Goal: Information Seeking & Learning: Learn about a topic

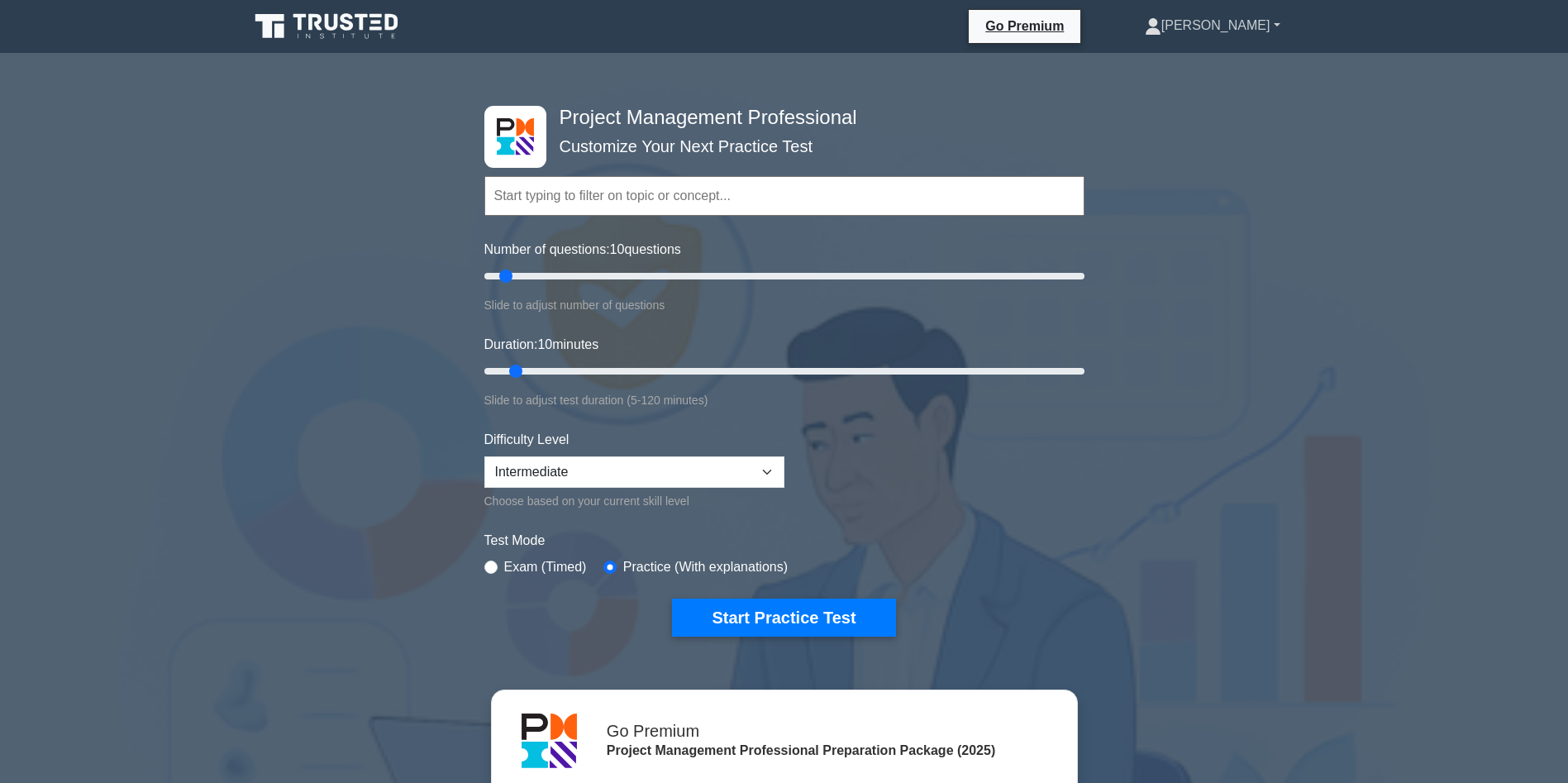
click at [1248, 27] on link "[PERSON_NAME]" at bounding box center [1213, 25] width 215 height 34
click at [1214, 67] on link "Profile" at bounding box center [1171, 65] width 130 height 27
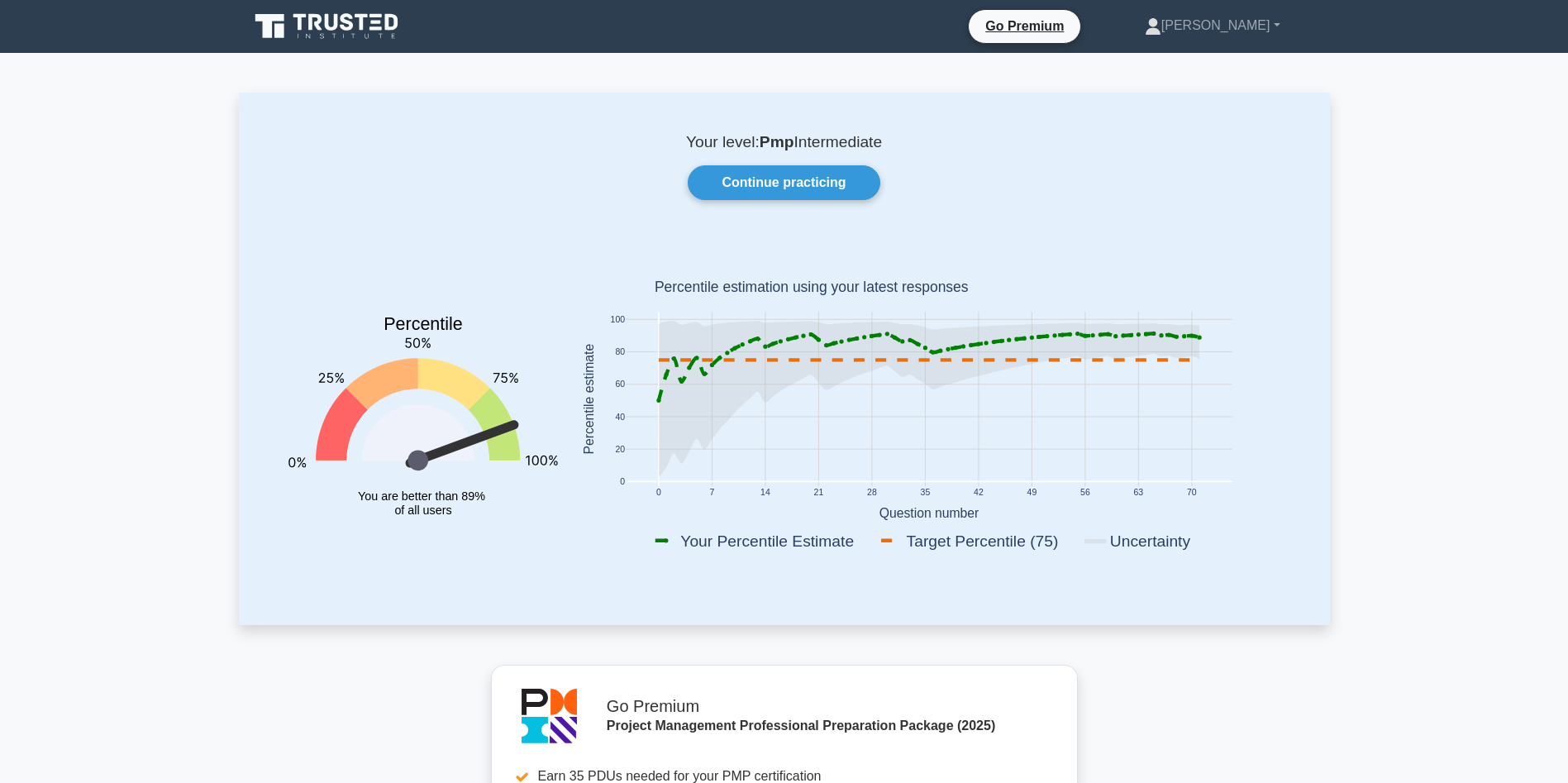
click at [343, 11] on icon at bounding box center [329, 26] width 159 height 32
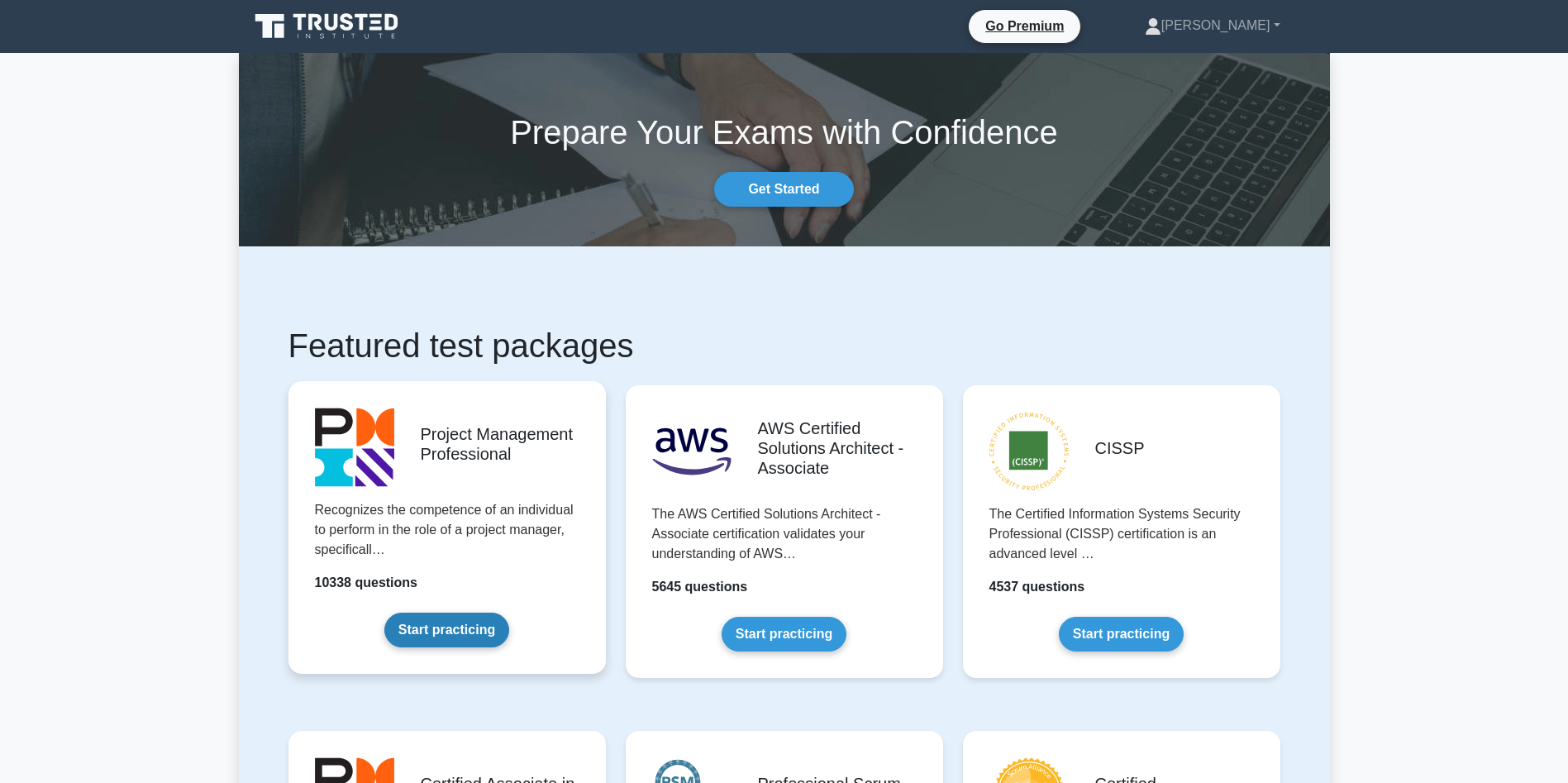
click at [447, 639] on link "Start practicing" at bounding box center [446, 630] width 125 height 35
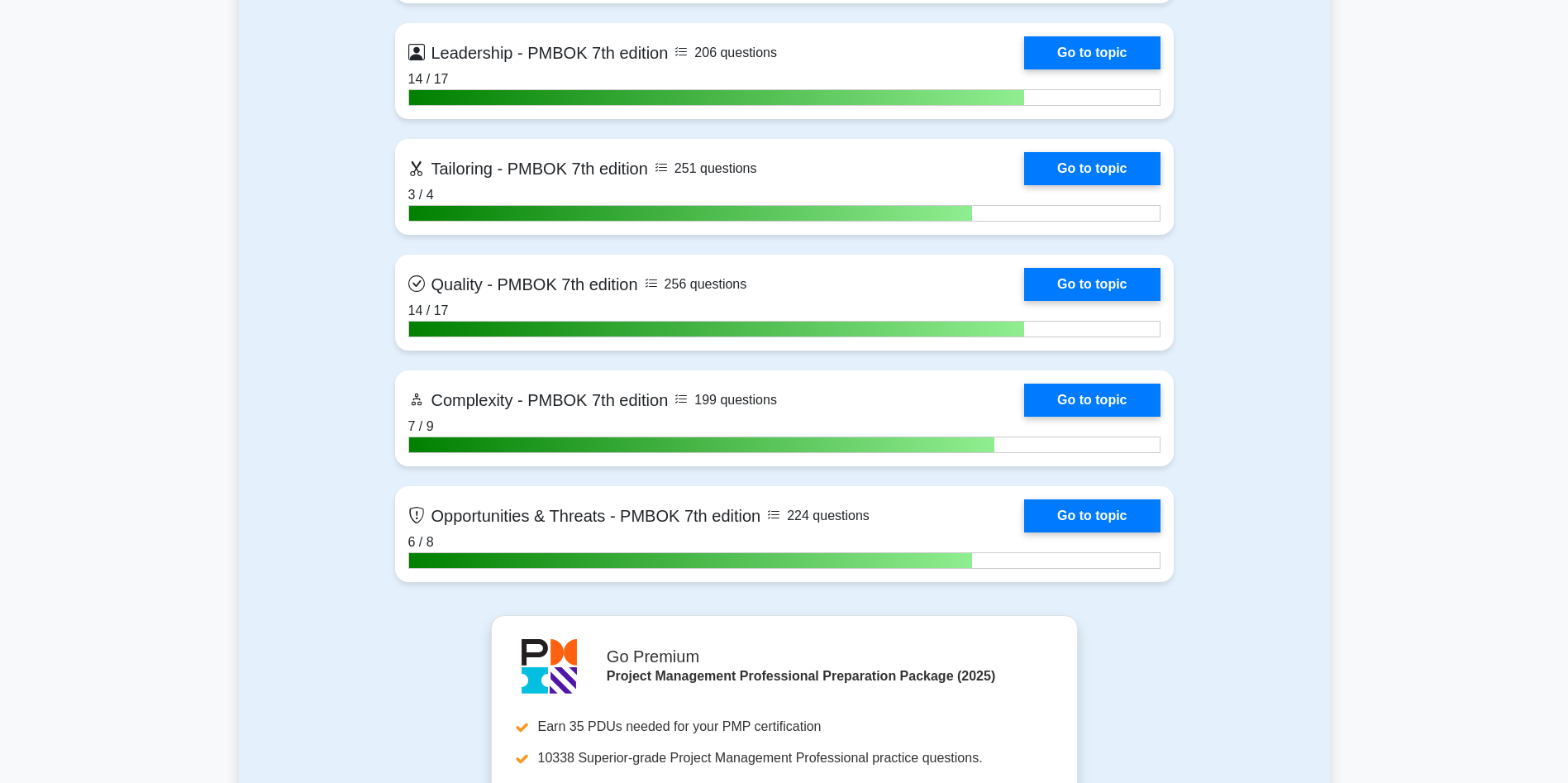
scroll to position [5284, 0]
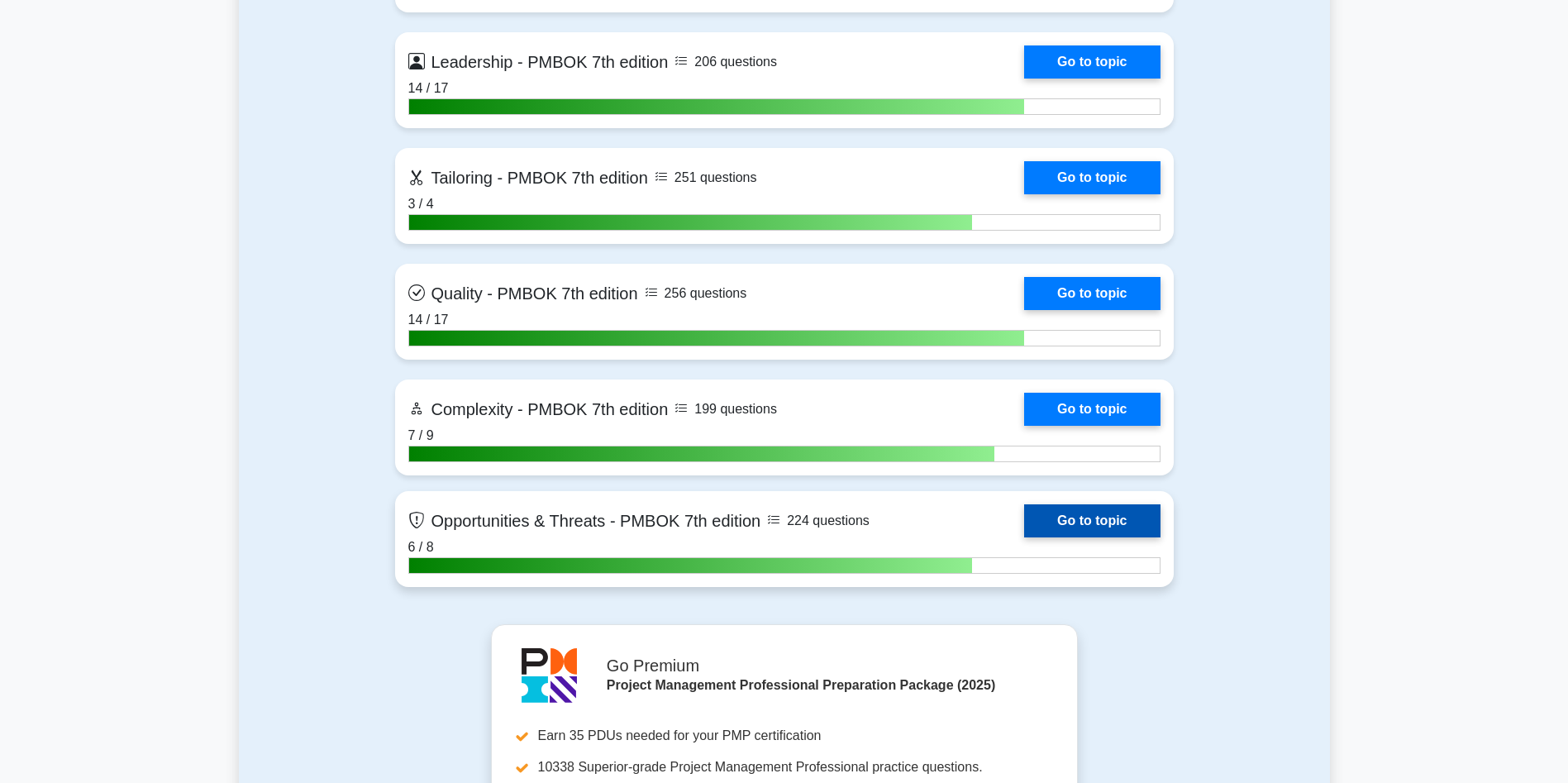
click at [1024, 521] on link "Go to topic" at bounding box center [1092, 520] width 136 height 34
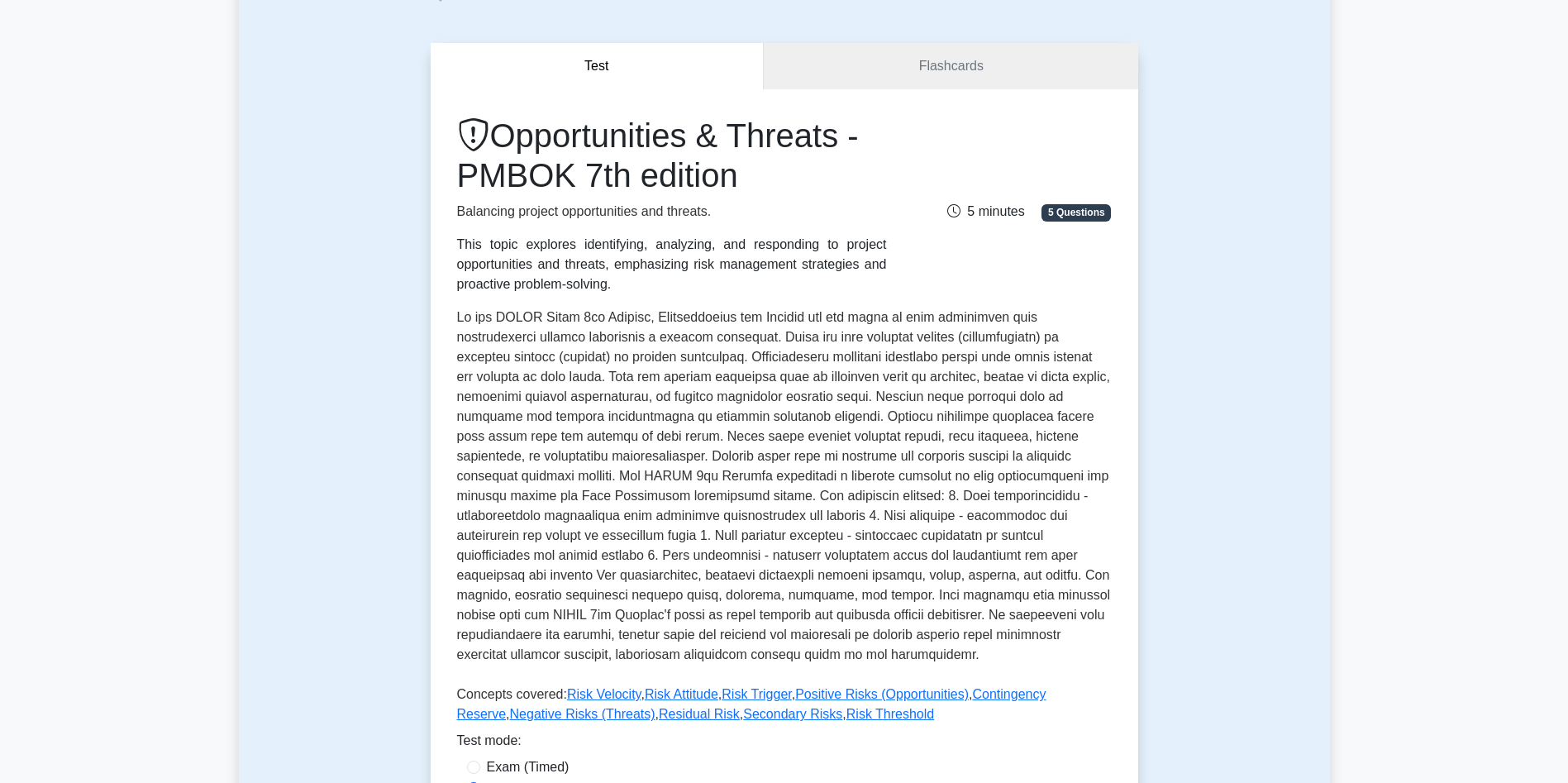
scroll to position [102, 0]
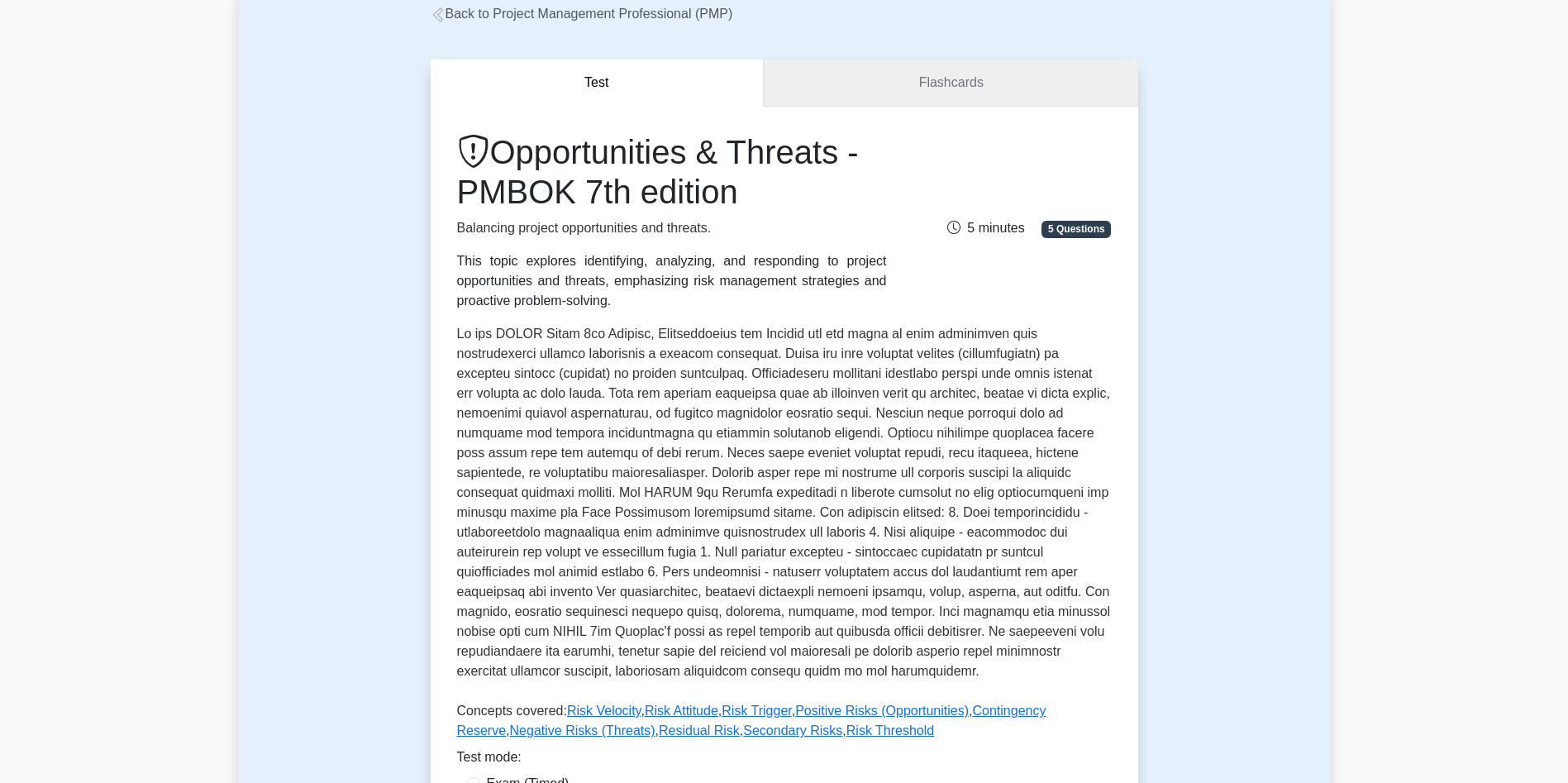
click at [982, 94] on link "Flashcards" at bounding box center [950, 82] width 374 height 47
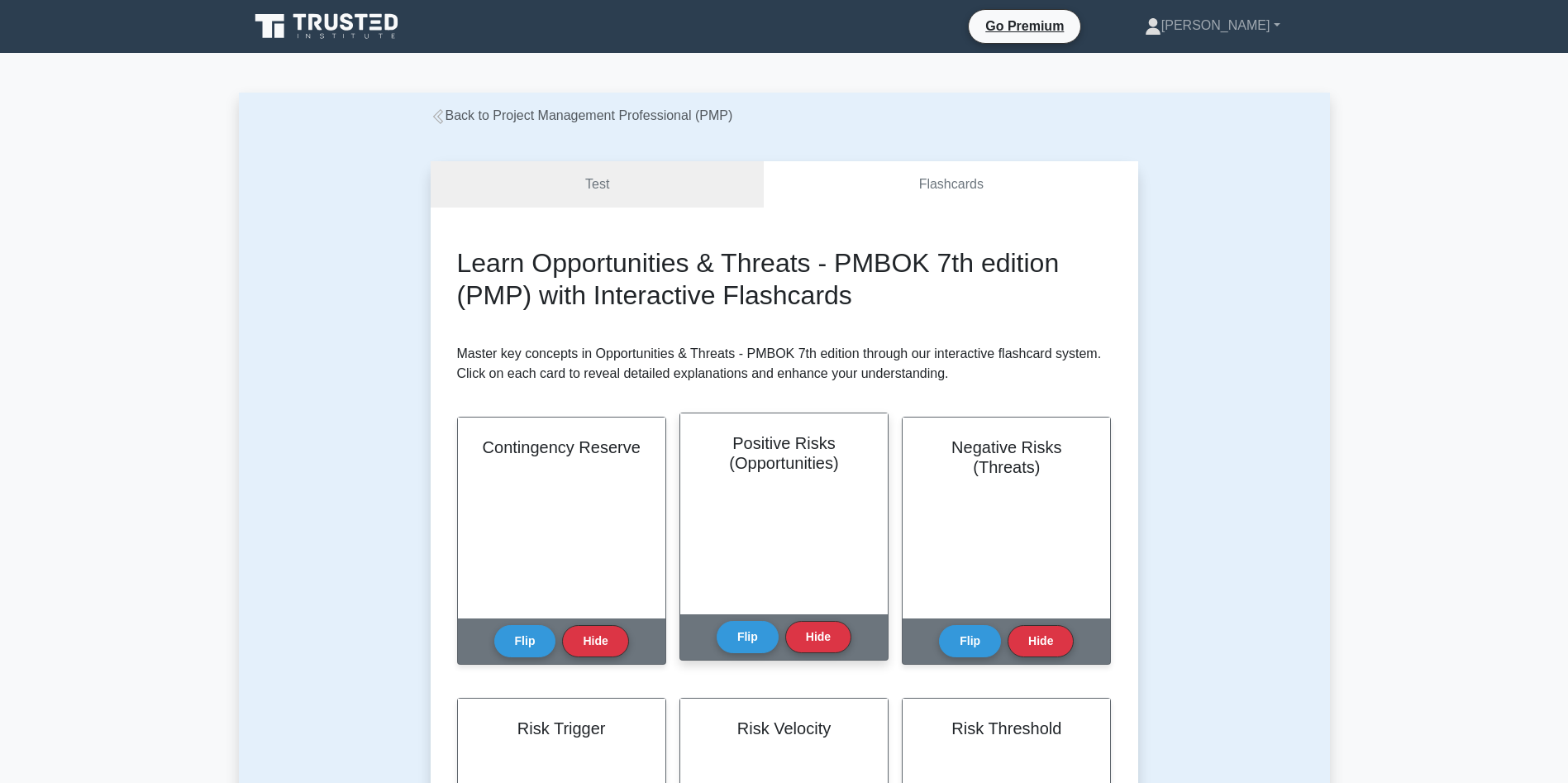
click at [780, 438] on h2 "Positive Risks (Opportunities)" at bounding box center [784, 452] width 168 height 39
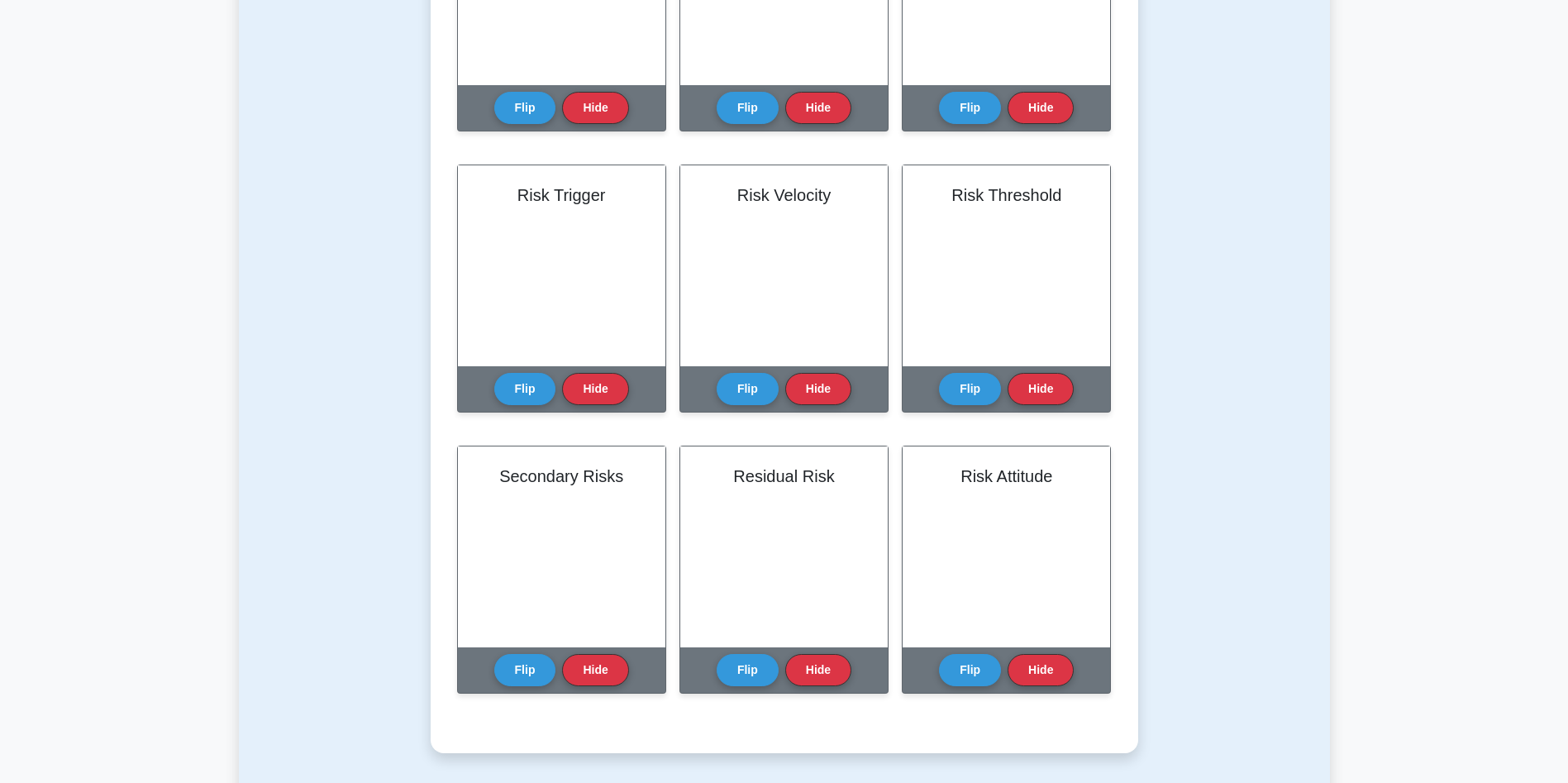
scroll to position [542, 0]
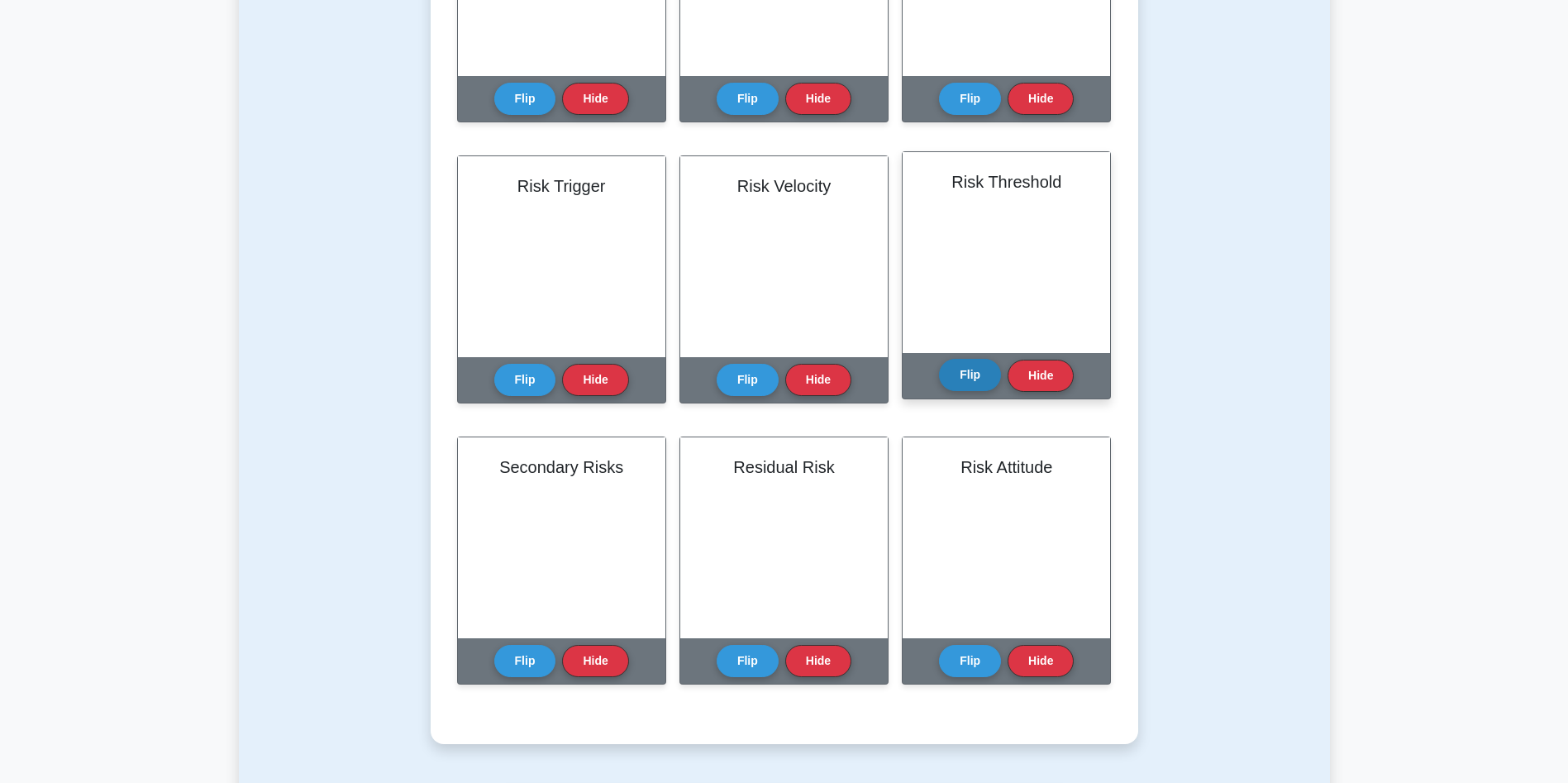
click at [974, 388] on button "Flip" at bounding box center [969, 376] width 62 height 33
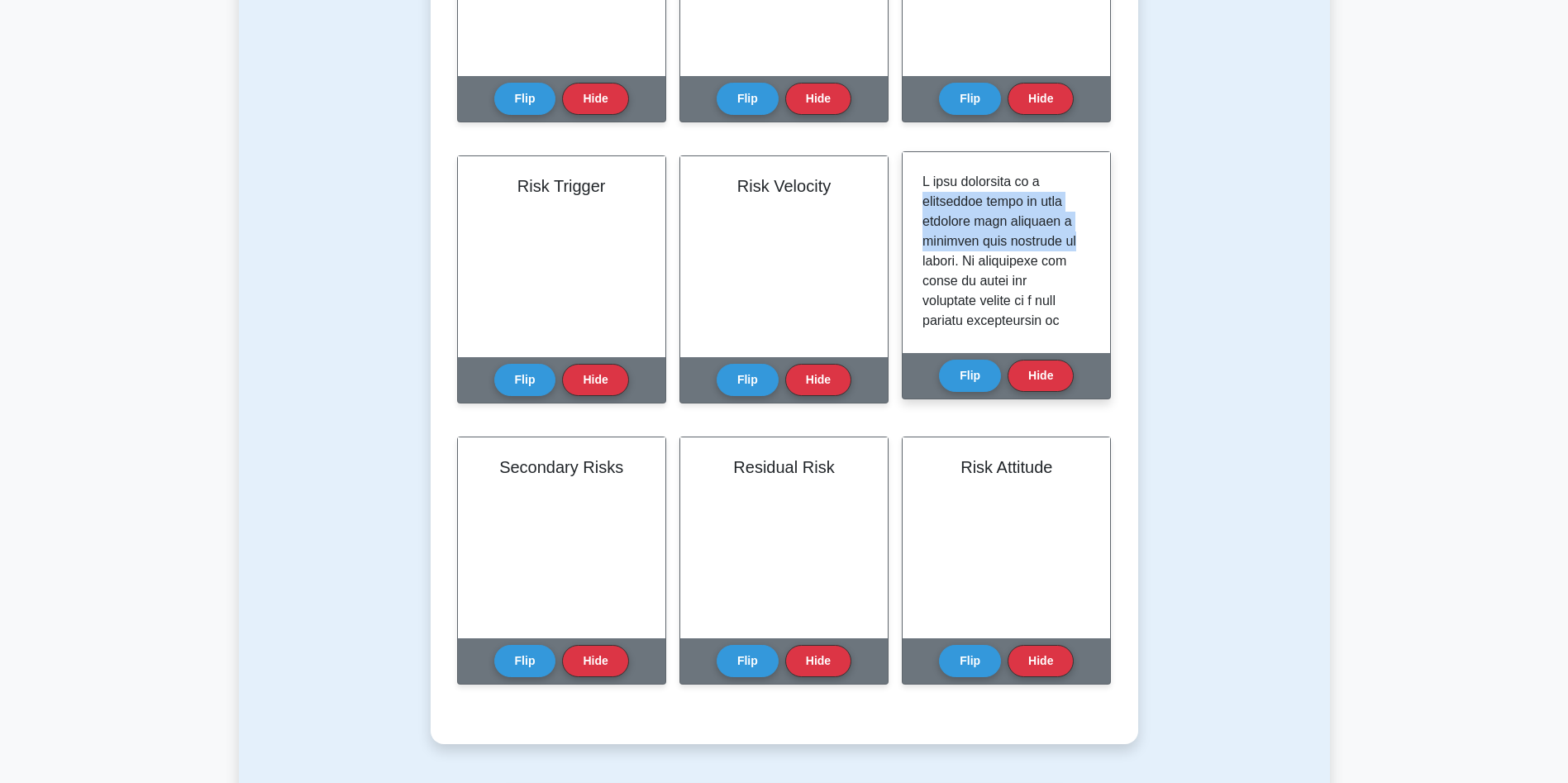
drag, startPoint x: 1091, startPoint y: 176, endPoint x: 1096, endPoint y: 237, distance: 61.2
click at [1096, 237] on div at bounding box center [1006, 253] width 208 height 201
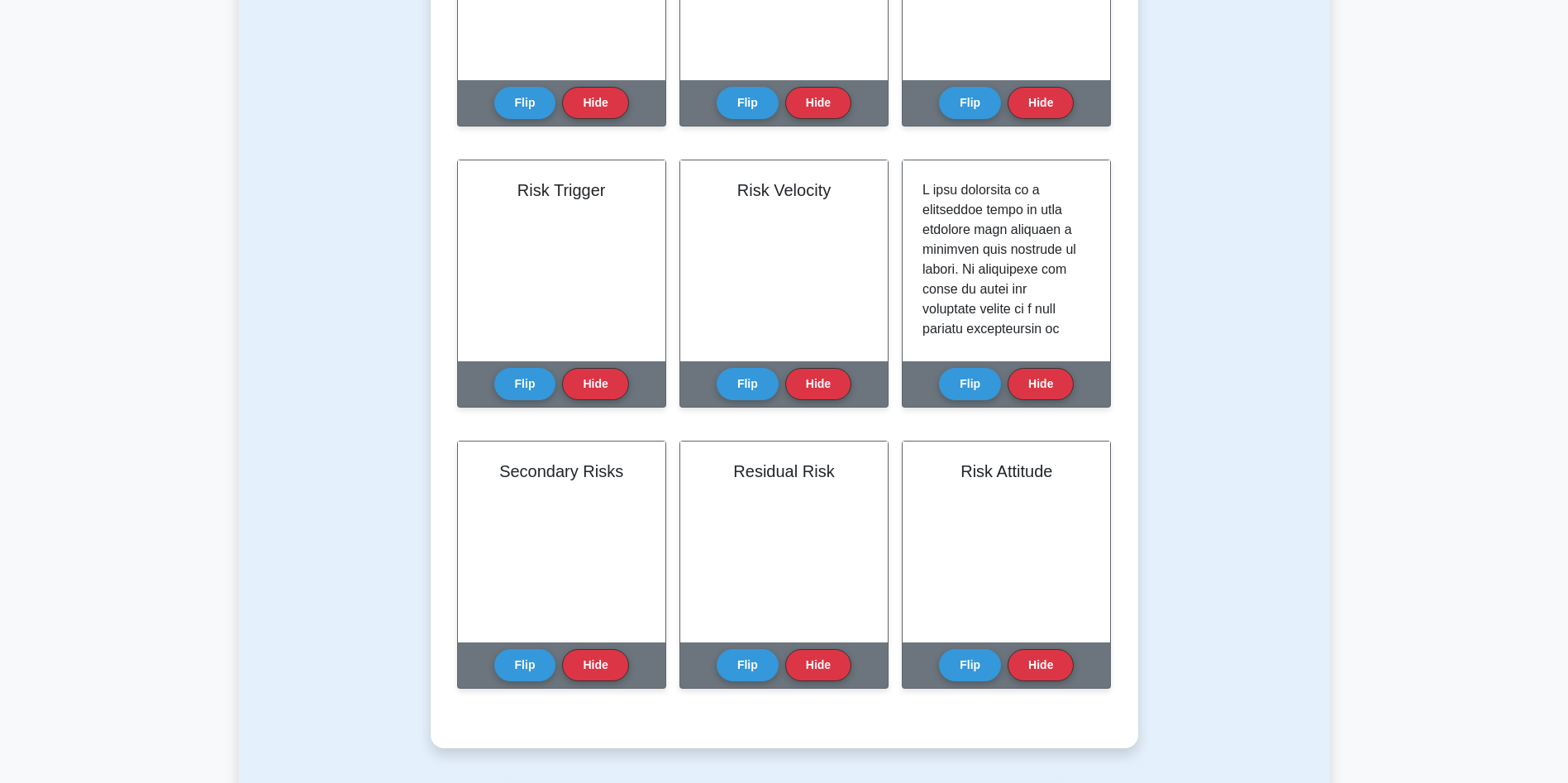
click at [1213, 211] on div "Test Flashcards Learn Opportunities & Threats - PMBOK 7th edition (PMP) with In…" at bounding box center [784, 185] width 1091 height 1205
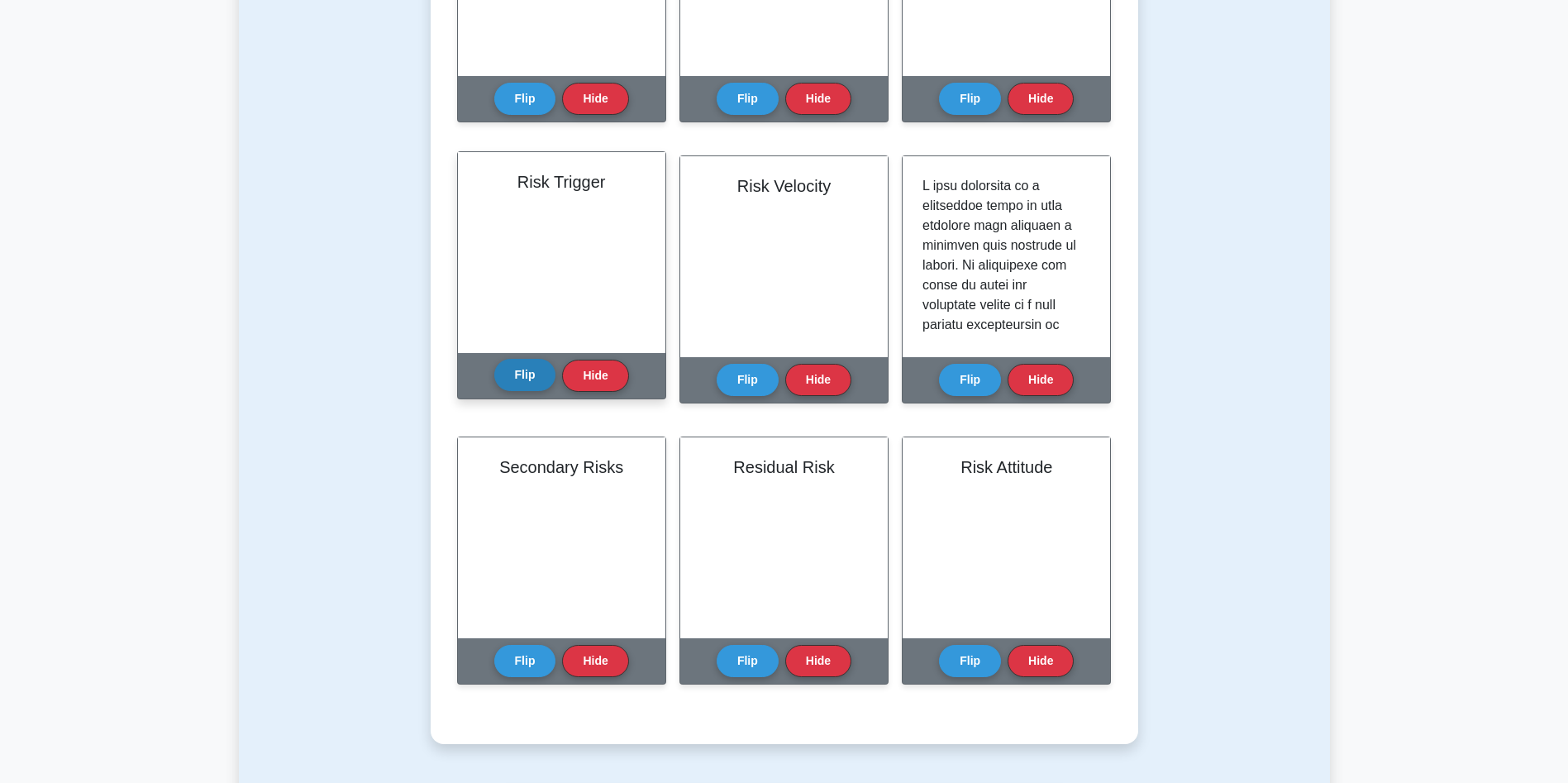
click at [521, 370] on button "Flip" at bounding box center [525, 376] width 62 height 33
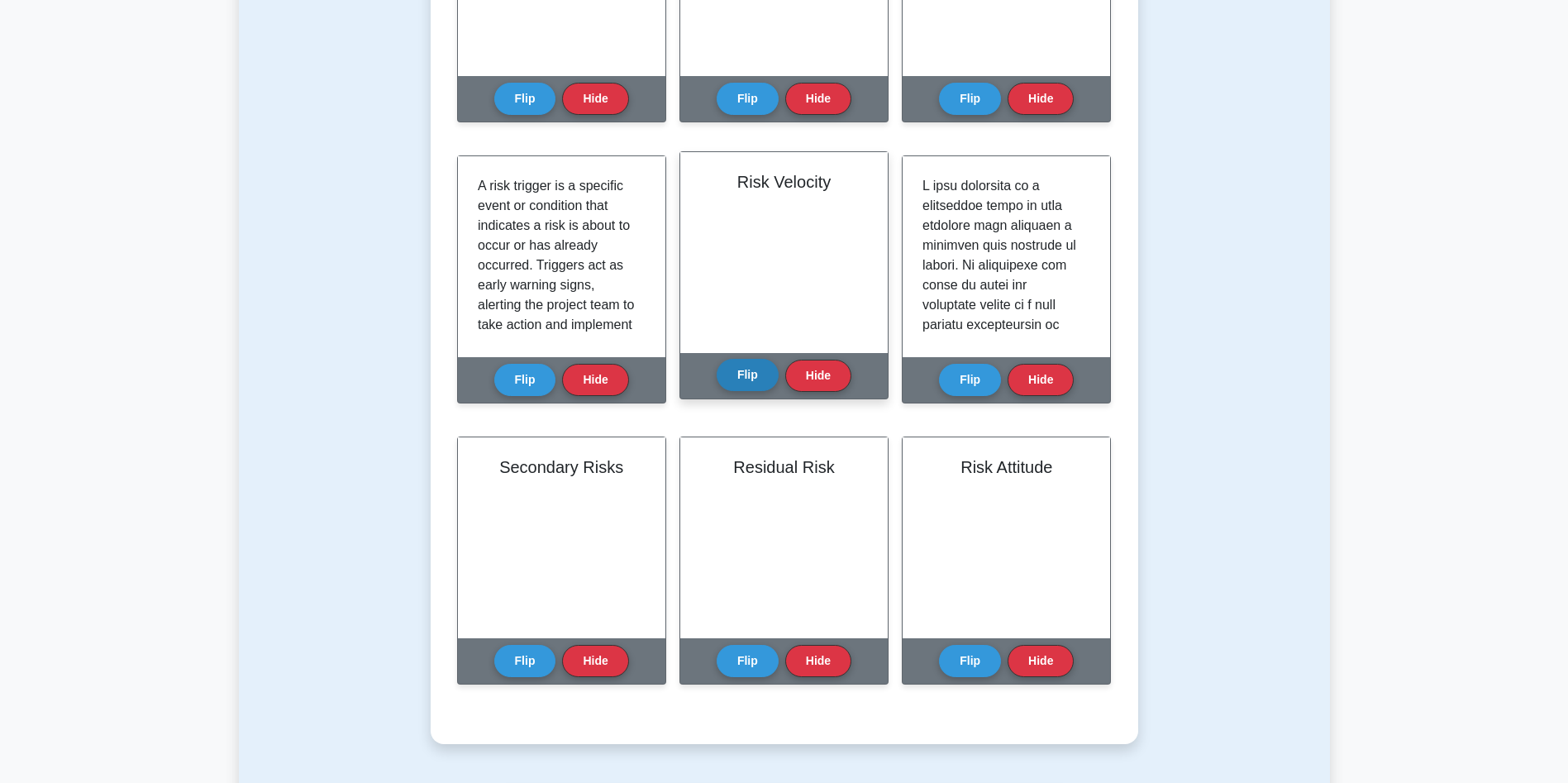
click at [761, 377] on button "Flip" at bounding box center [747, 376] width 62 height 33
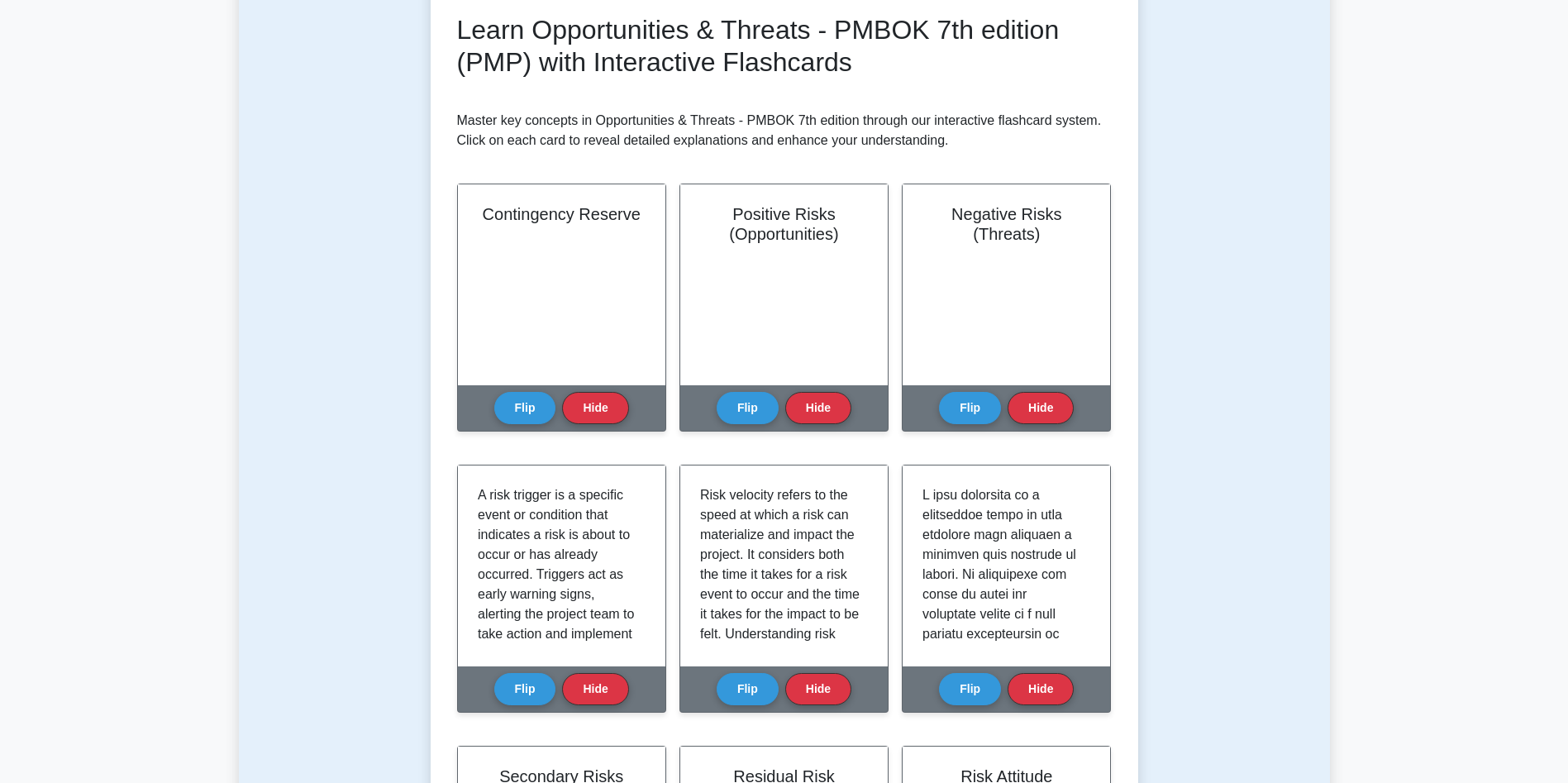
scroll to position [208, 0]
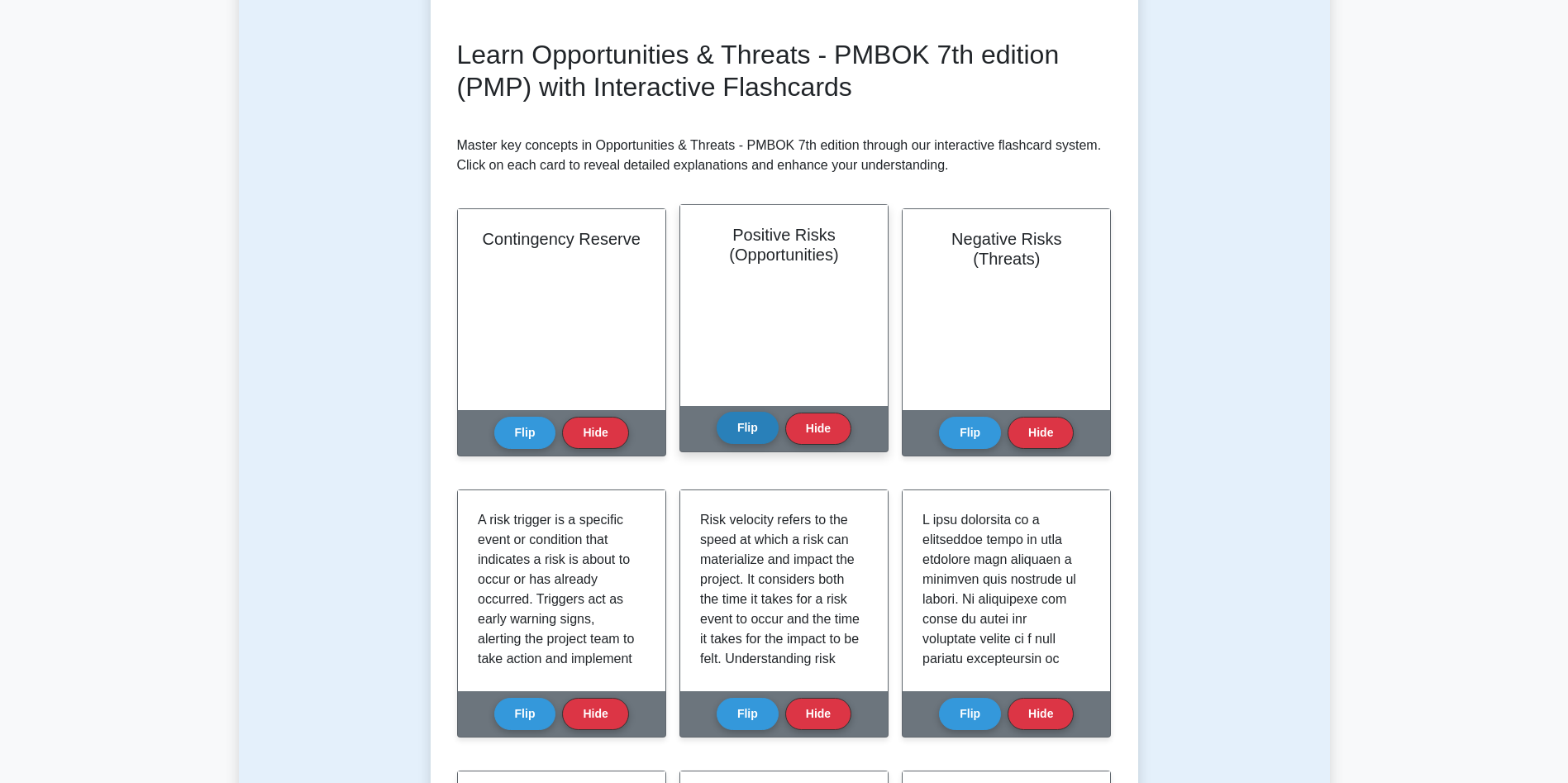
click at [733, 429] on button "Flip" at bounding box center [747, 428] width 62 height 33
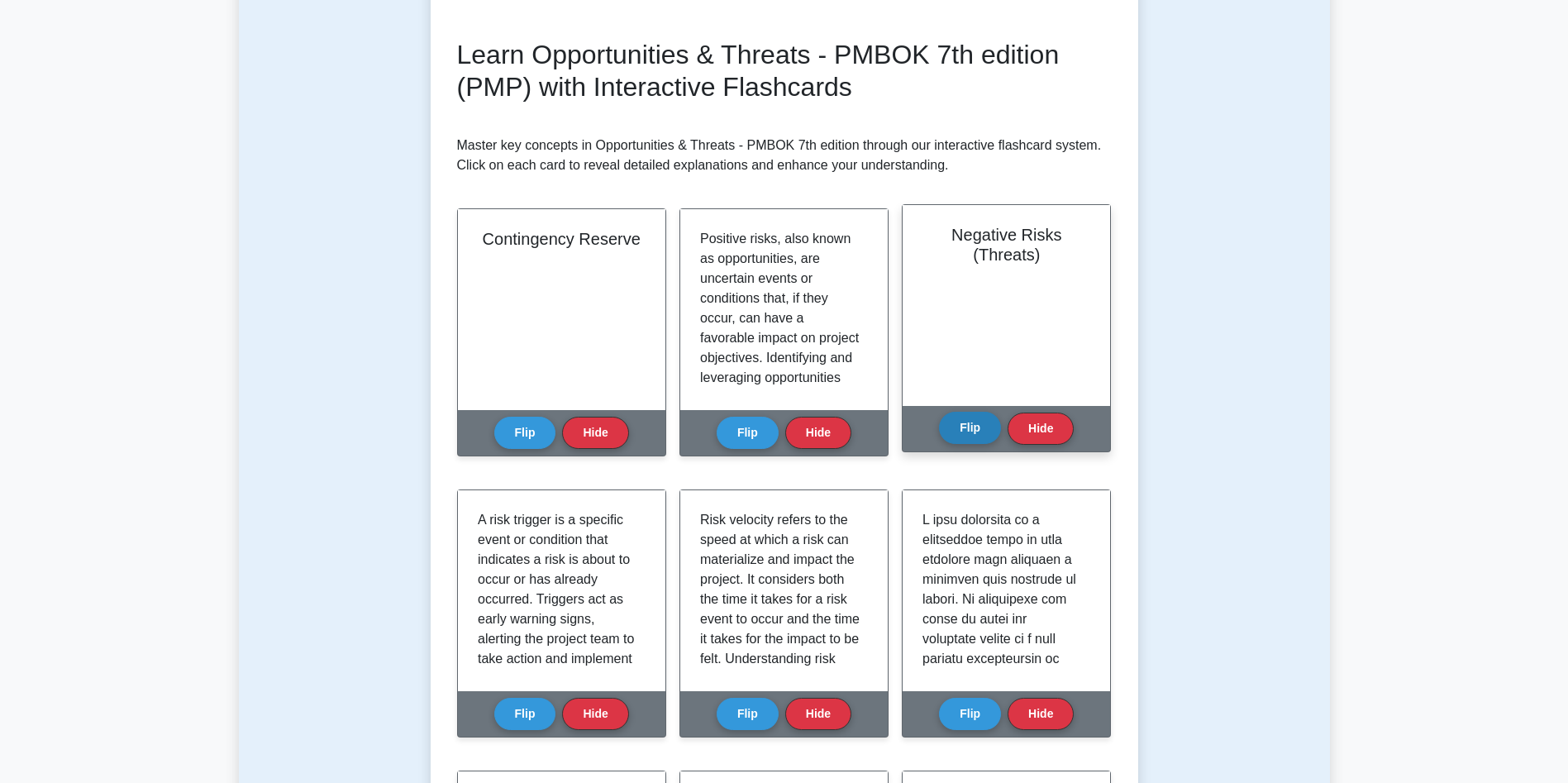
click at [963, 435] on button "Flip" at bounding box center [969, 428] width 62 height 33
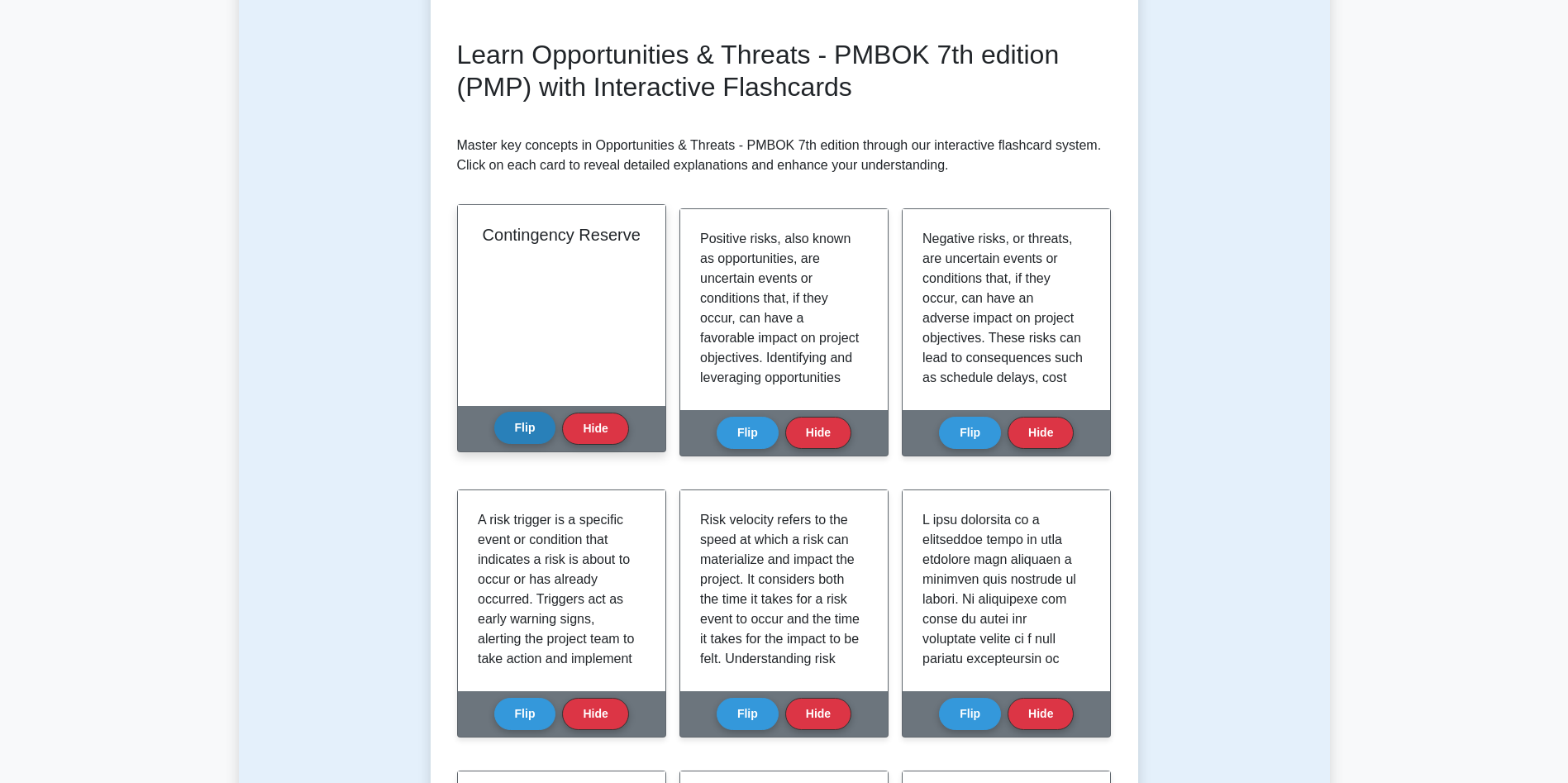
click at [537, 439] on button "Flip" at bounding box center [525, 428] width 62 height 33
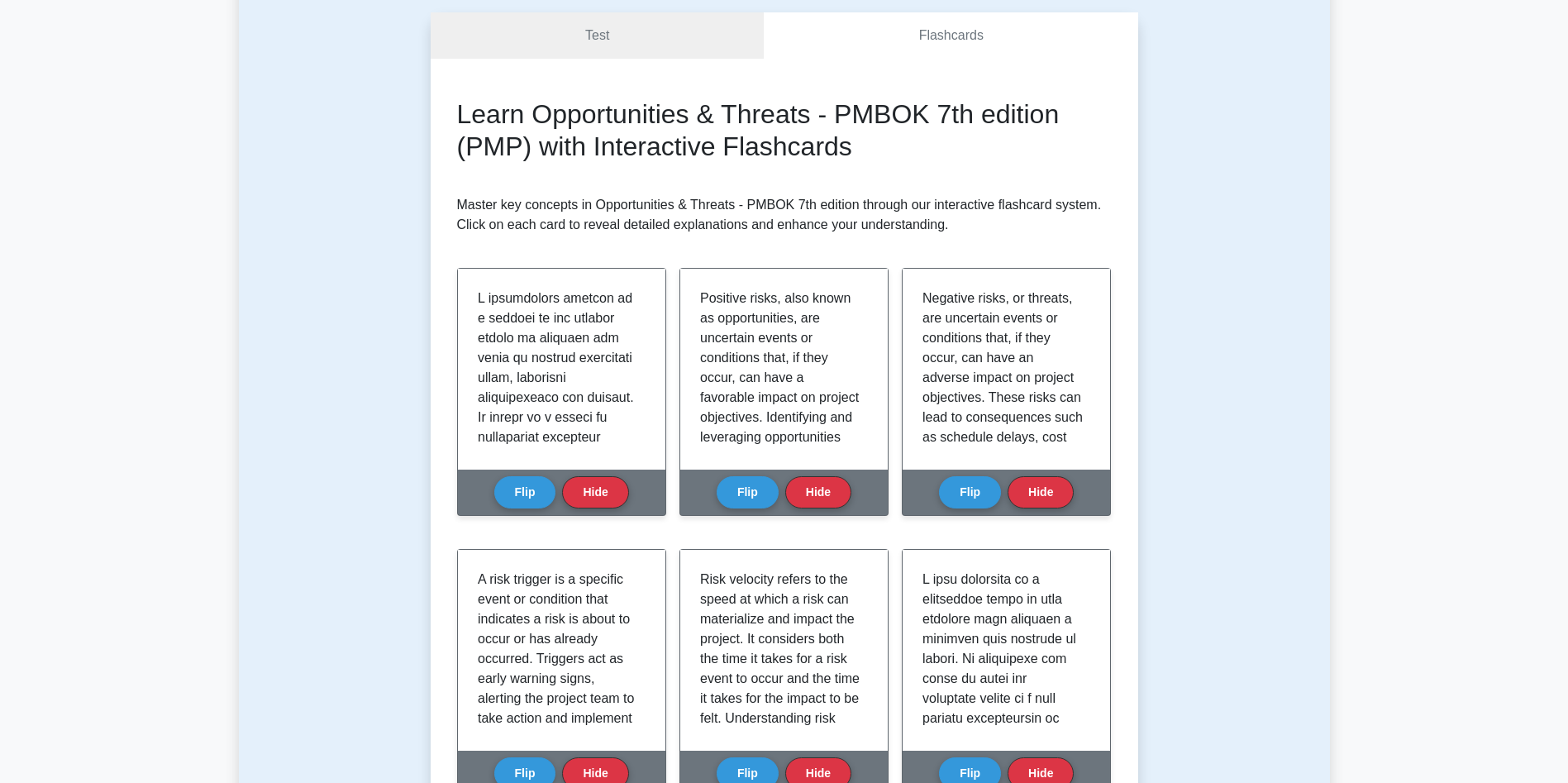
scroll to position [0, 0]
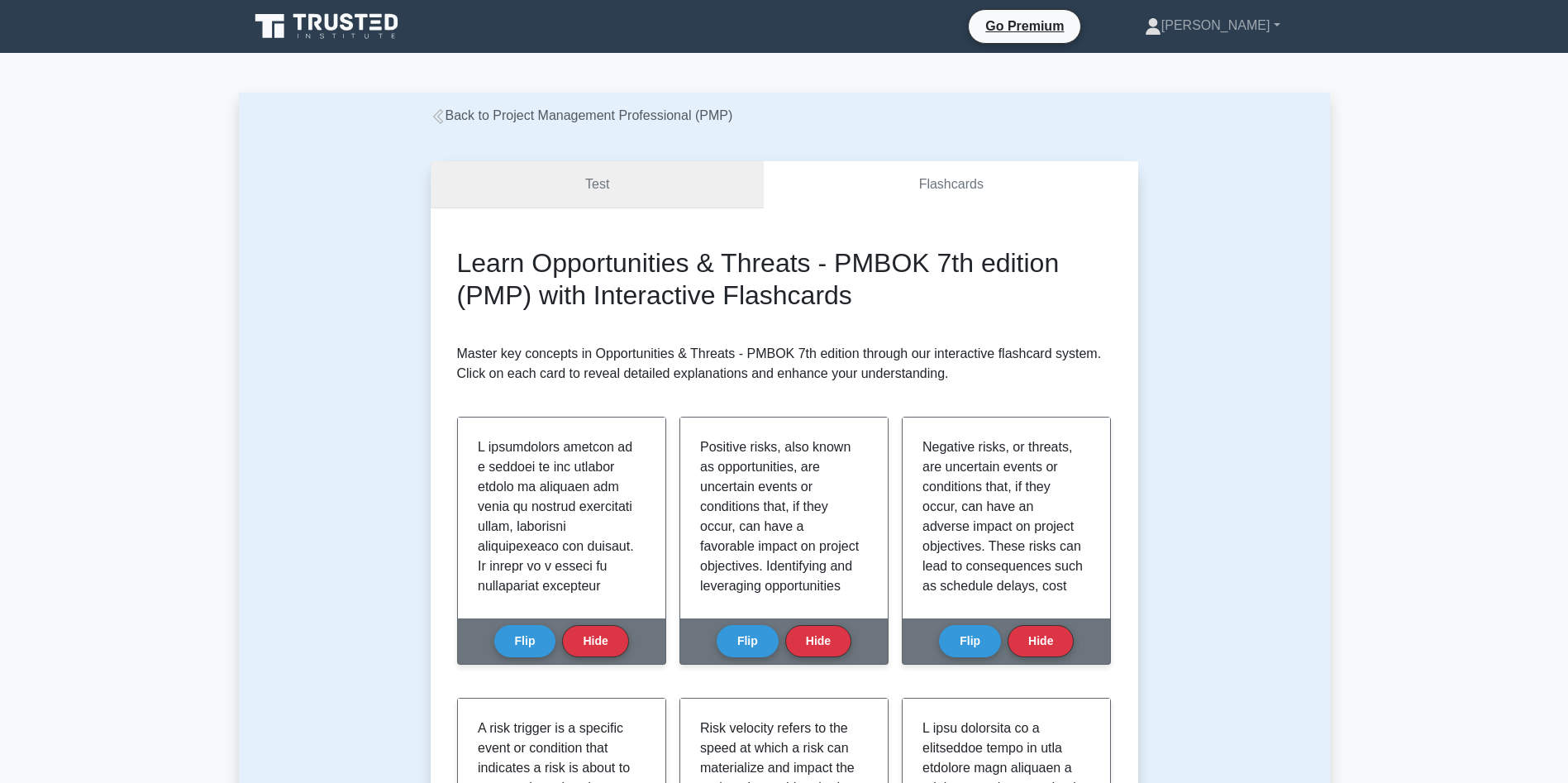
click at [595, 184] on link "Test" at bounding box center [598, 184] width 334 height 47
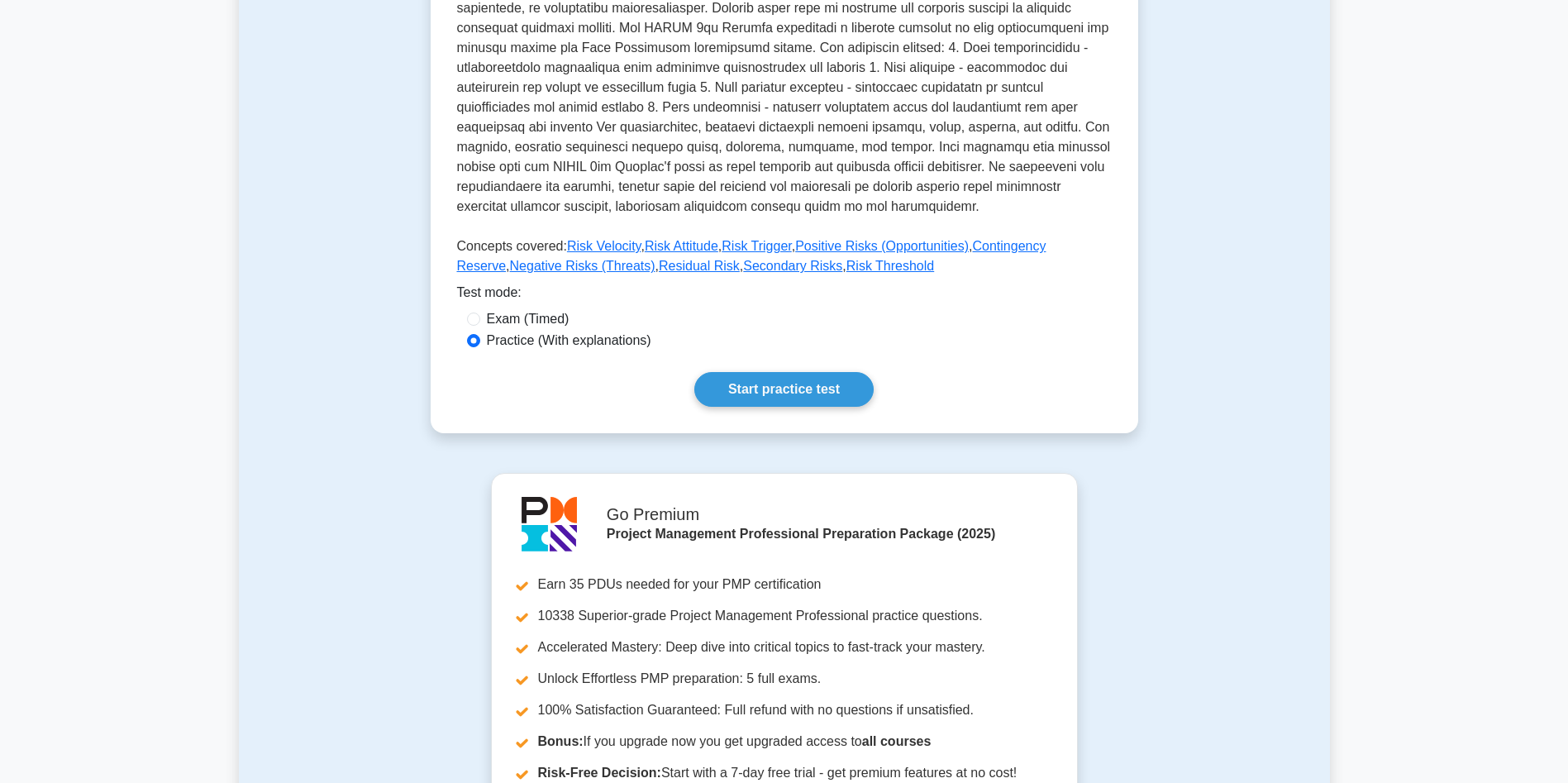
scroll to position [684, 0]
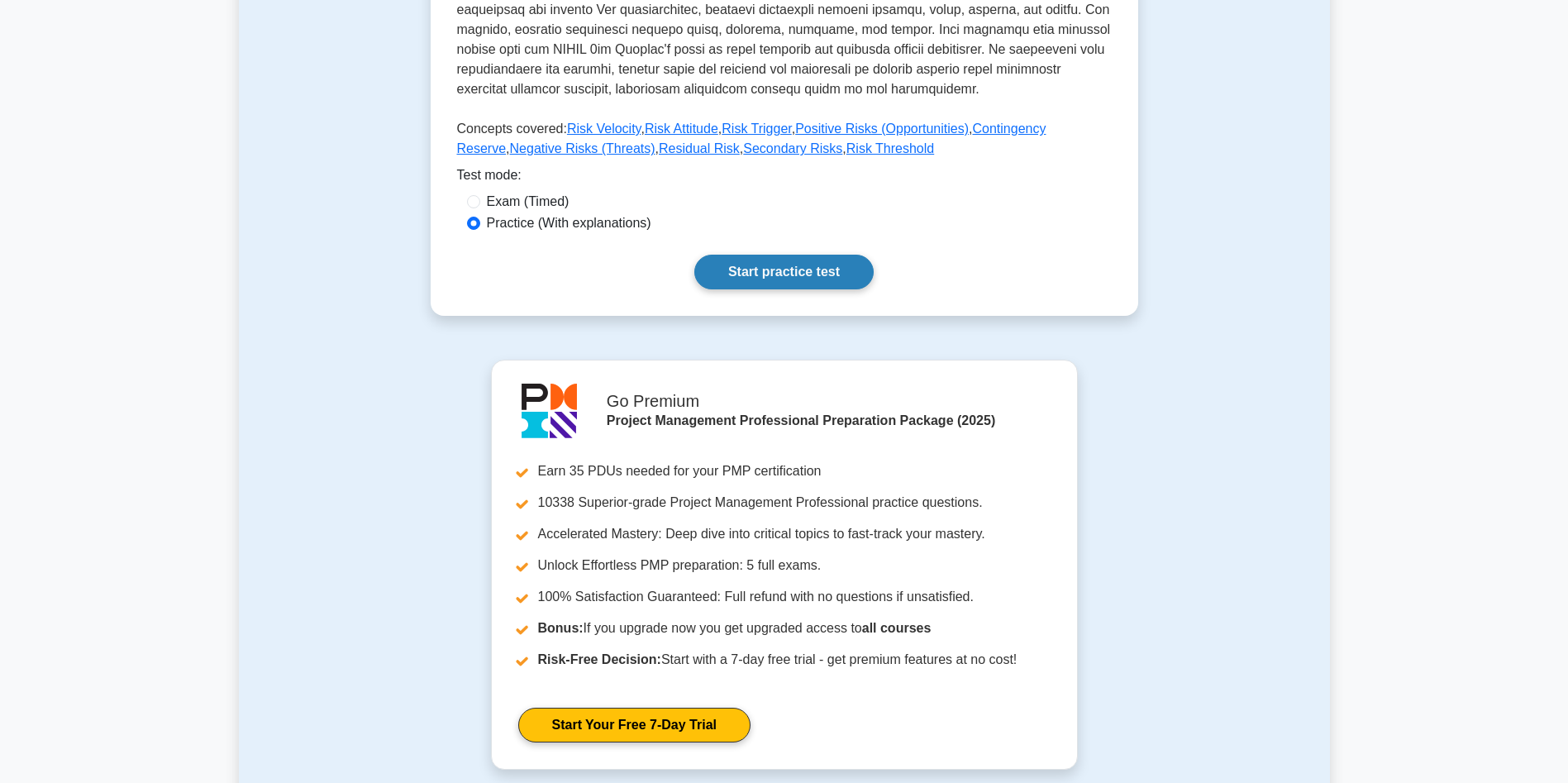
click at [769, 283] on link "Start practice test" at bounding box center [784, 272] width 179 height 35
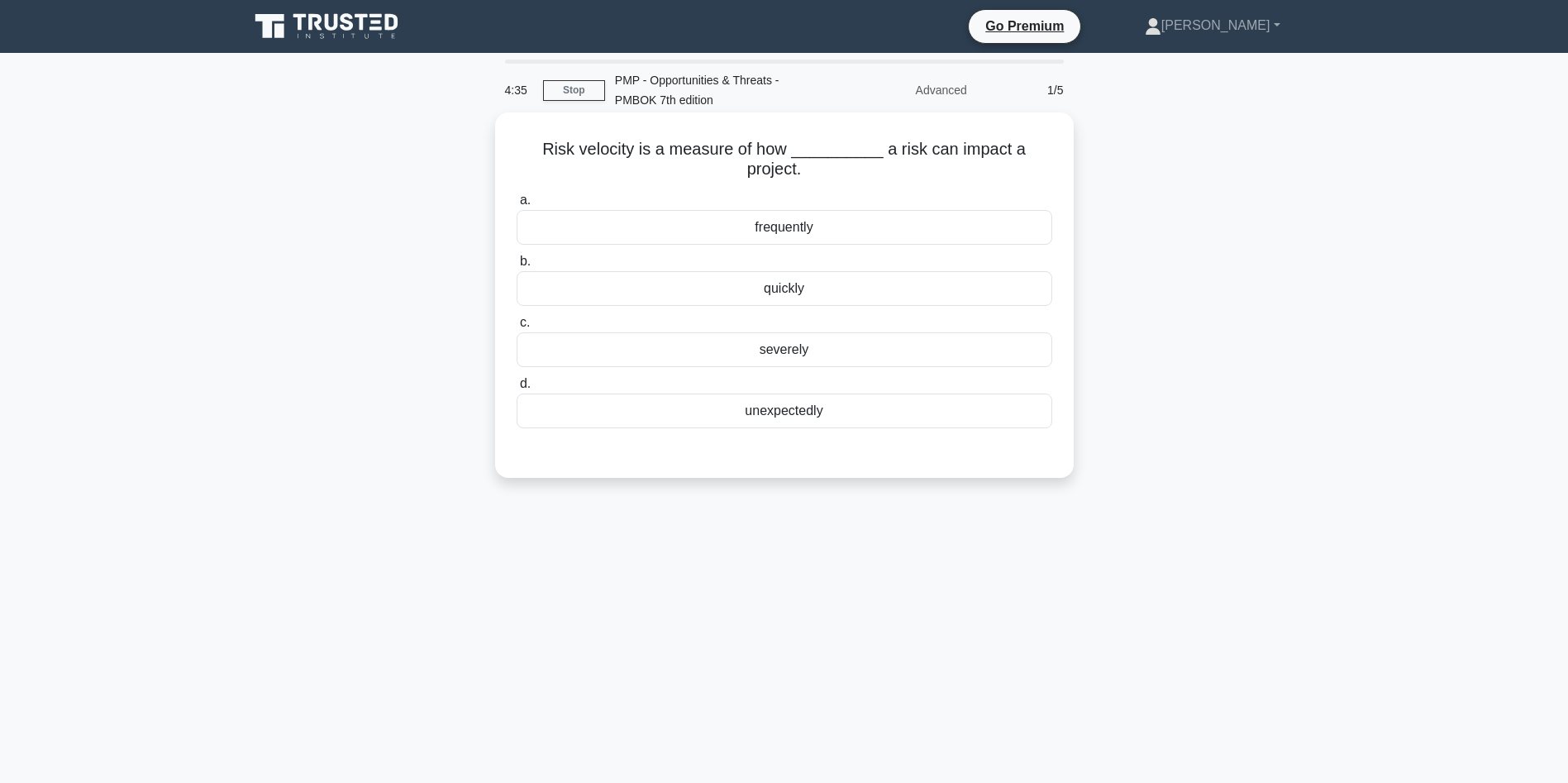
click at [816, 293] on div "quickly" at bounding box center [784, 288] width 535 height 35
click at [516, 267] on input "b. quickly" at bounding box center [516, 262] width 0 height 11
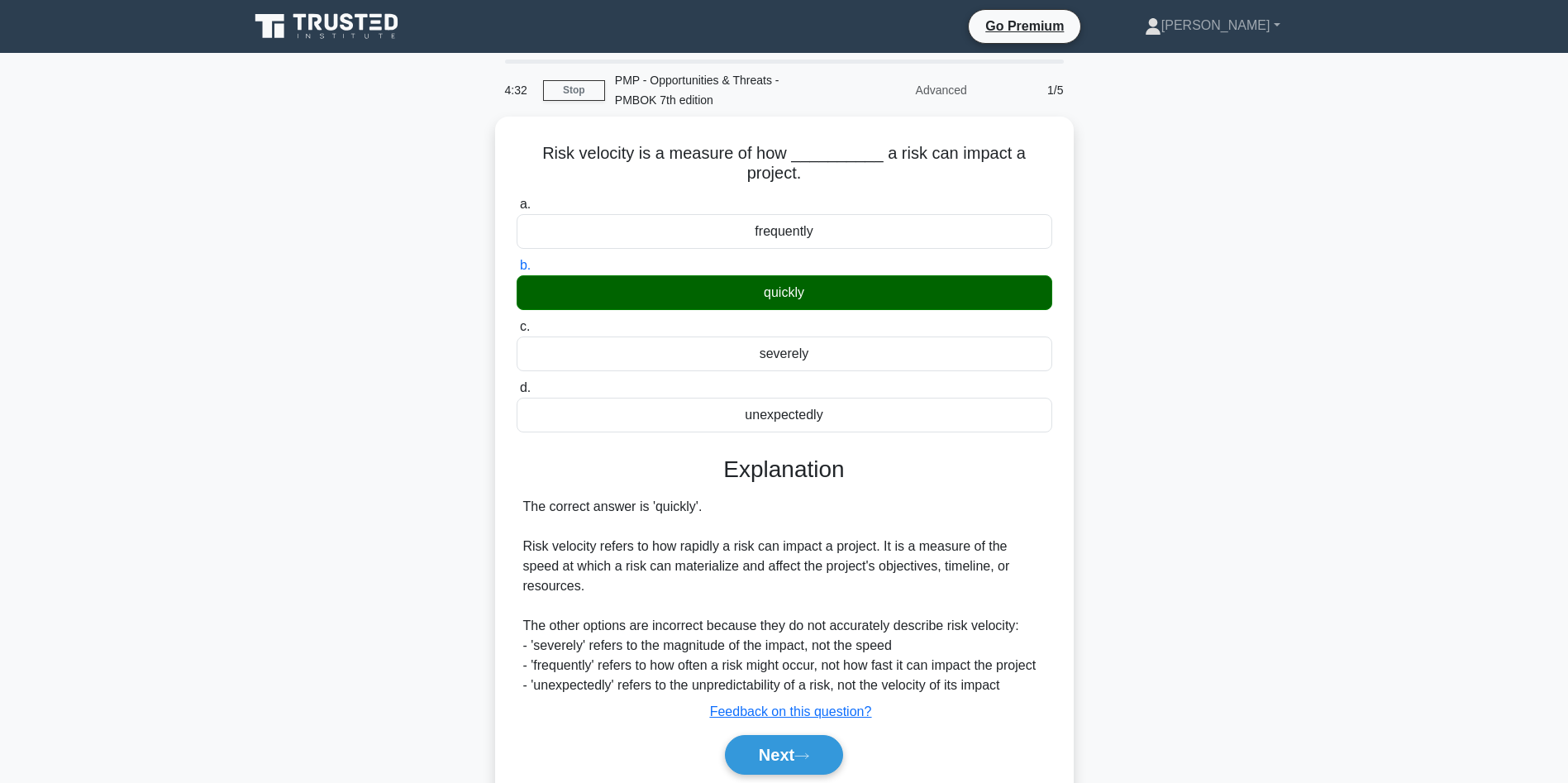
scroll to position [110, 0]
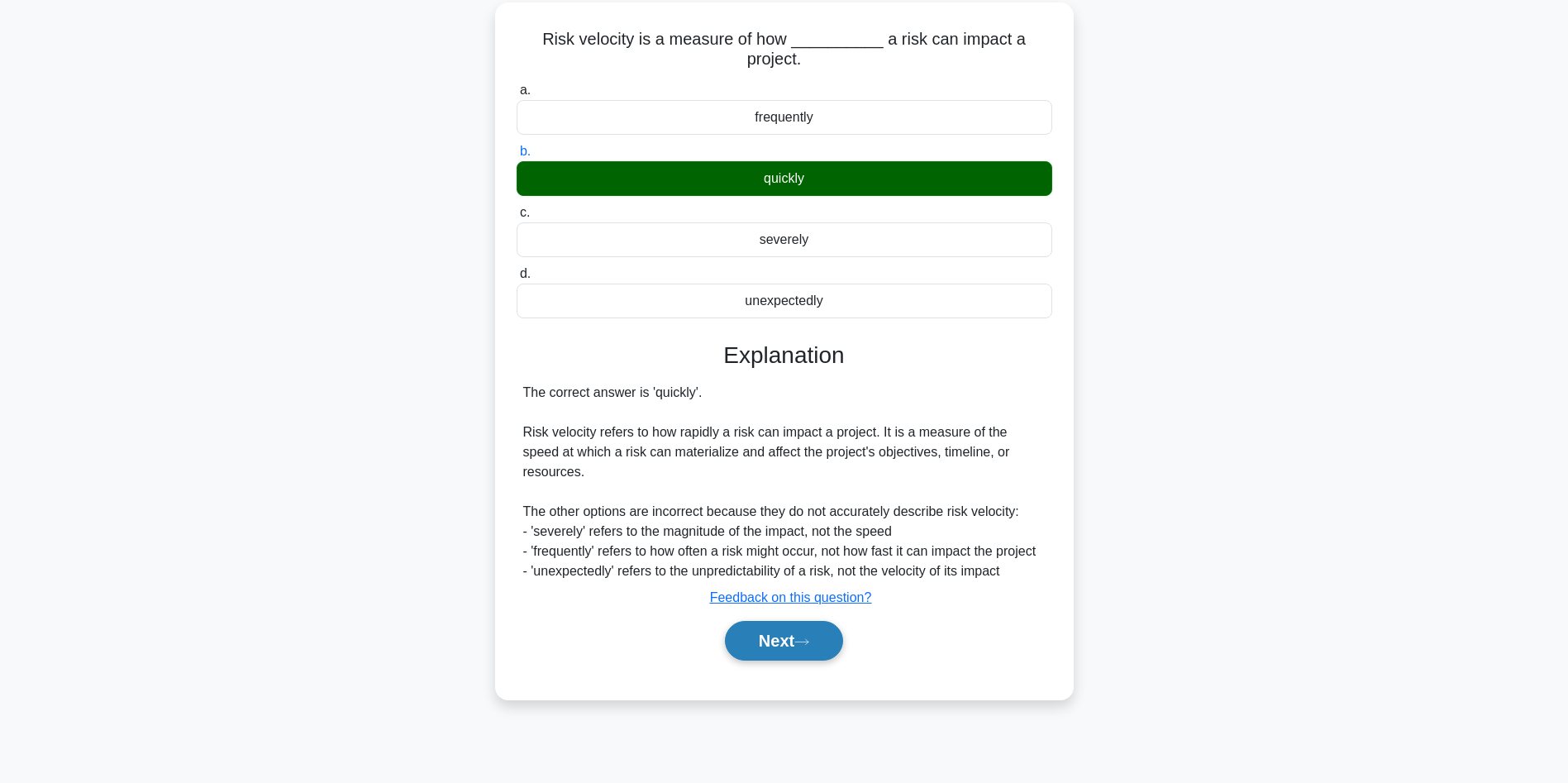
click at [780, 621] on button "Next" at bounding box center [784, 640] width 118 height 39
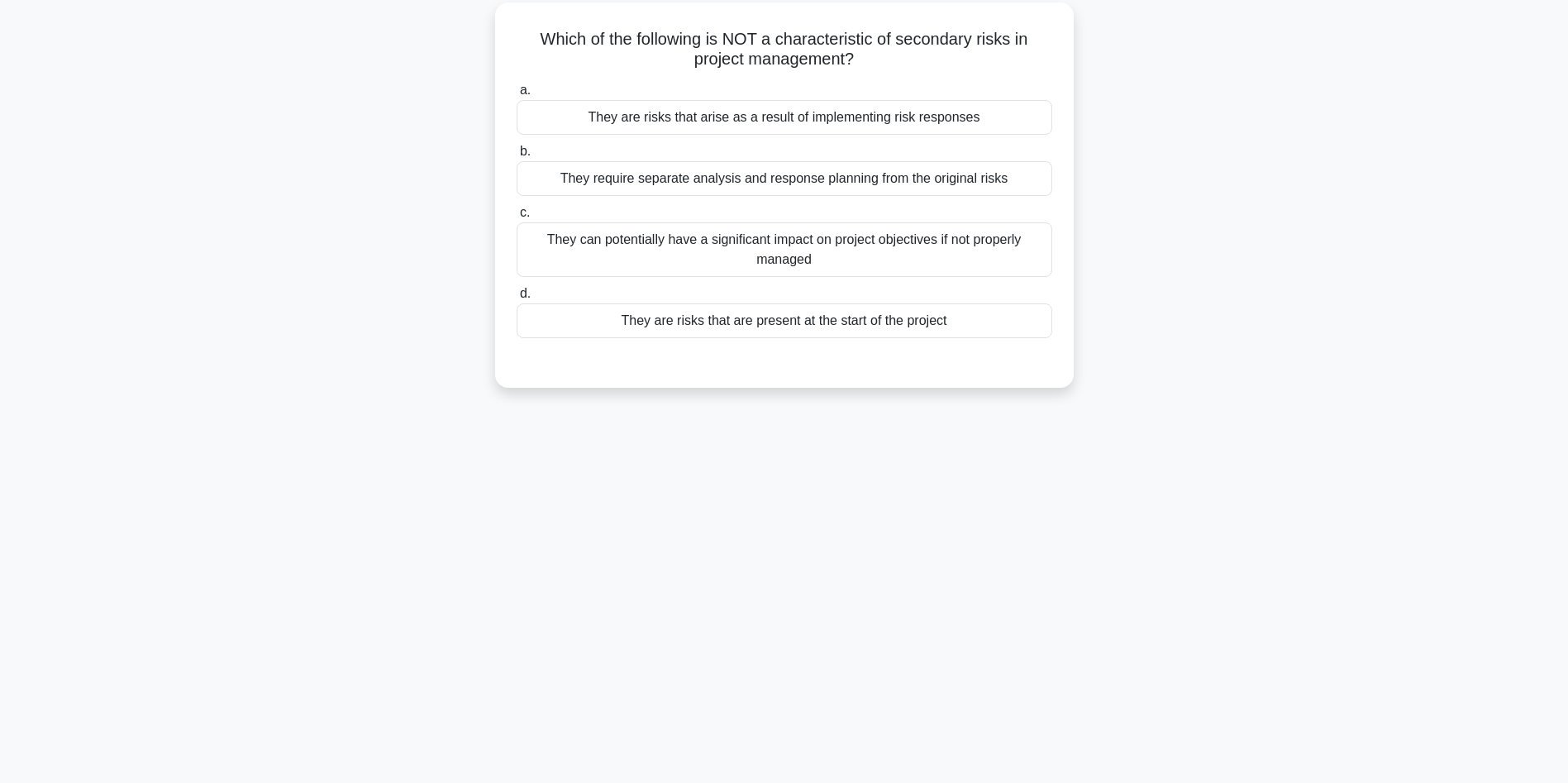
click at [707, 326] on div "They are risks that are present at the start of the project" at bounding box center [784, 321] width 535 height 35
click at [516, 299] on input "d. They are risks that are present at the start of the project" at bounding box center [516, 293] width 0 height 11
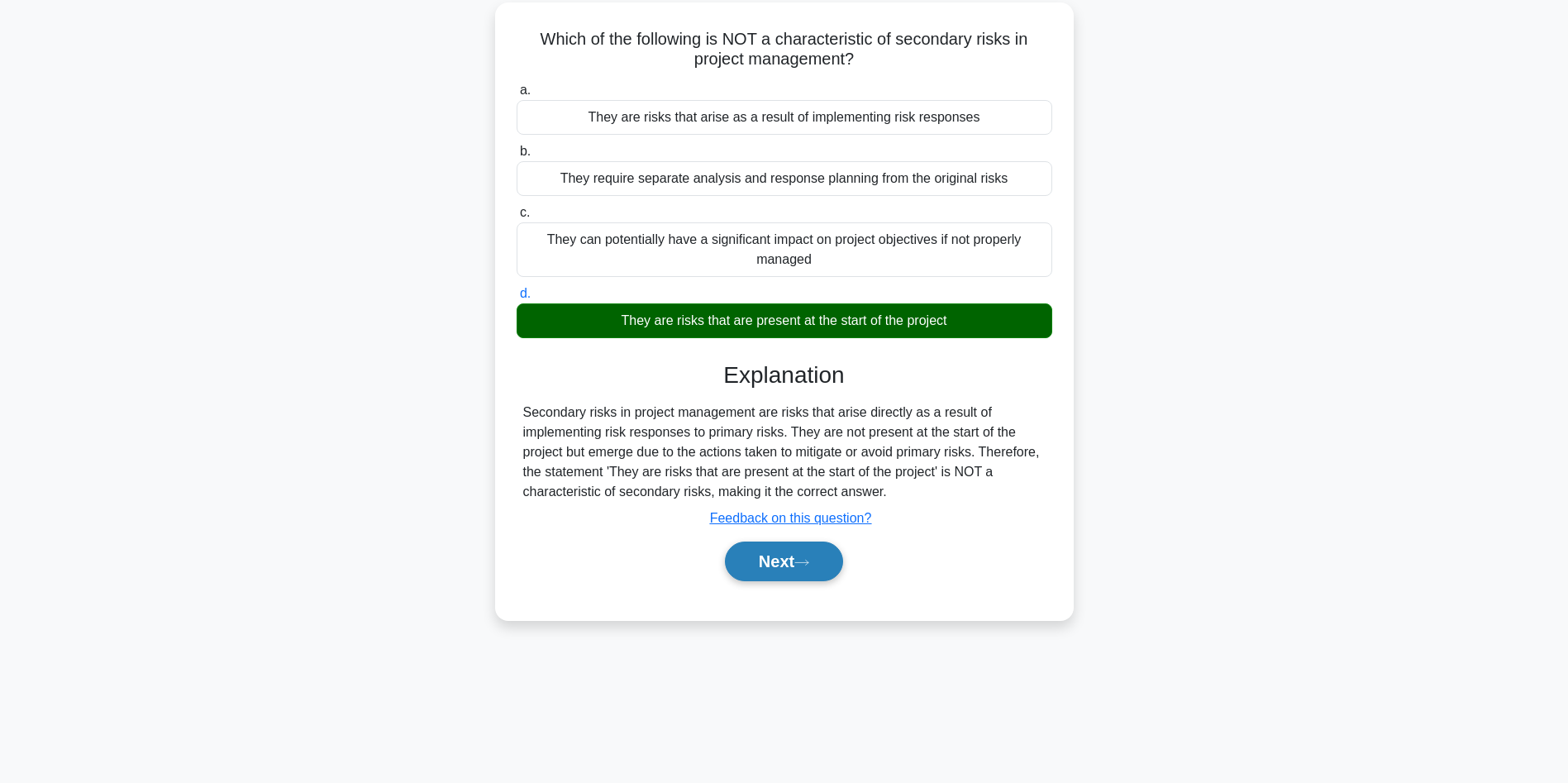
click at [793, 564] on button "Next" at bounding box center [784, 561] width 118 height 39
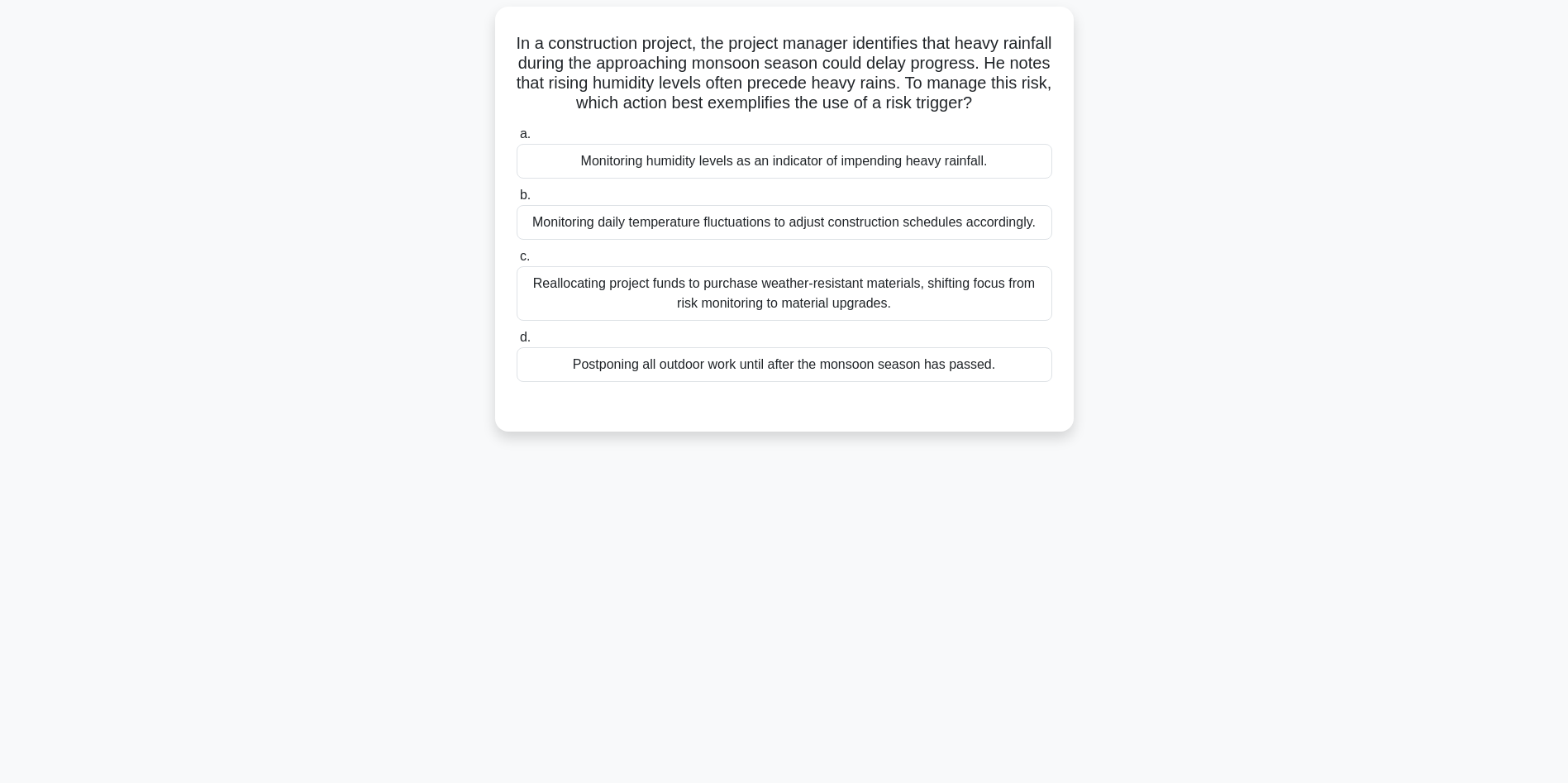
scroll to position [0, 0]
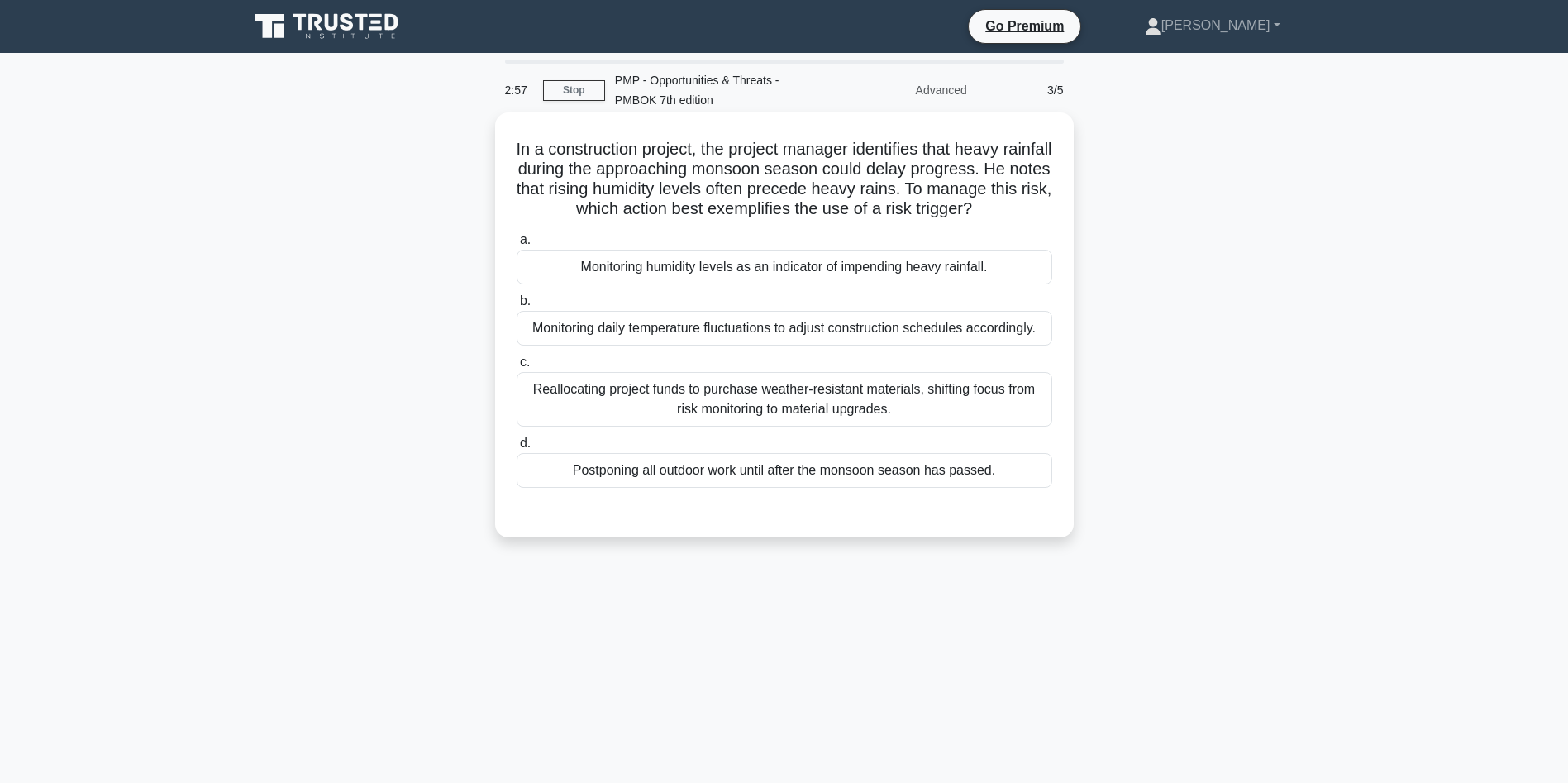
click at [763, 285] on div "Monitoring humidity levels as an indicator of impending heavy rainfall." at bounding box center [784, 267] width 535 height 35
click at [516, 245] on input "a. Monitoring humidity levels as an indicator of impending heavy rainfall." at bounding box center [516, 240] width 0 height 11
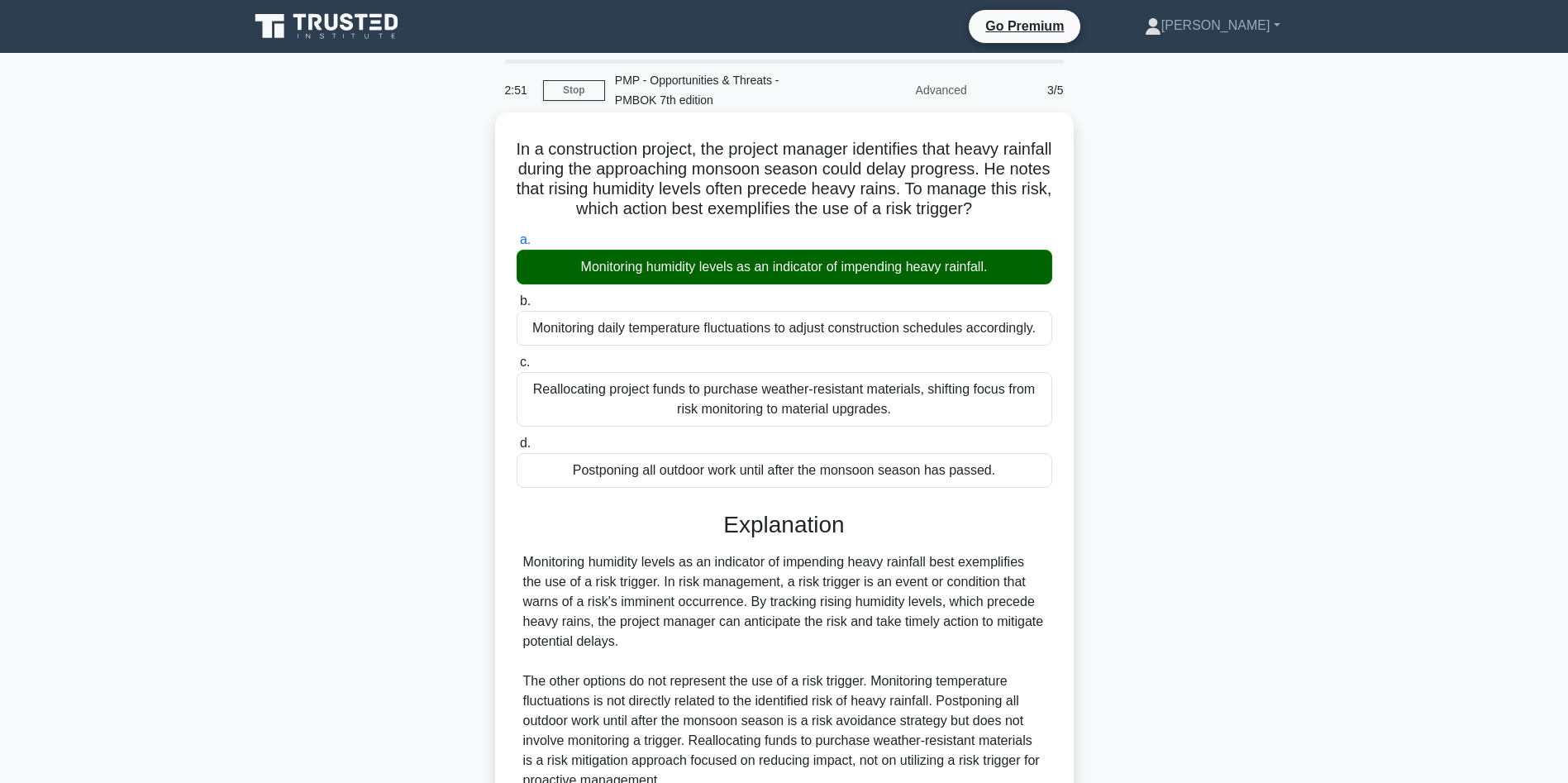
drag, startPoint x: 801, startPoint y: 587, endPoint x: 978, endPoint y: 660, distance: 191.5
click at [978, 660] on div "Monitoring humidity levels as an indicator of impending heavy rainfall best exe…" at bounding box center [784, 671] width 522 height 239
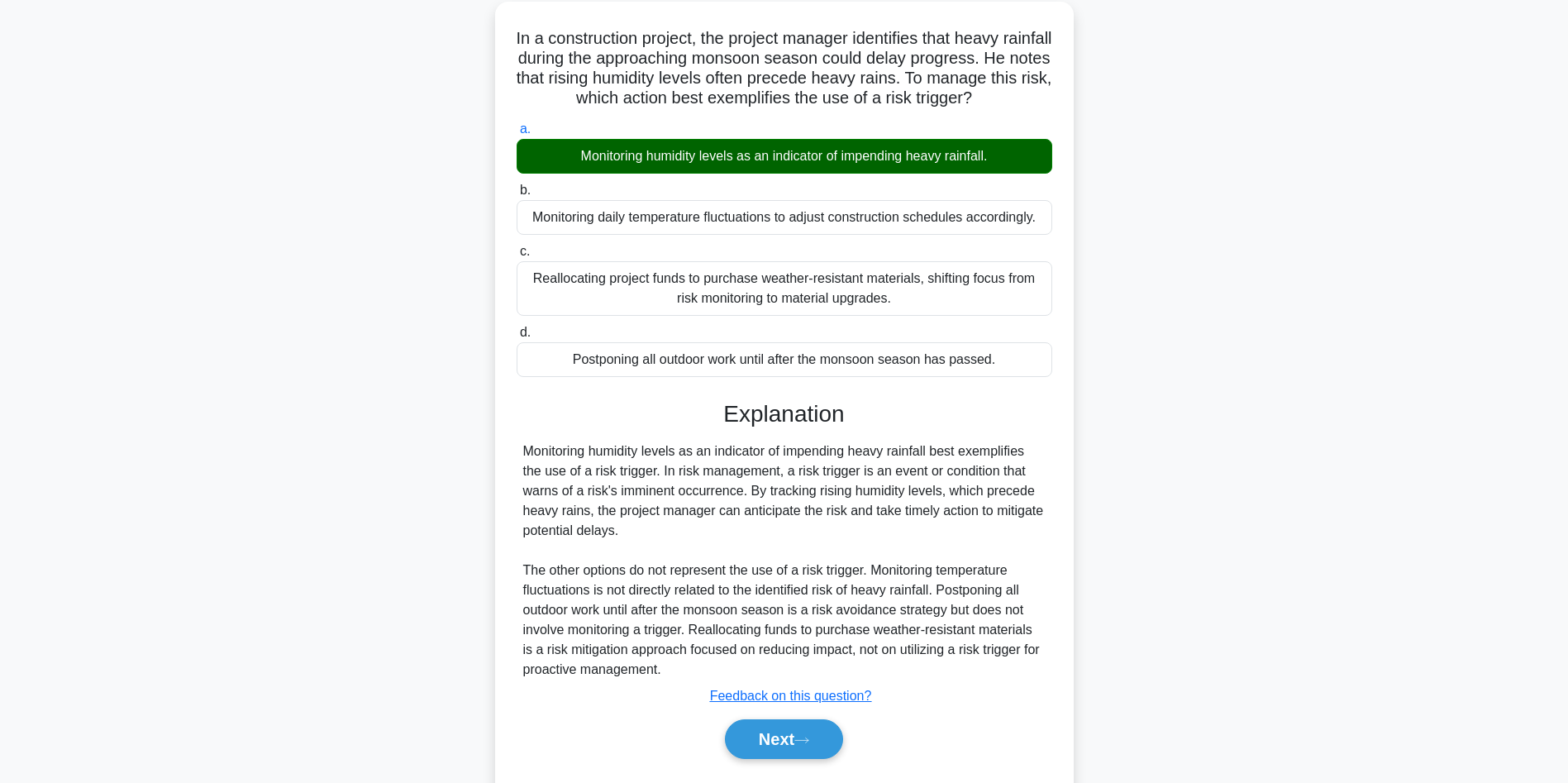
scroll to position [178, 0]
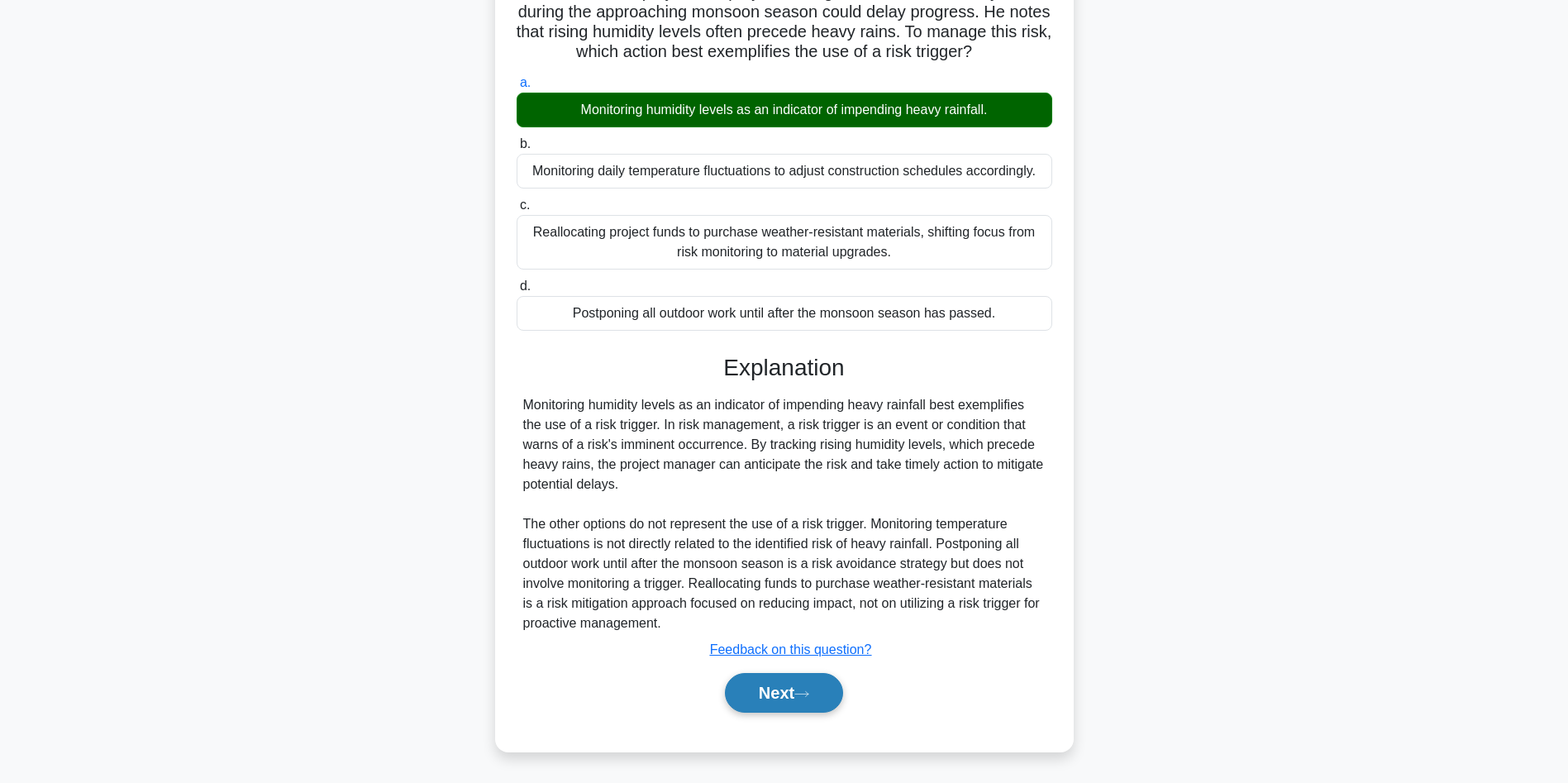
click at [740, 704] on button "Next" at bounding box center [784, 692] width 118 height 39
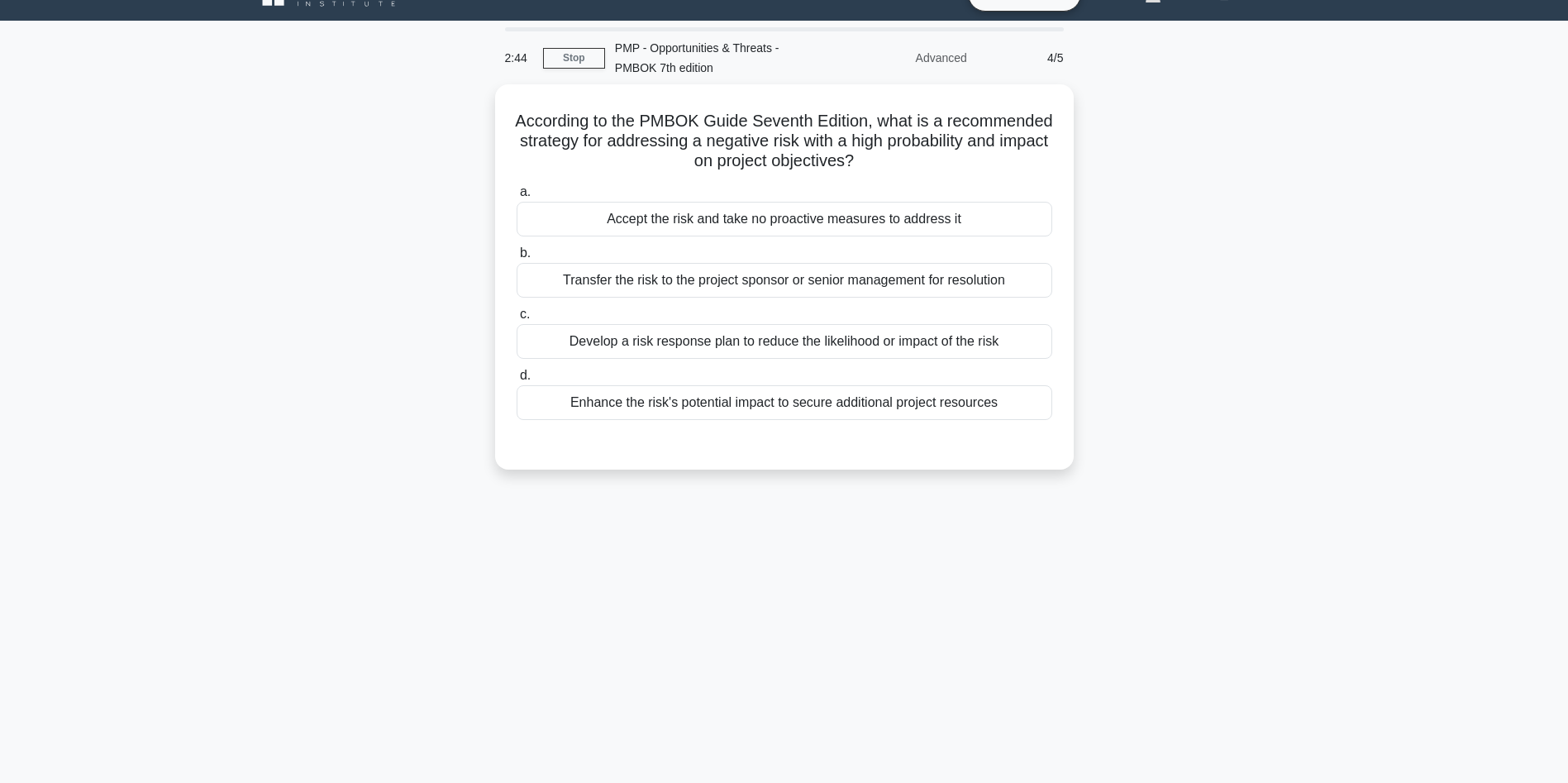
scroll to position [0, 0]
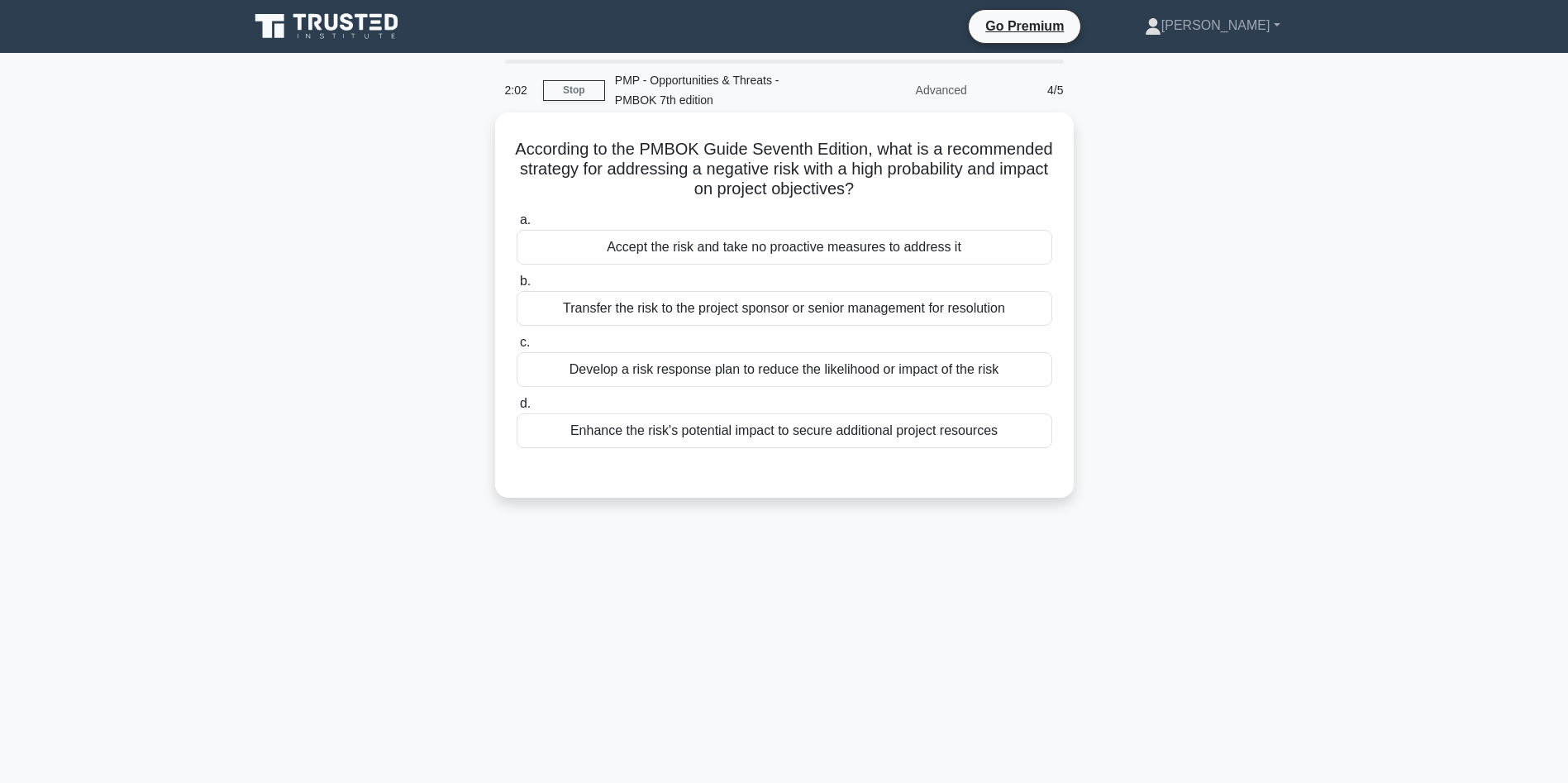
click at [759, 372] on div "Develop a risk response plan to reduce the likelihood or impact of the risk" at bounding box center [784, 370] width 535 height 35
click at [516, 348] on input "c. Develop a risk response plan to reduce the likelihood or impact of the risk" at bounding box center [516, 342] width 0 height 11
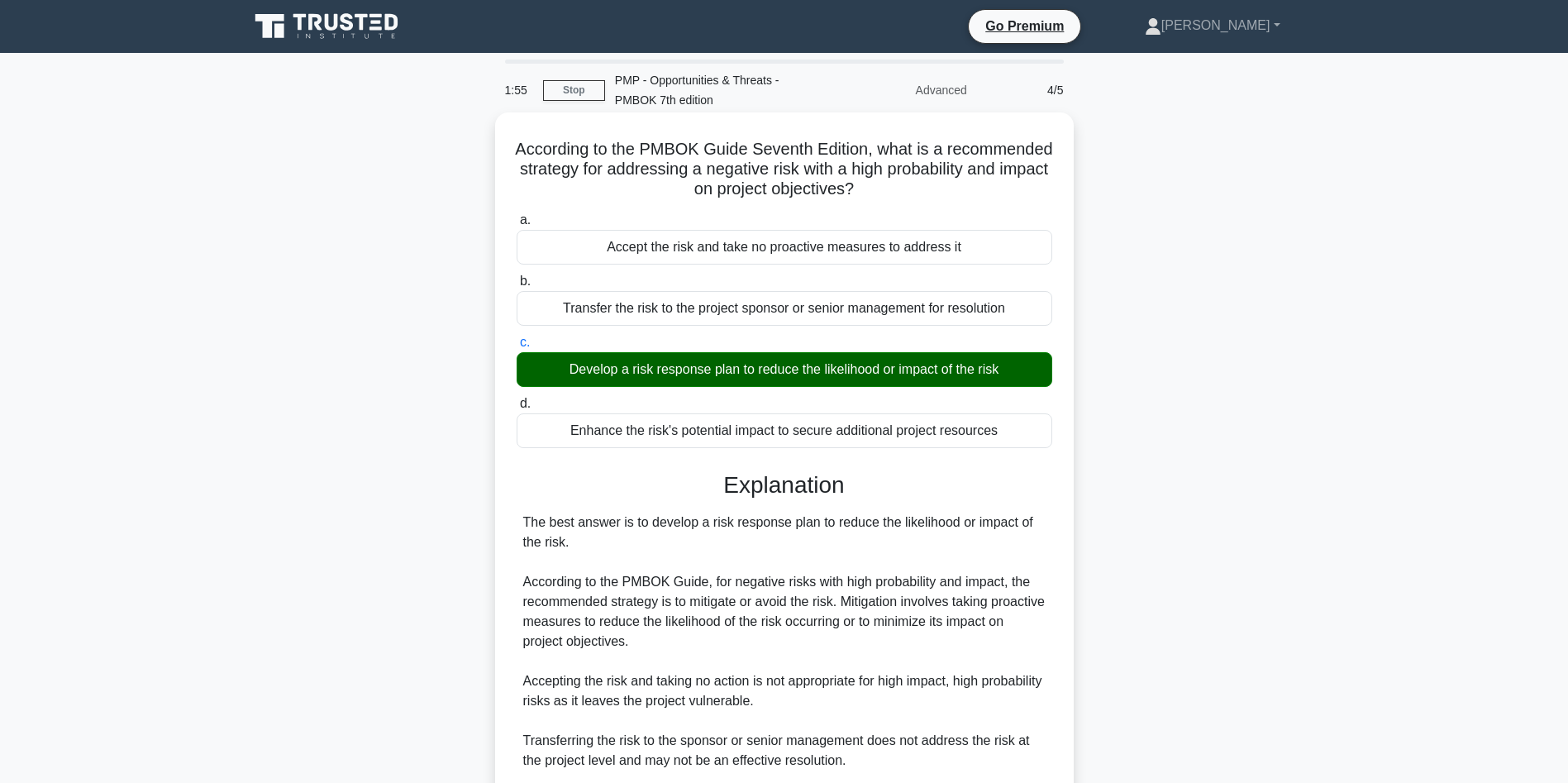
click at [752, 612] on div "The best answer is to develop a risk response plan to reduce the likelihood or …" at bounding box center [784, 681] width 522 height 337
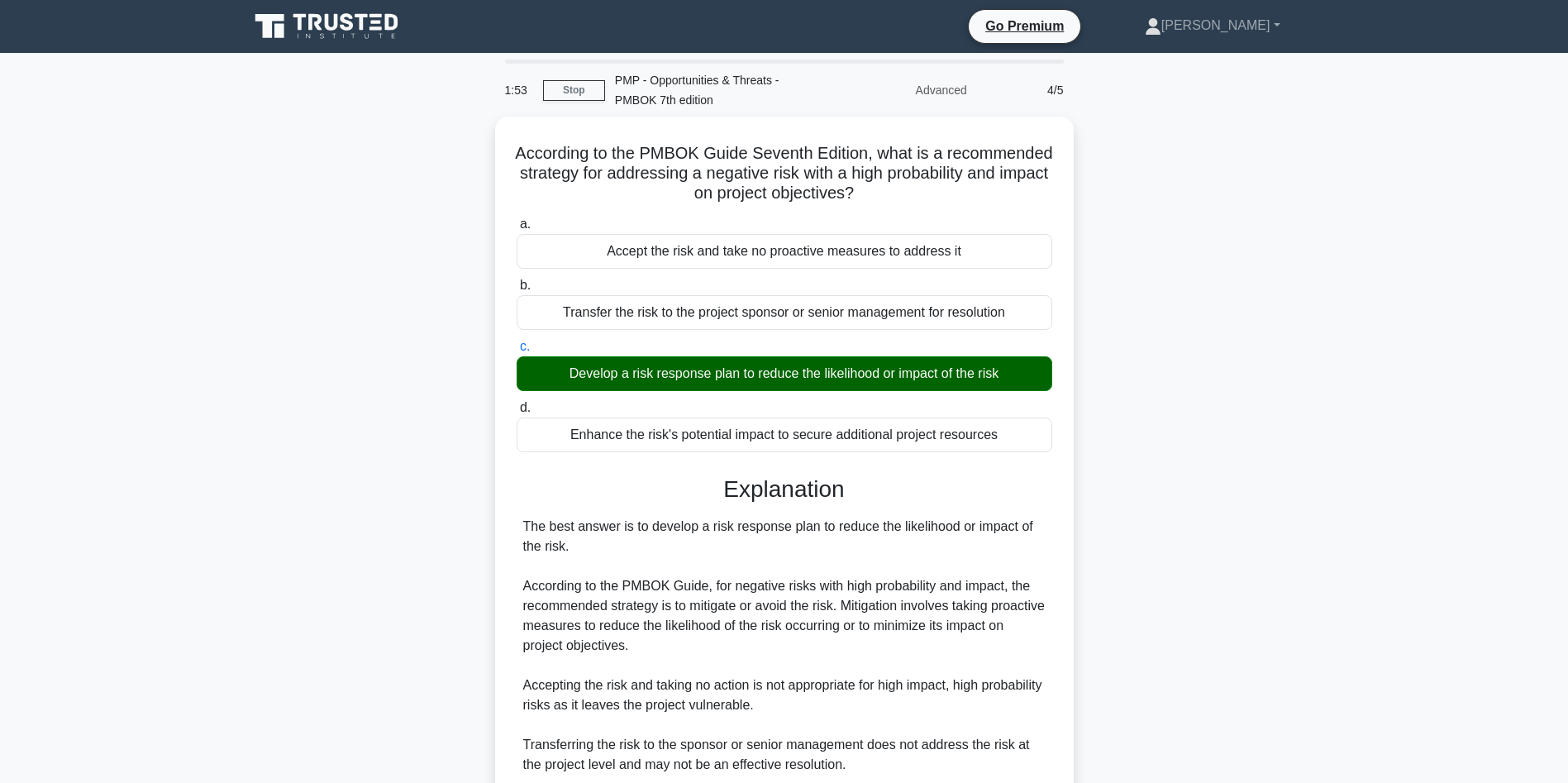
scroll to position [218, 0]
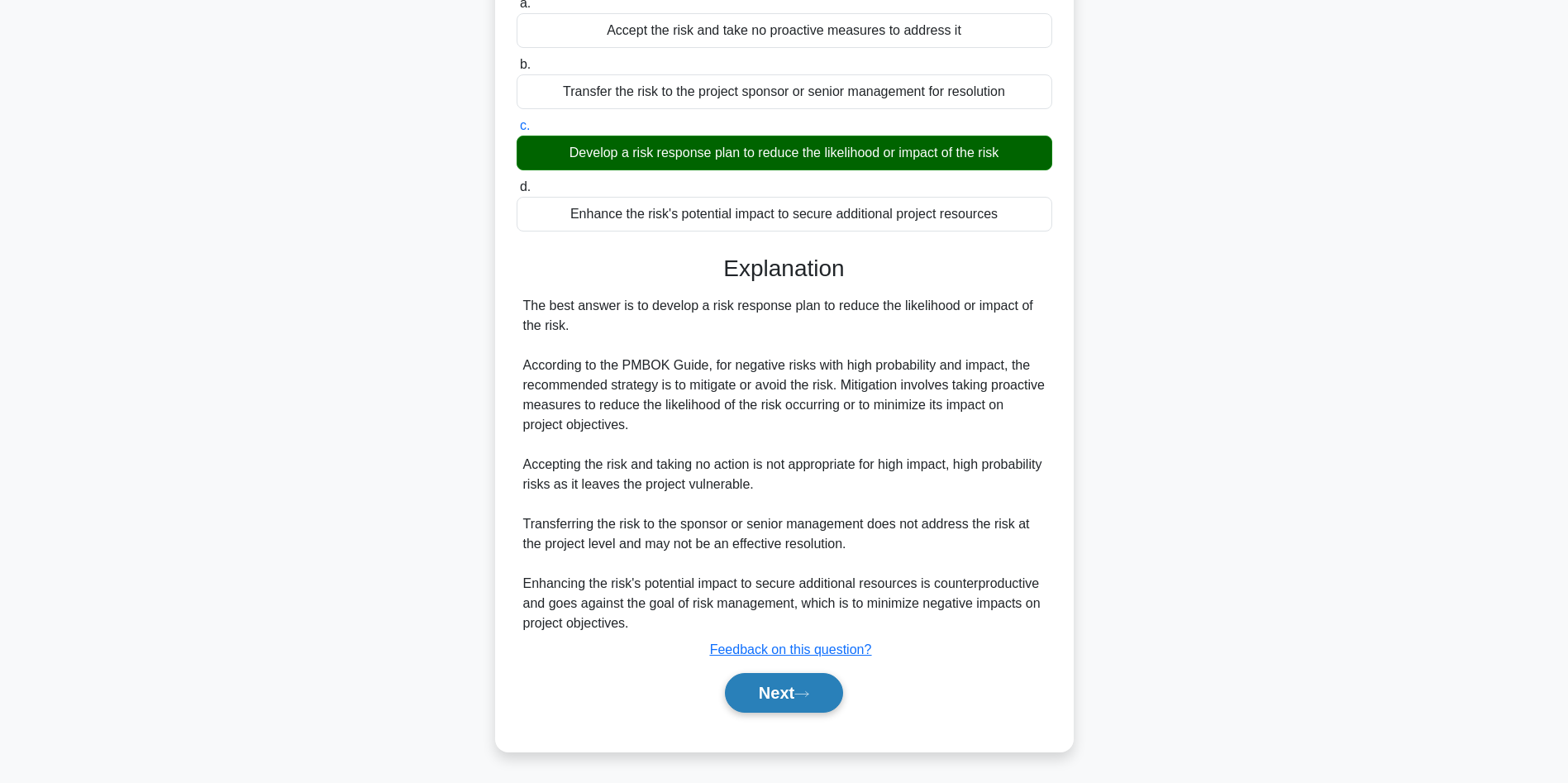
click at [788, 688] on button "Next" at bounding box center [784, 692] width 118 height 39
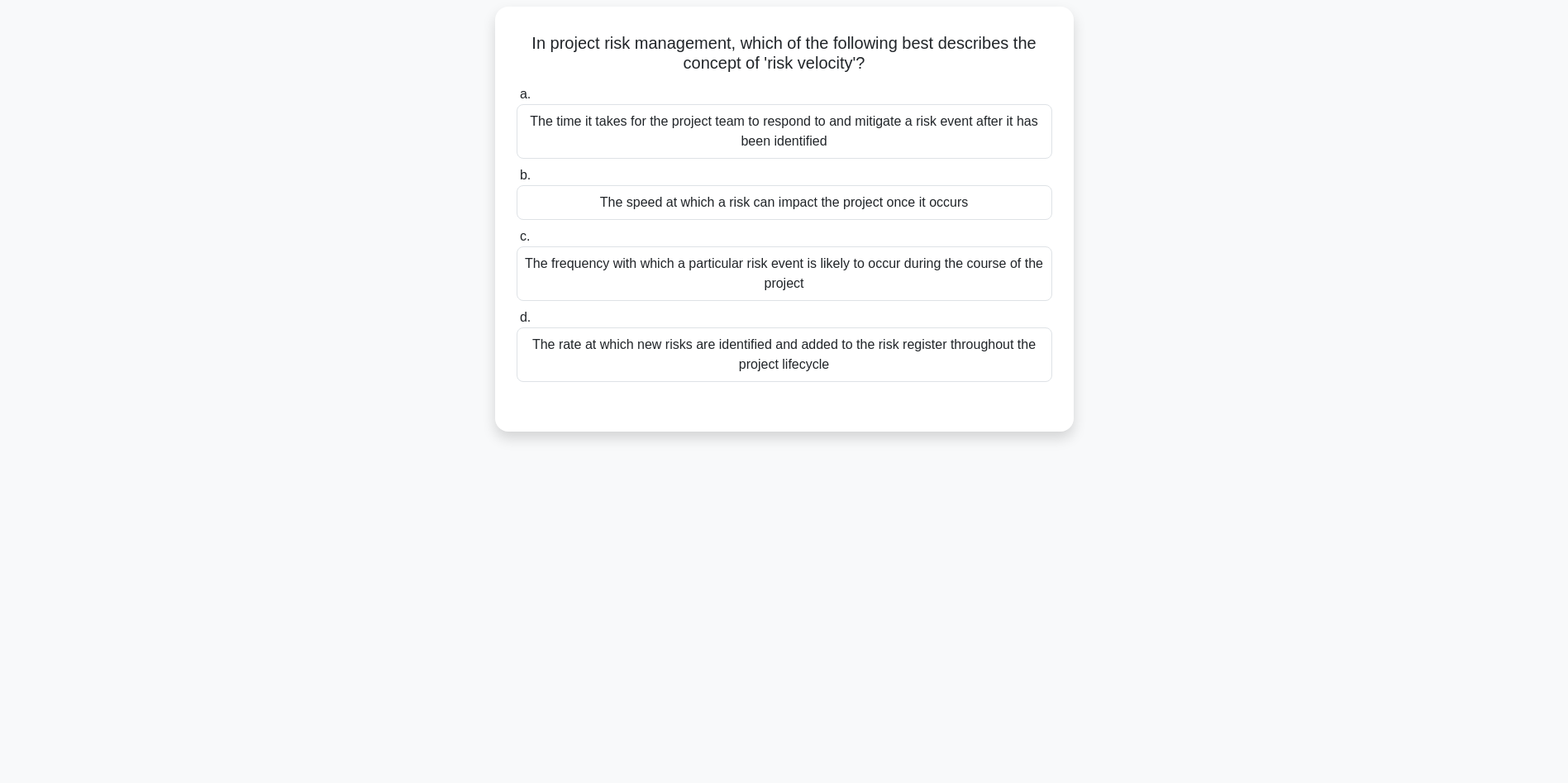
scroll to position [0, 0]
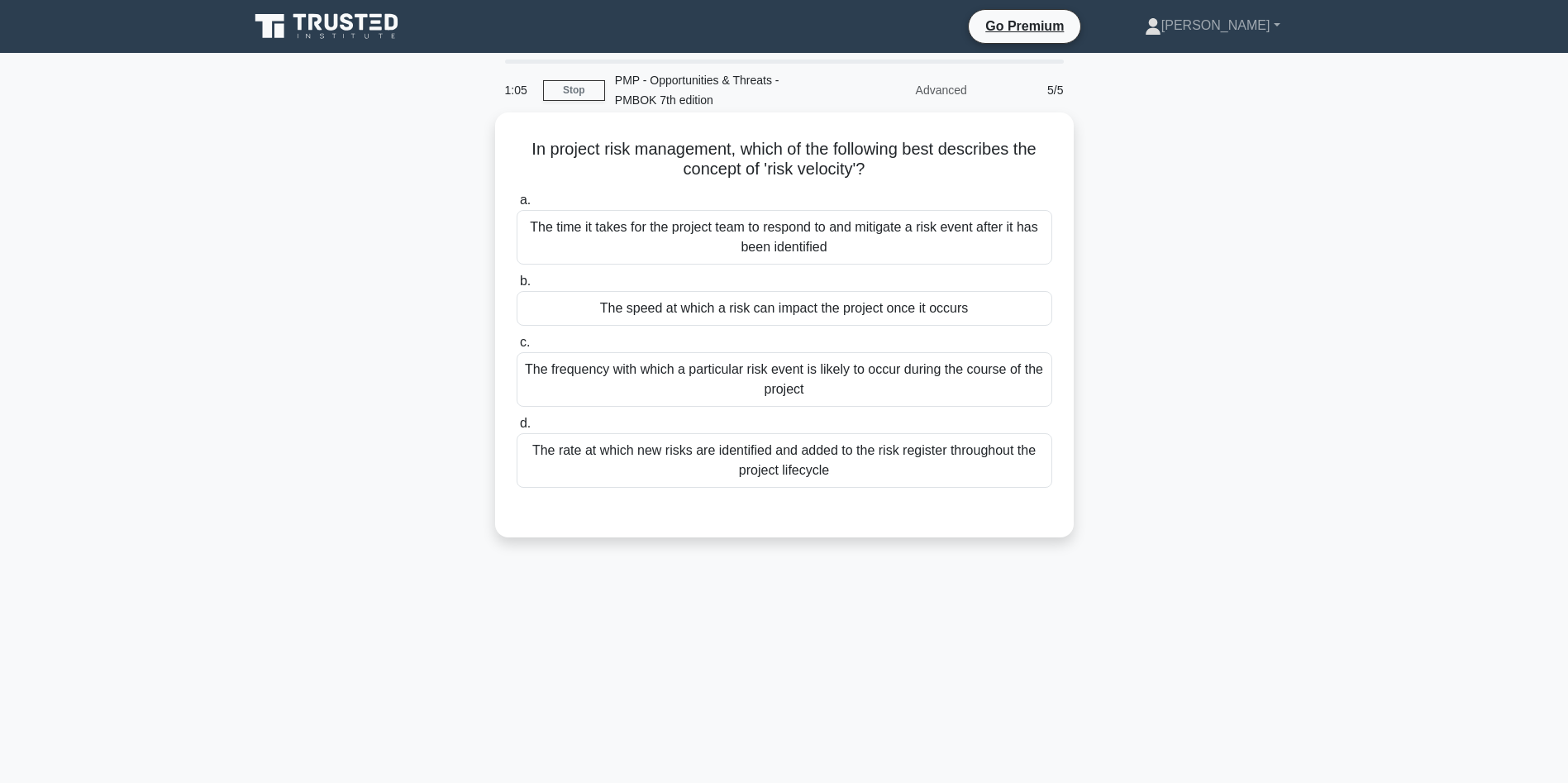
click at [671, 322] on div "The speed at which a risk can impact the project once it occurs" at bounding box center [784, 309] width 535 height 35
click at [516, 287] on input "b. The speed at which a risk can impact the project once it occurs" at bounding box center [516, 281] width 0 height 11
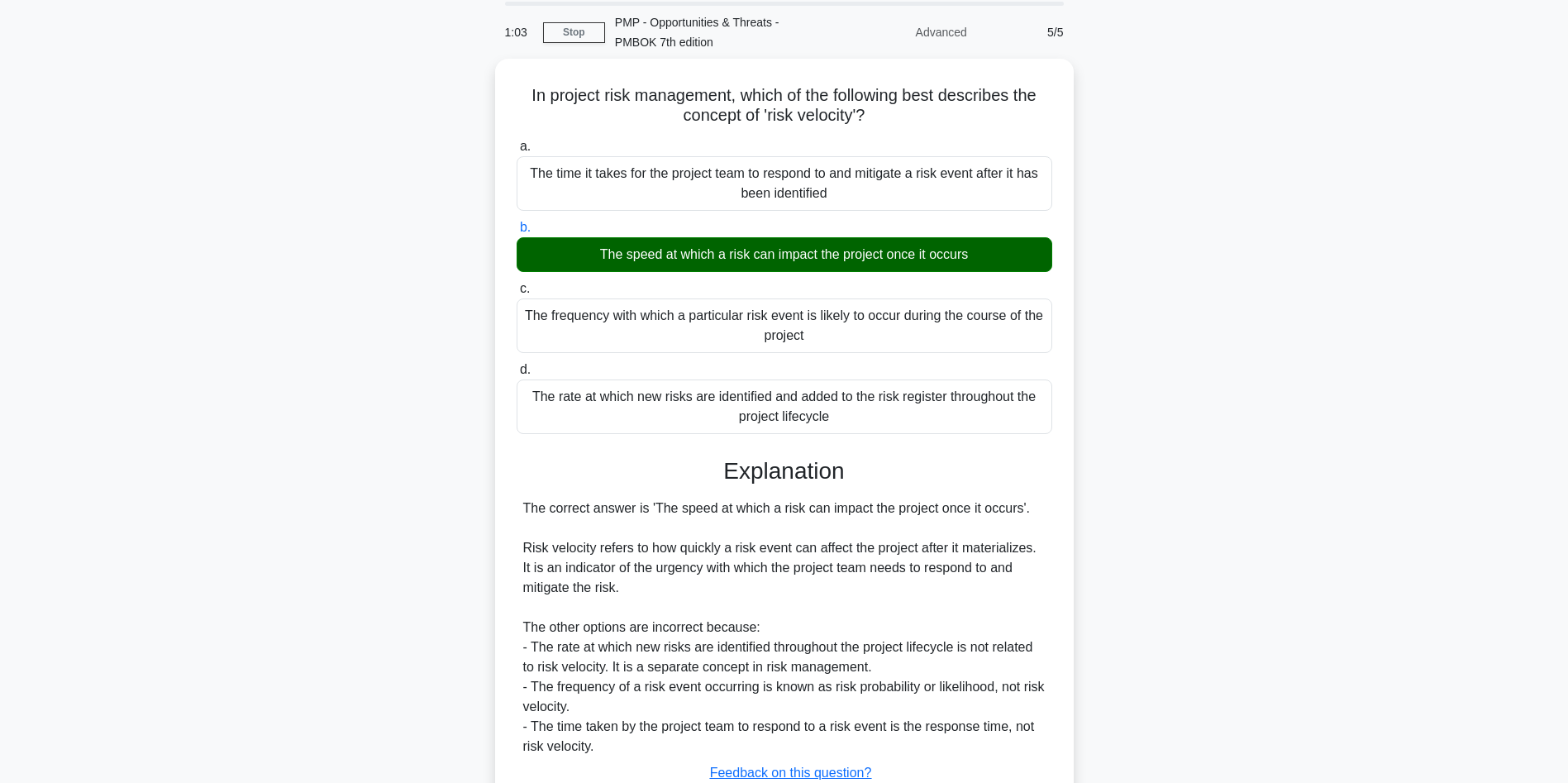
scroll to position [178, 0]
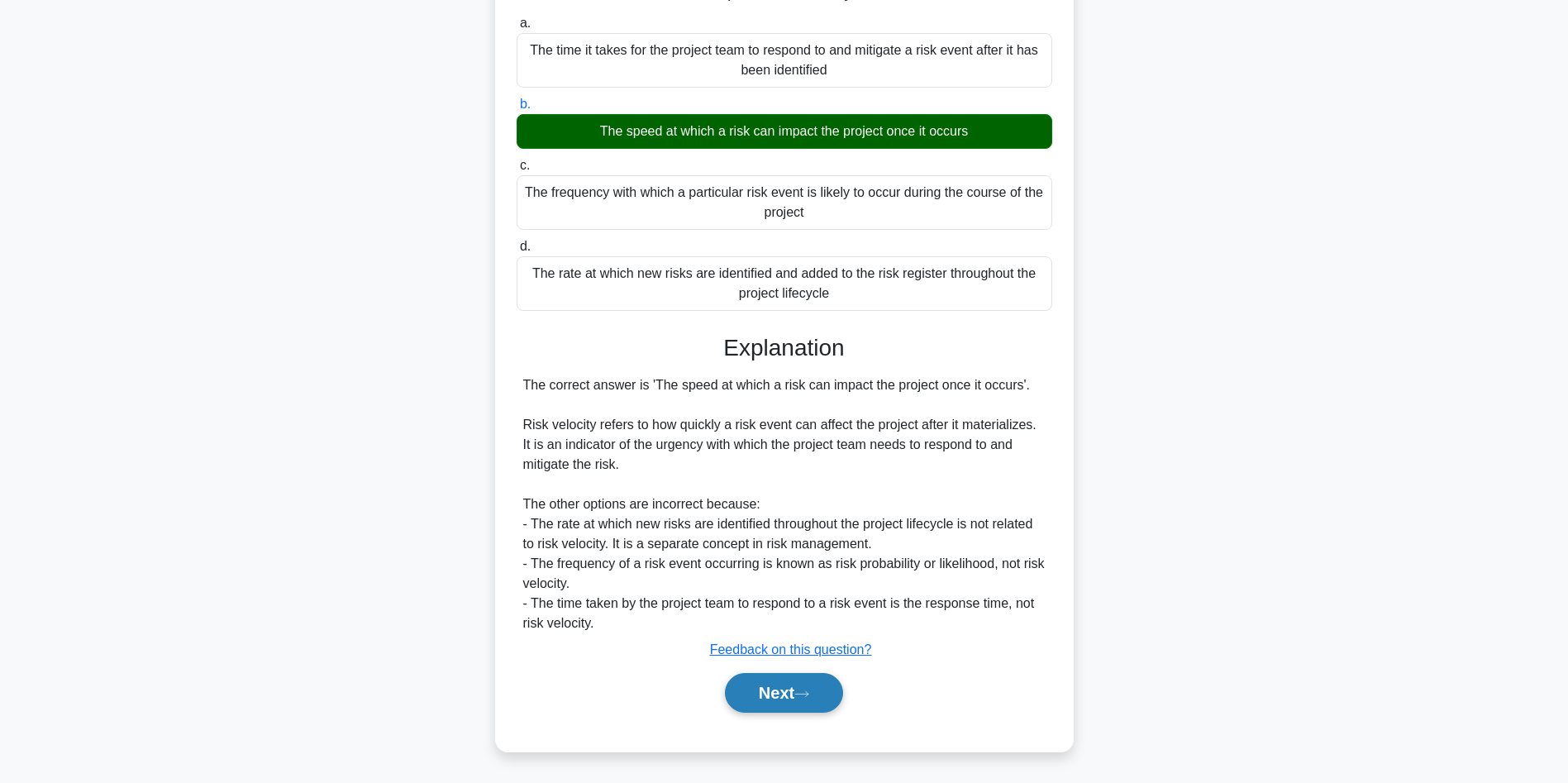
click at [766, 694] on button "Next" at bounding box center [784, 692] width 118 height 39
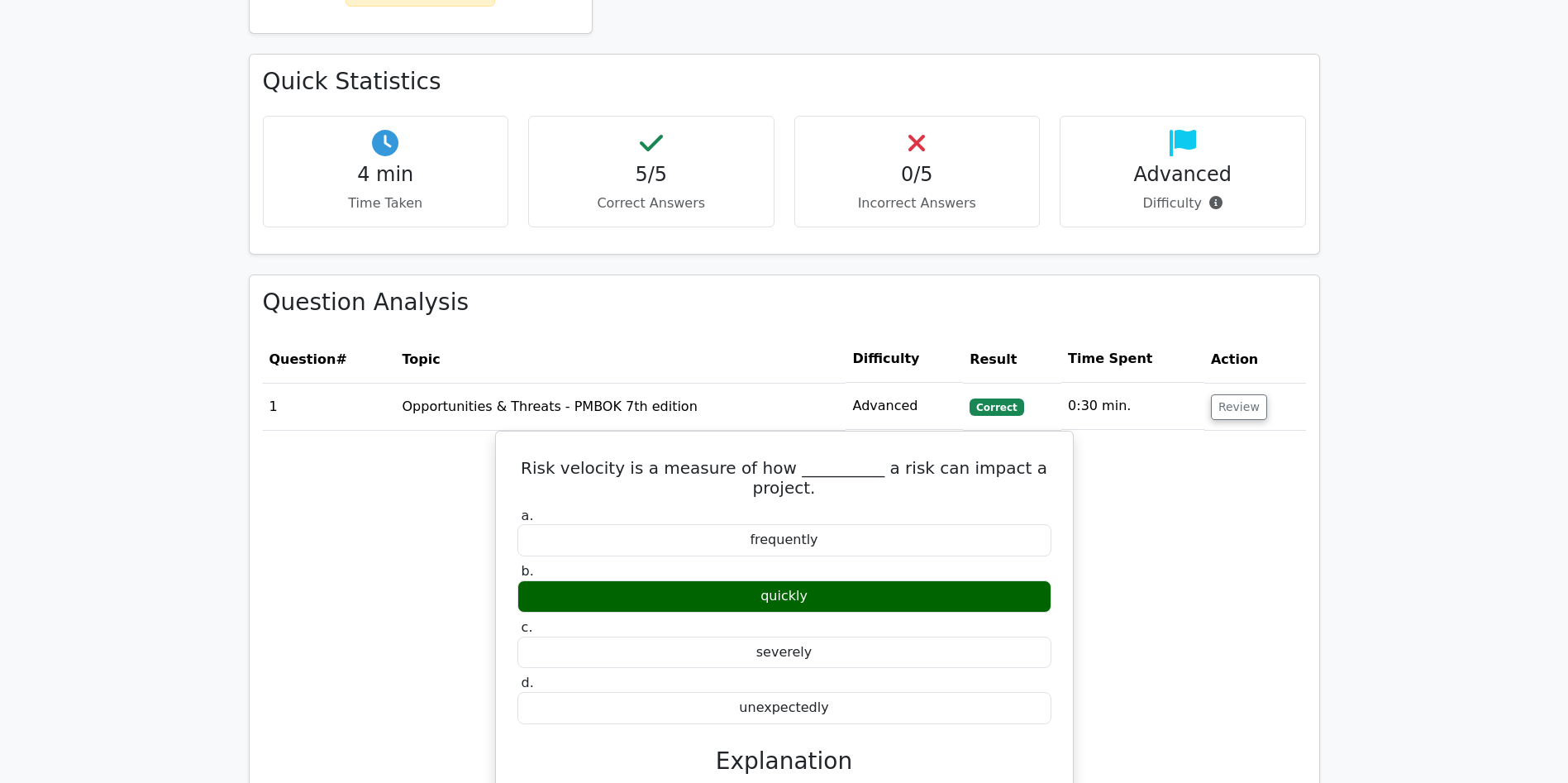
scroll to position [1163, 0]
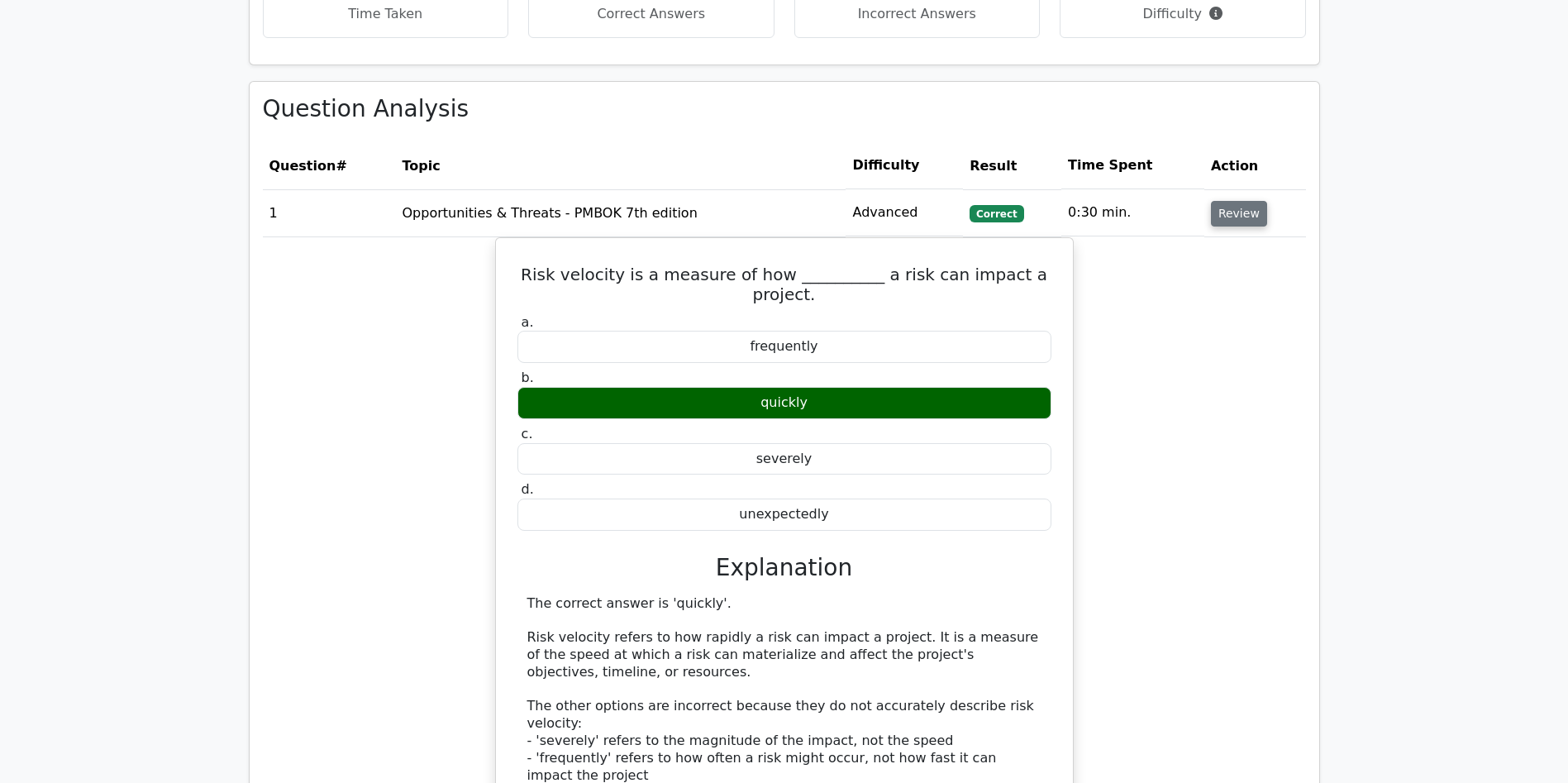
click at [1234, 201] on button "Review" at bounding box center [1238, 214] width 57 height 26
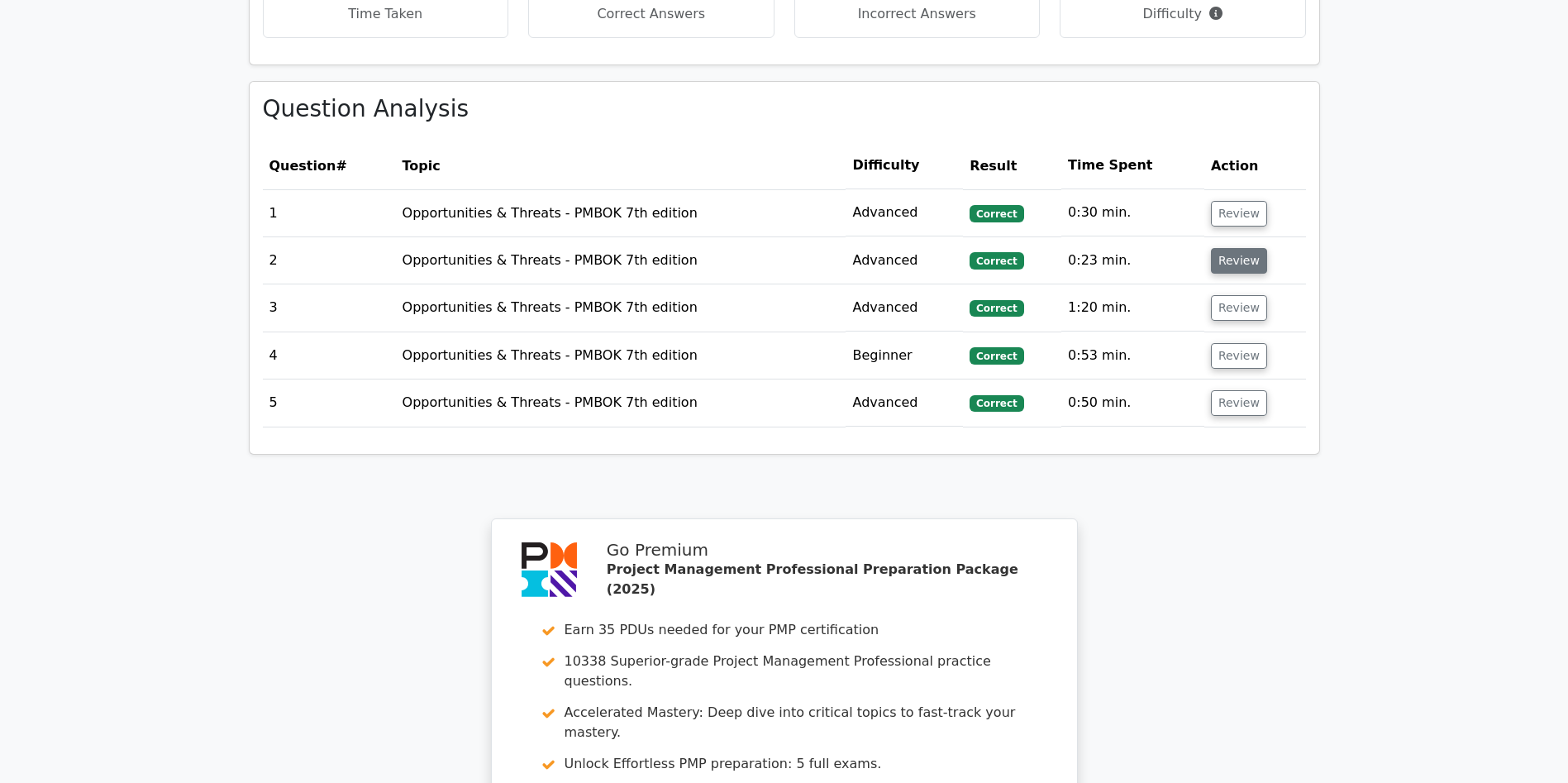
click at [1231, 248] on button "Review" at bounding box center [1238, 261] width 57 height 26
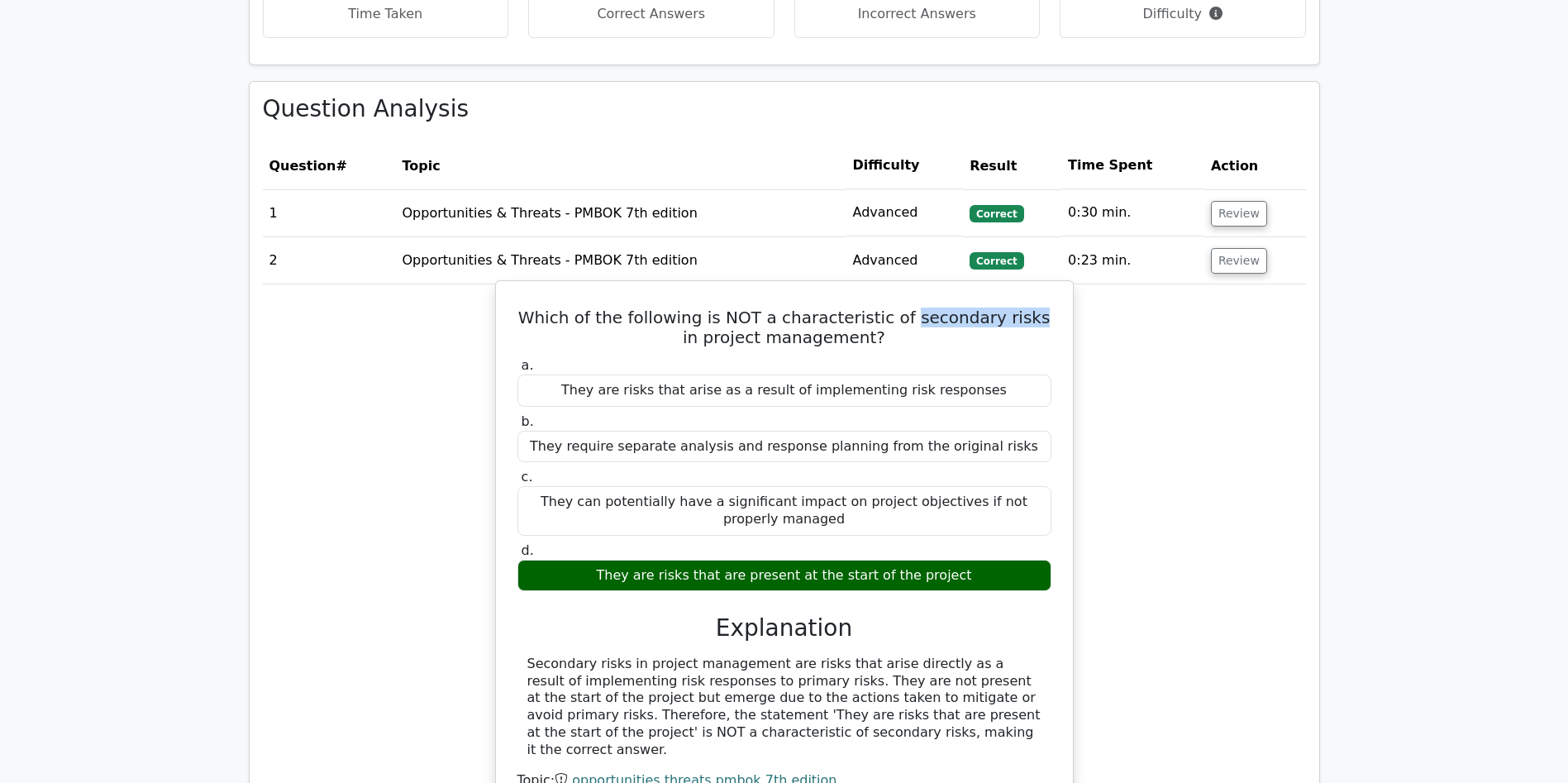
drag, startPoint x: 902, startPoint y: 241, endPoint x: 1015, endPoint y: 242, distance: 113.0
click at [1015, 308] on h5 "Which of the following is NOT a characteristic of secondary risks in project ma…" at bounding box center [784, 327] width 537 height 39
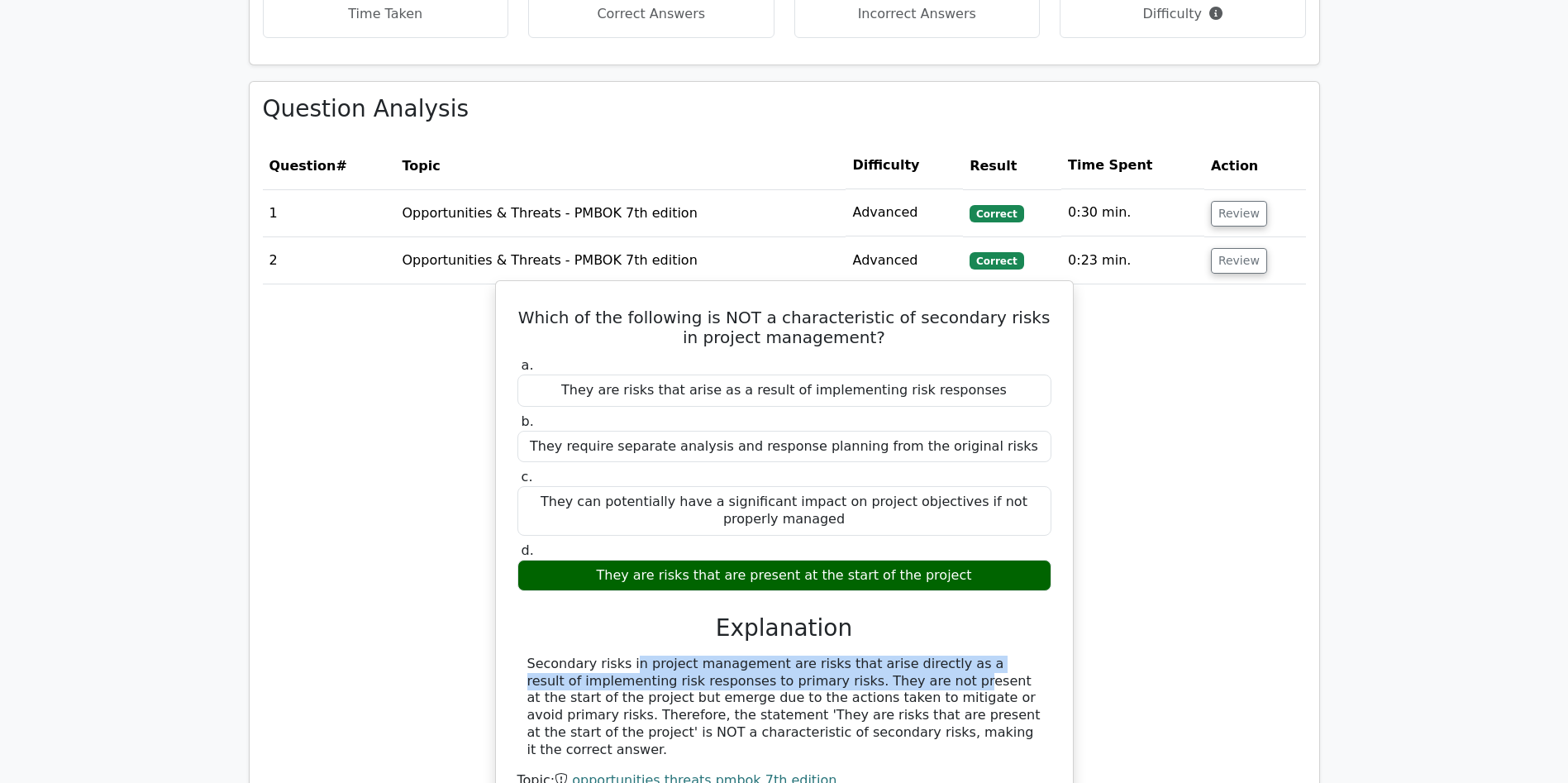
drag, startPoint x: 528, startPoint y: 587, endPoint x: 784, endPoint y: 606, distance: 256.7
click at [784, 656] on div "Secondary risks in project management are risks that arise directly as a result…" at bounding box center [784, 707] width 514 height 104
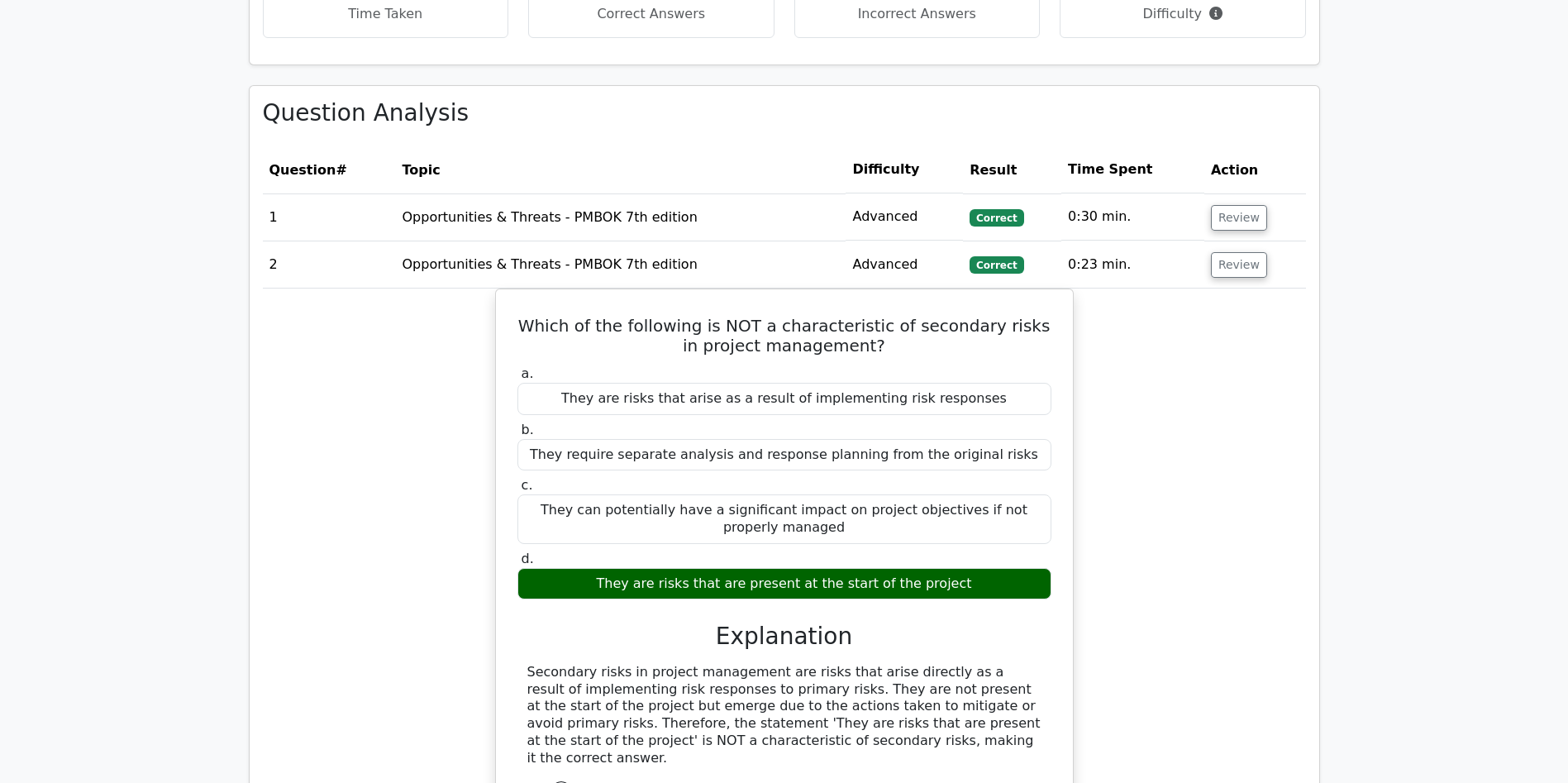
click at [1490, 459] on main "Go Premium Project Management Professional Preparation Package (2025) Earn 35 P…" at bounding box center [784, 323] width 1568 height 2865
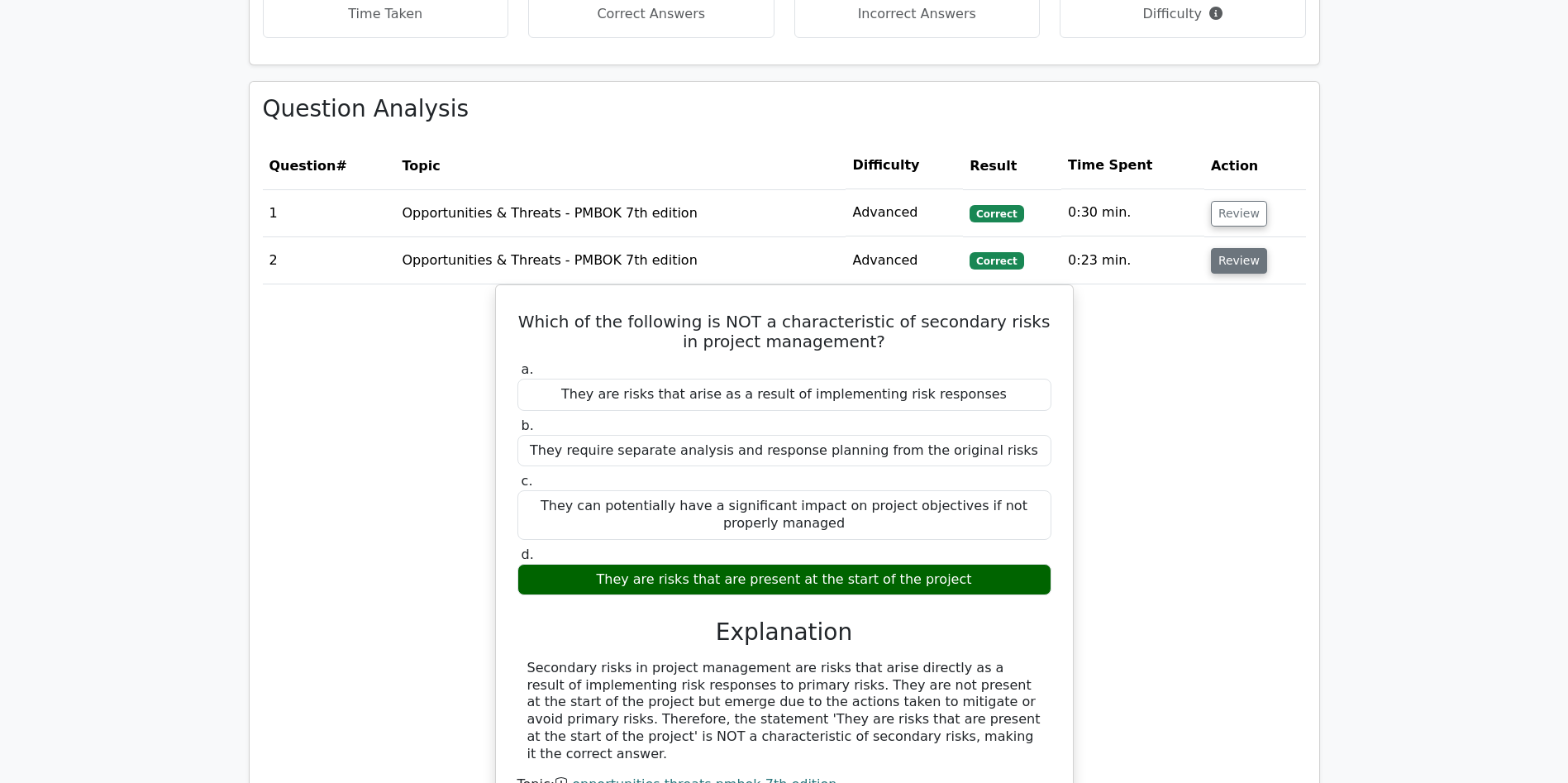
click at [1225, 248] on button "Review" at bounding box center [1238, 261] width 57 height 26
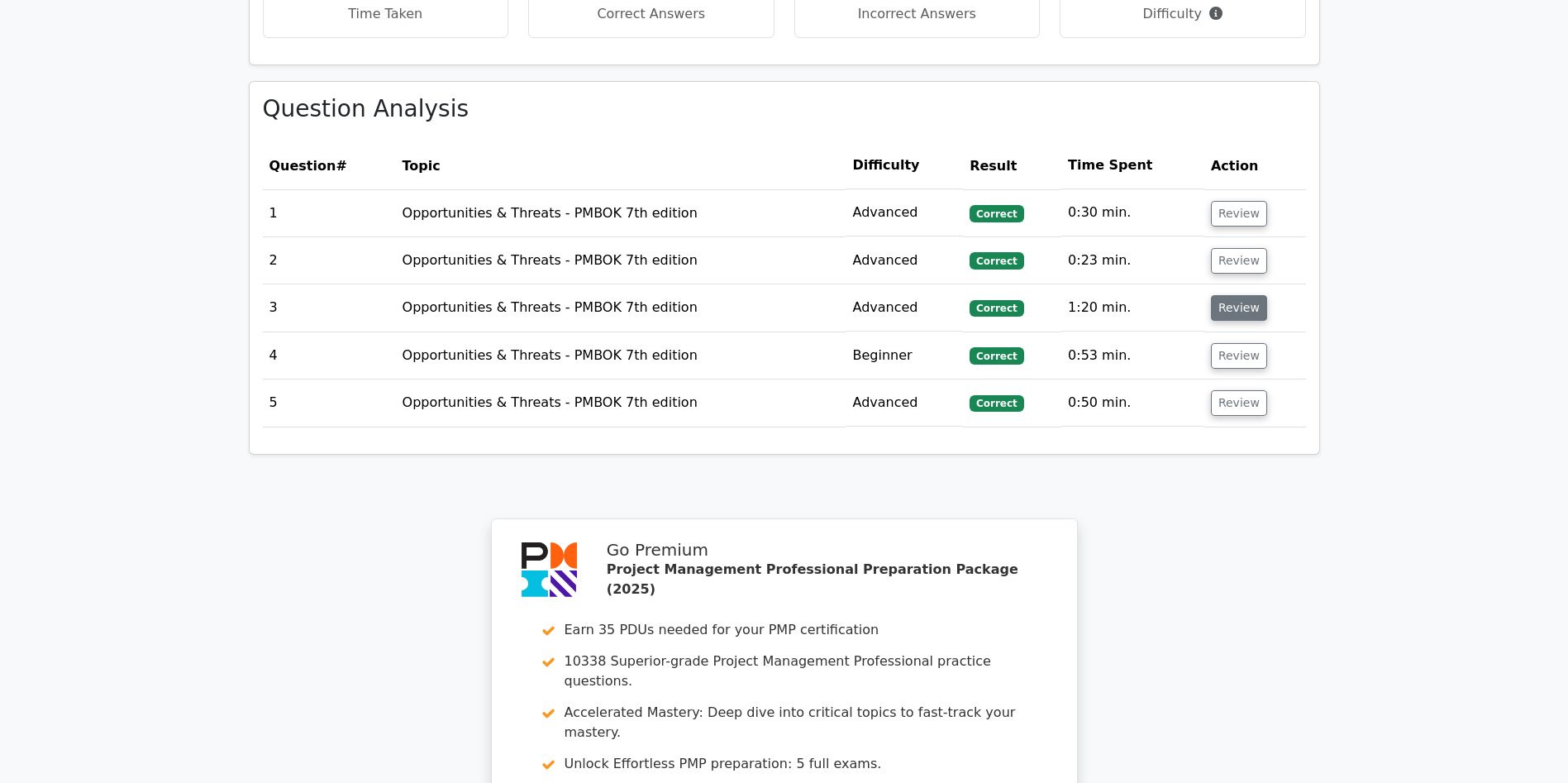
click at [1223, 295] on button "Review" at bounding box center [1238, 308] width 57 height 26
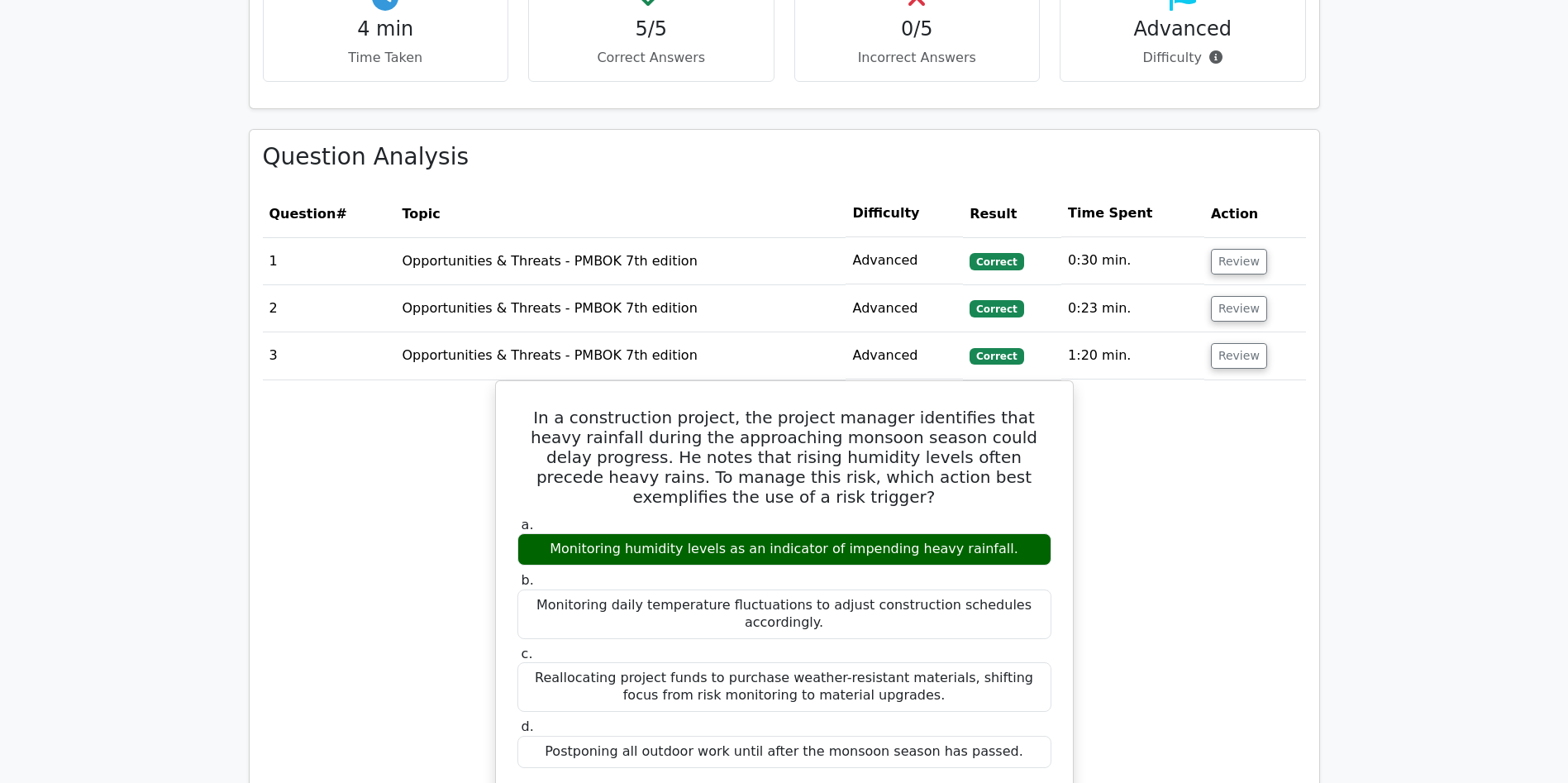
scroll to position [1112, 0]
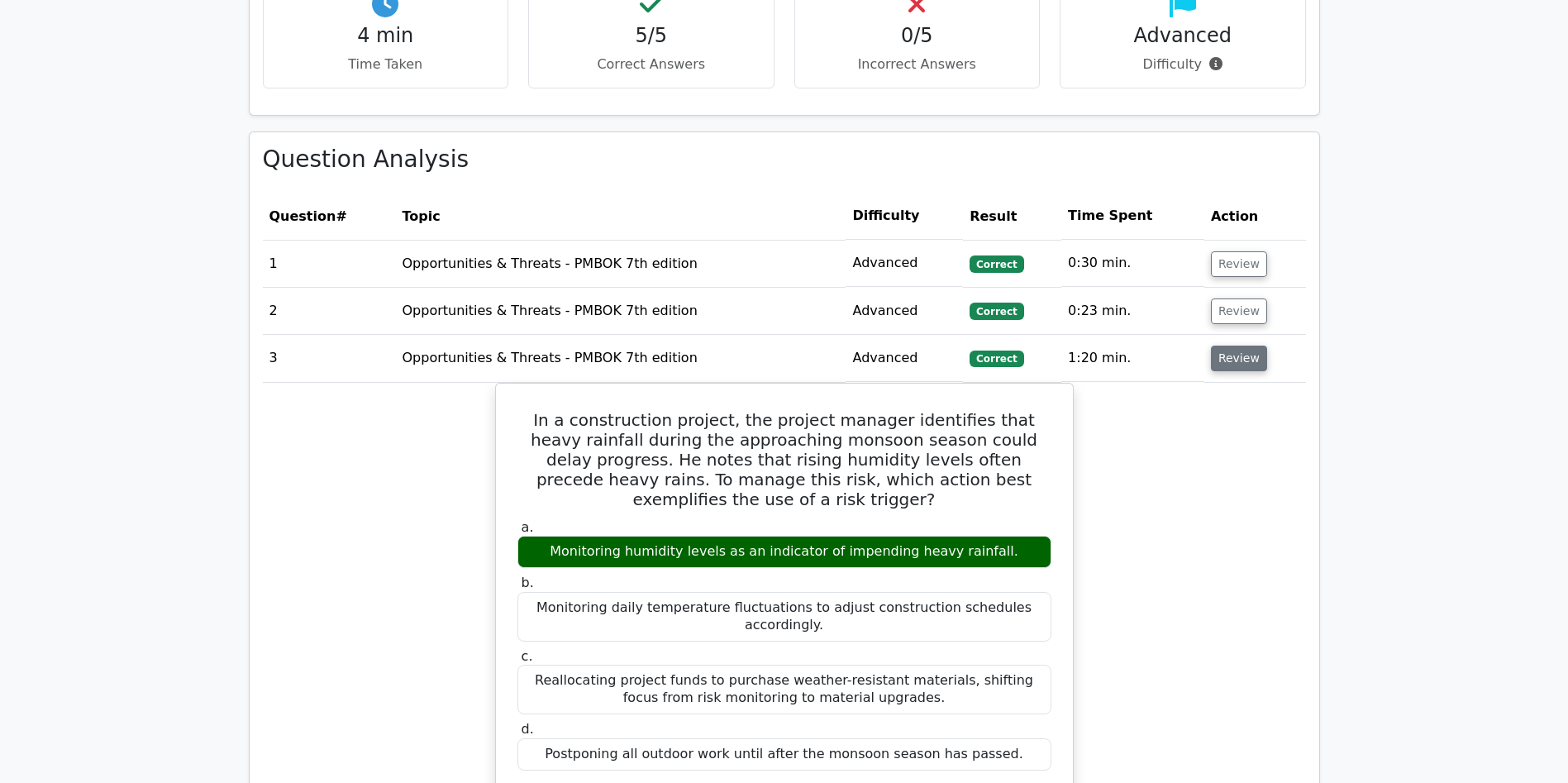
click at [1240, 346] on button "Review" at bounding box center [1238, 358] width 57 height 26
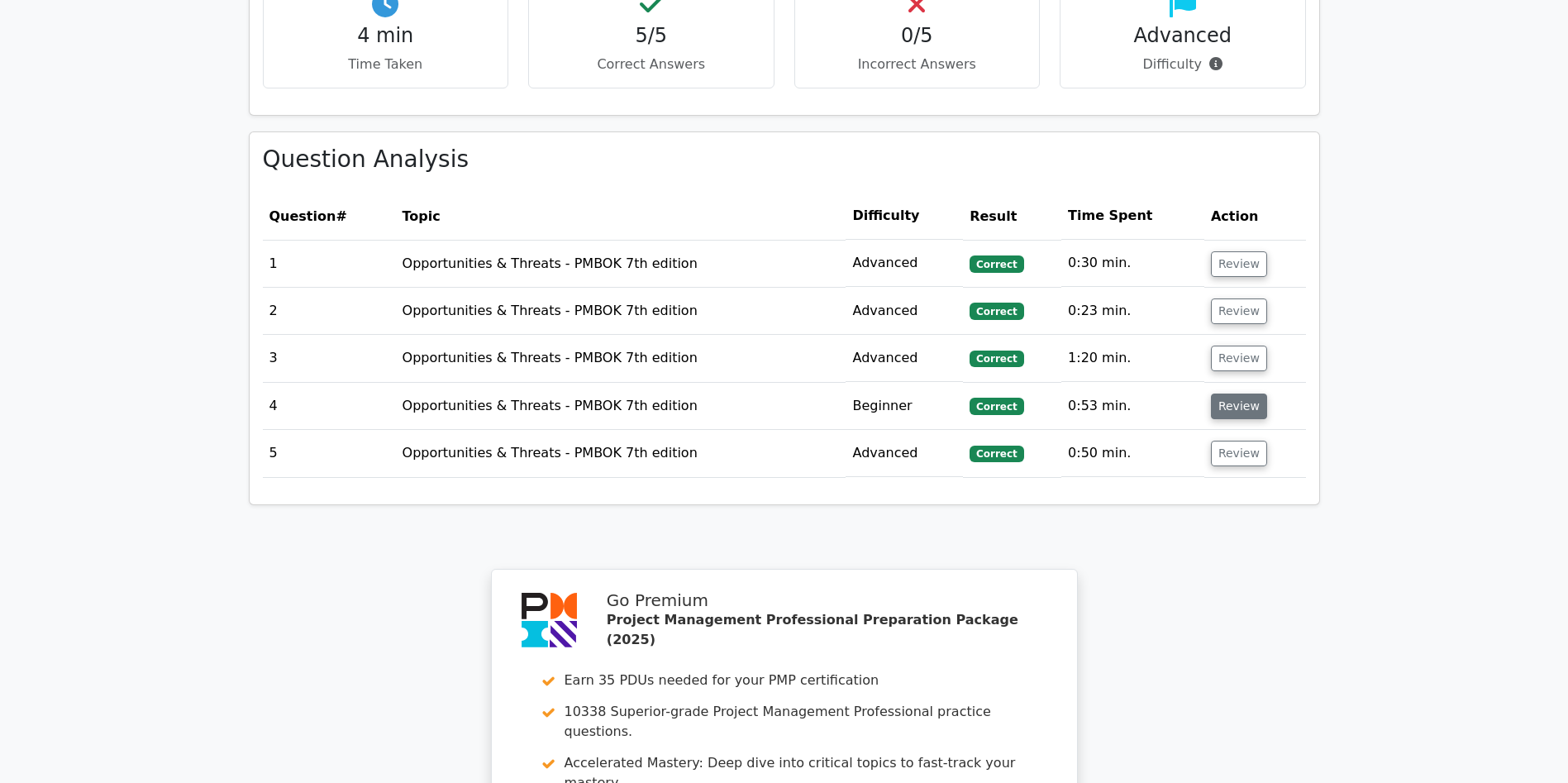
click at [1239, 394] on button "Review" at bounding box center [1238, 406] width 57 height 26
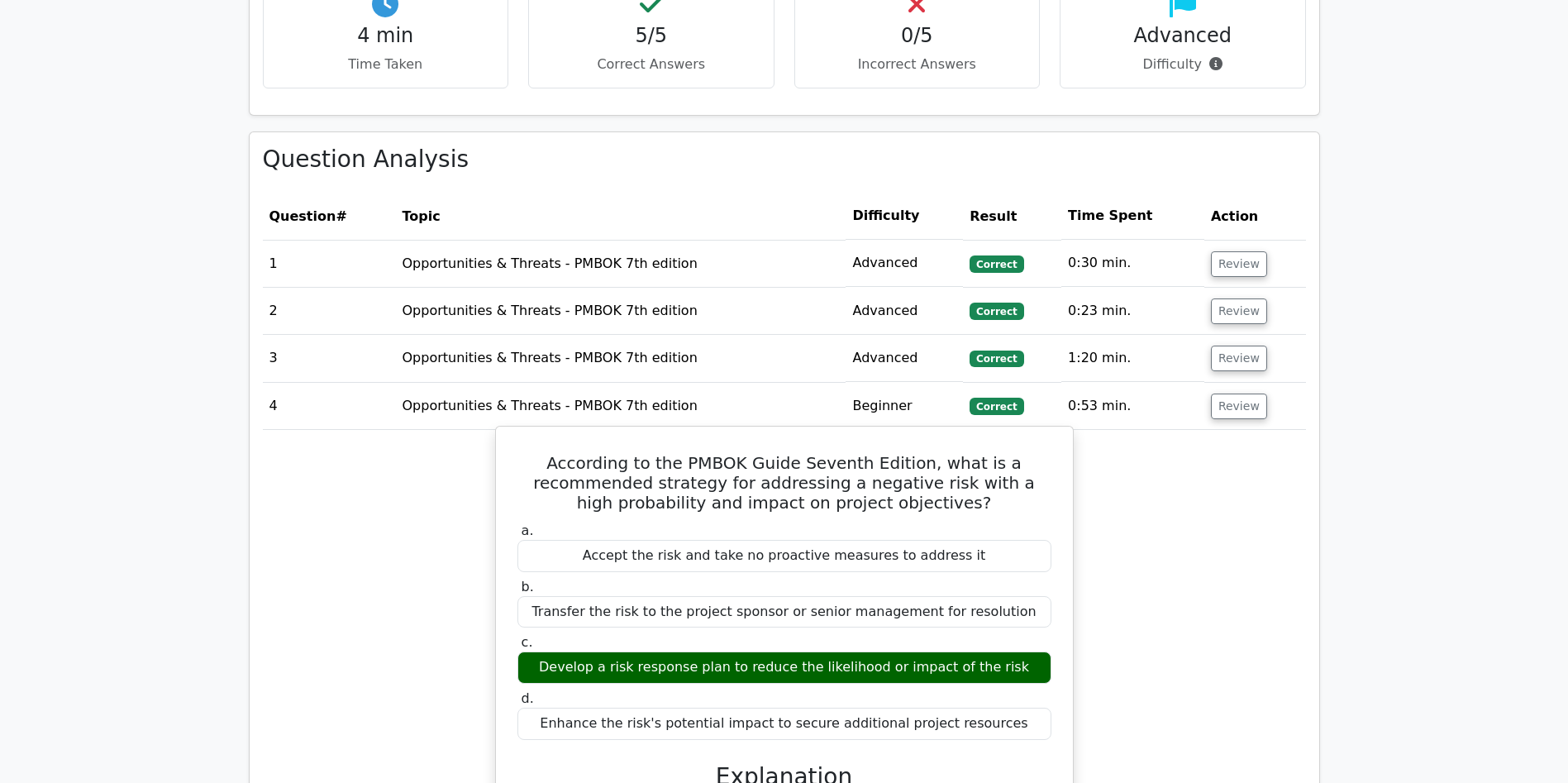
click at [782, 453] on h5 "According to the PMBOK Guide Seventh Edition, what is a recommended strategy fo…" at bounding box center [784, 483] width 537 height 59
drag, startPoint x: 591, startPoint y: 644, endPoint x: 883, endPoint y: 663, distance: 292.6
click at [974, 453] on h5 "According to the PMBOK Guide Seventh Edition, what is a recommended strategy fo…" at bounding box center [784, 483] width 537 height 59
drag, startPoint x: 854, startPoint y: 413, endPoint x: 944, endPoint y: 408, distance: 90.1
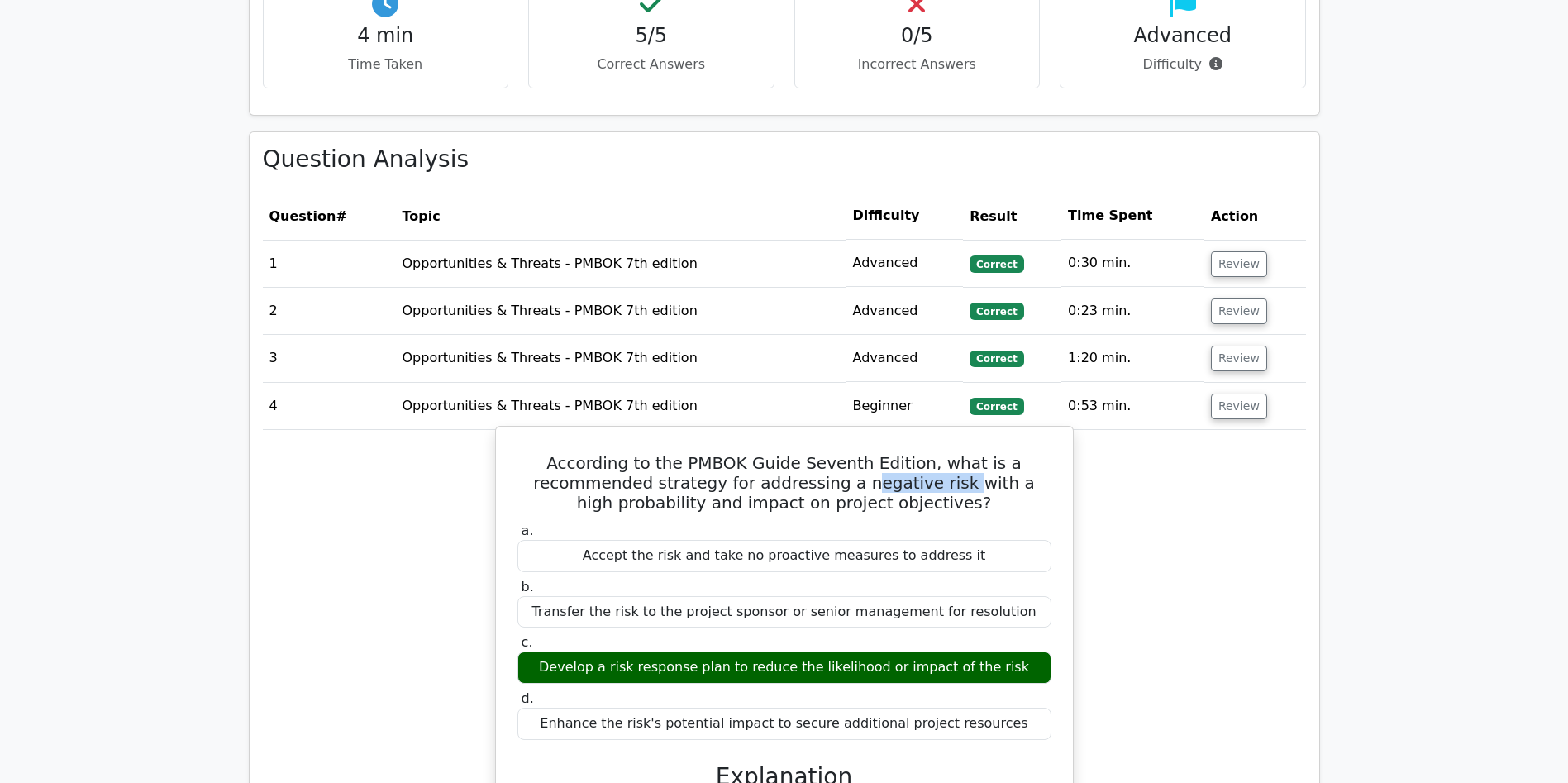
click at [944, 453] on h5 "According to the PMBOK Guide Seventh Edition, what is a recommended strategy fo…" at bounding box center [784, 483] width 537 height 59
drag, startPoint x: 614, startPoint y: 469, endPoint x: 998, endPoint y: 472, distance: 384.0
click at [998, 541] on div "Accept the risk and take no proactive measures to address it" at bounding box center [784, 557] width 534 height 33
click at [570, 596] on div "Transfer the risk to the project sponsor or senior management for resolution" at bounding box center [784, 612] width 534 height 33
click at [581, 652] on div "Develop a risk response plan to reduce the likelihood or impact of the risk" at bounding box center [784, 668] width 534 height 33
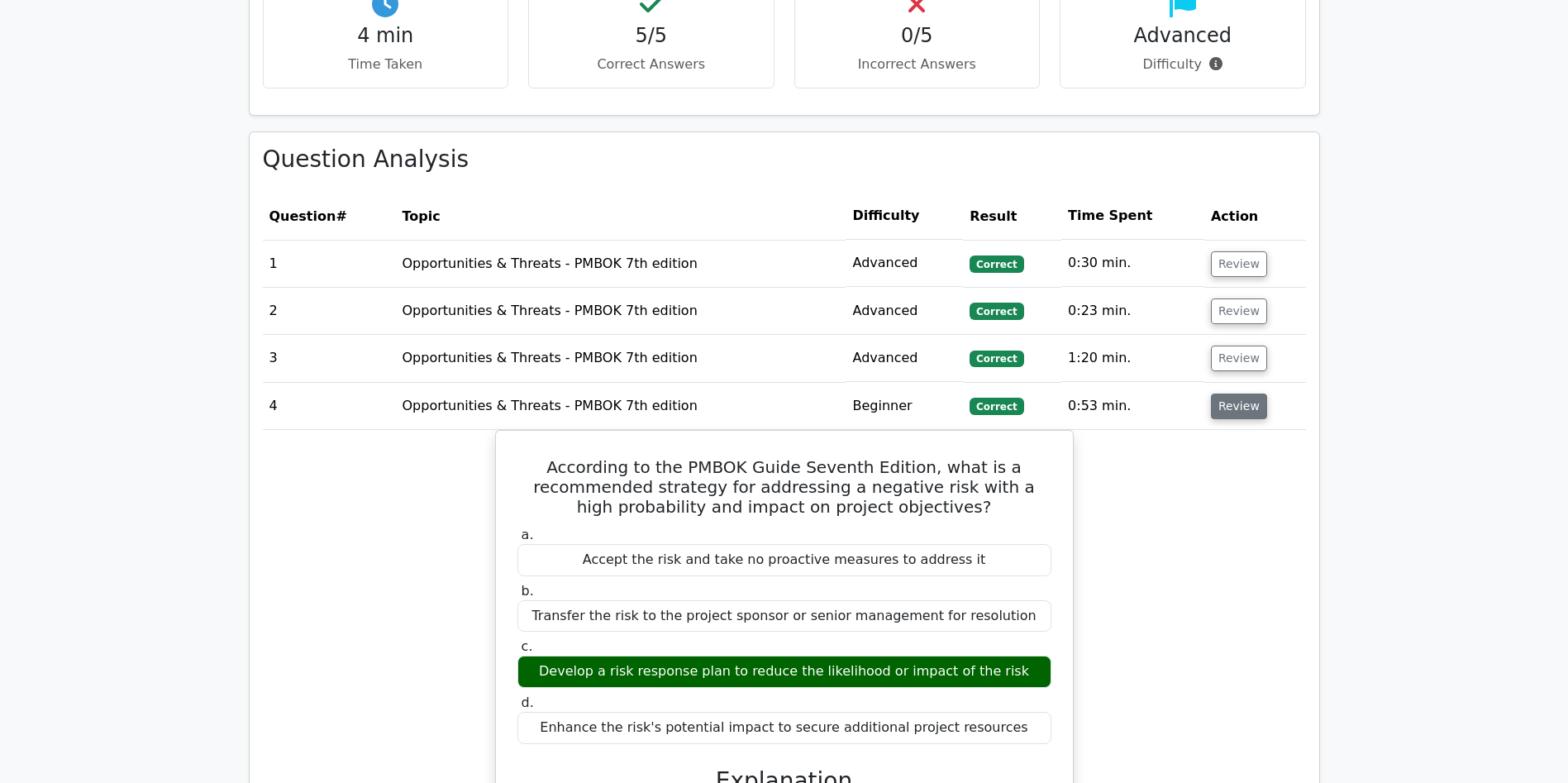
click at [1229, 394] on button "Review" at bounding box center [1238, 406] width 57 height 26
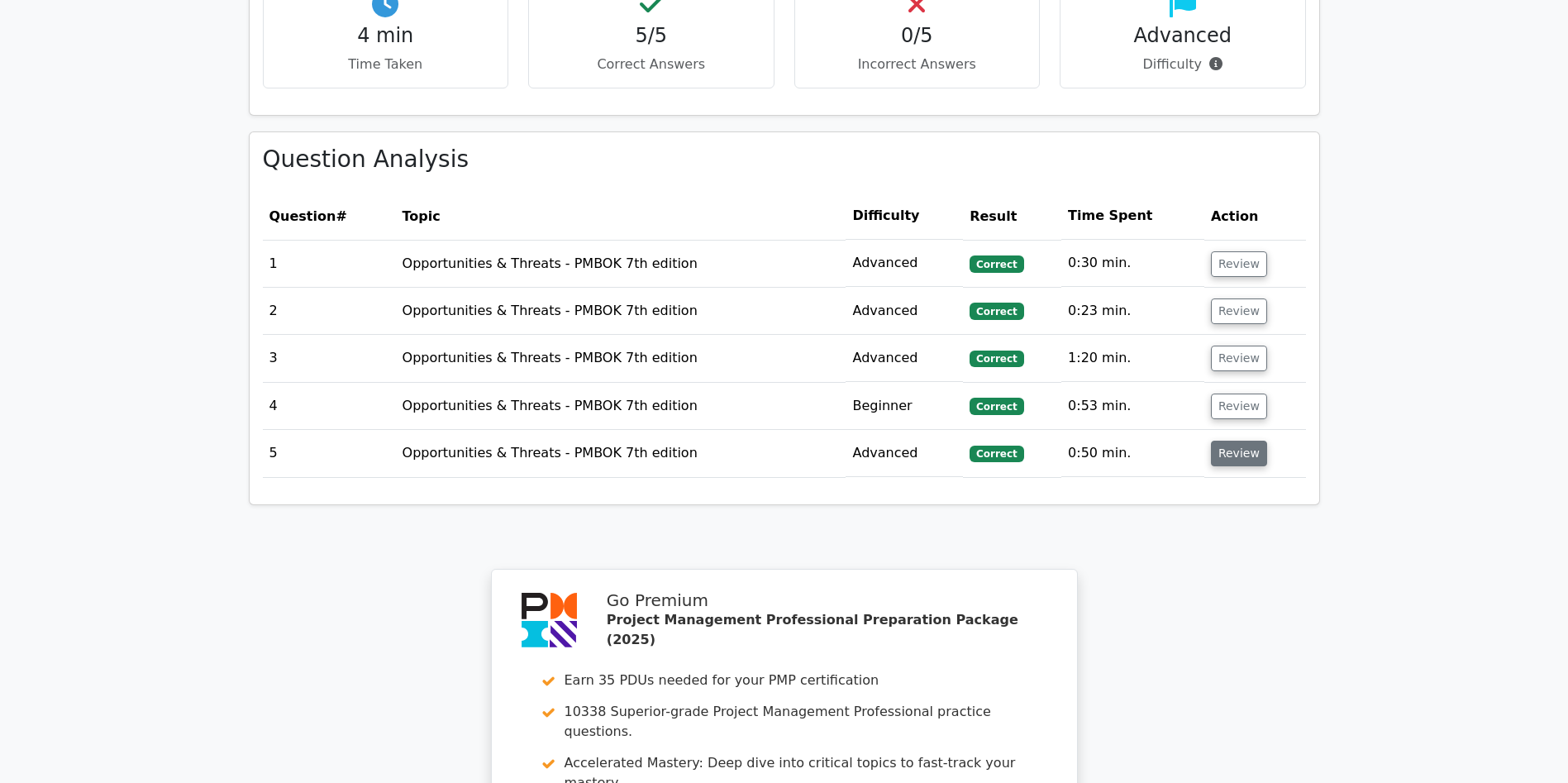
click at [1245, 441] on button "Review" at bounding box center [1238, 453] width 57 height 26
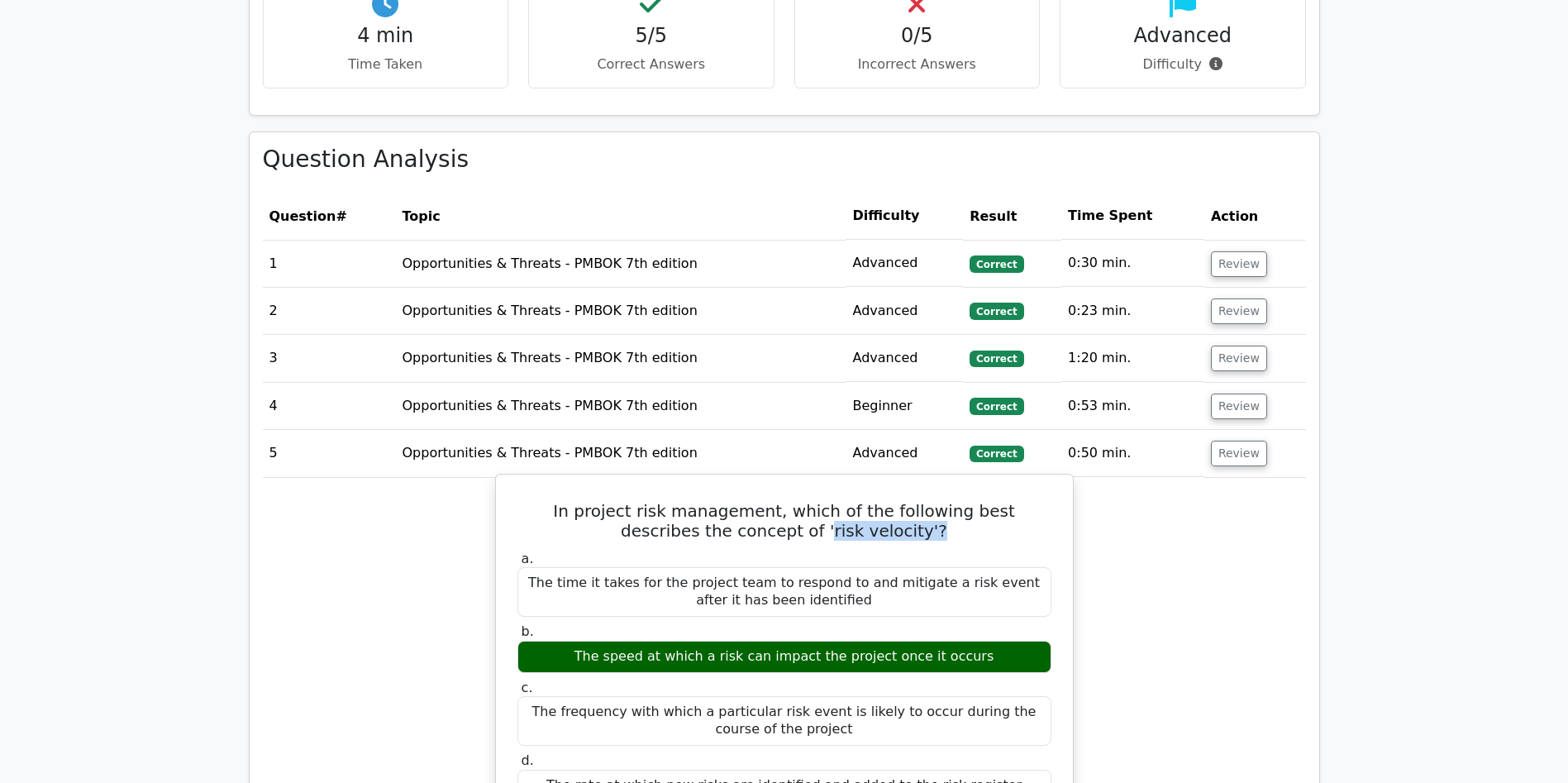
drag, startPoint x: 776, startPoint y: 449, endPoint x: 884, endPoint y: 453, distance: 108.1
click at [884, 501] on h5 "In project risk management, which of the following best describes the concept o…" at bounding box center [784, 520] width 537 height 39
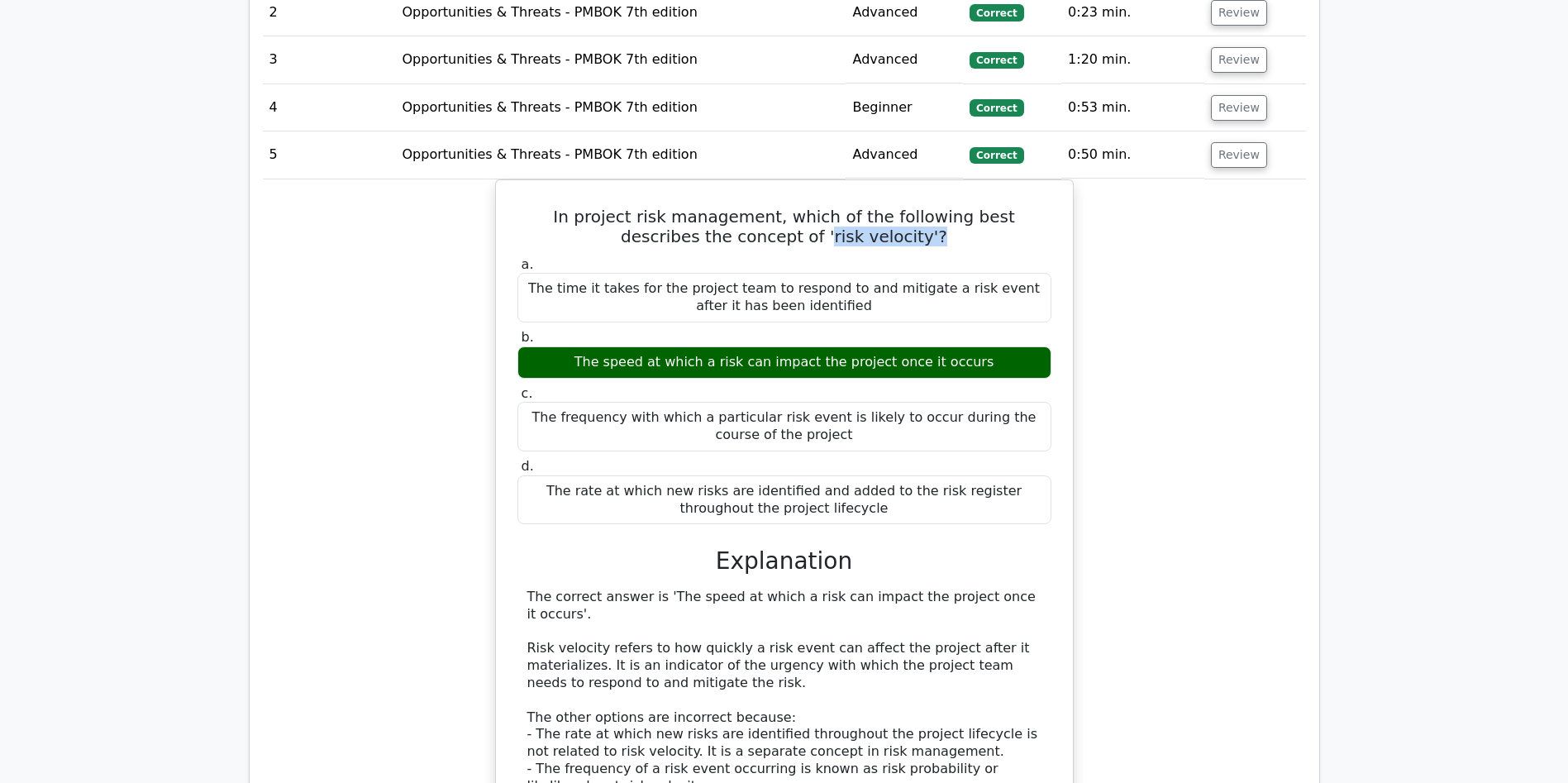
scroll to position [1485, 0]
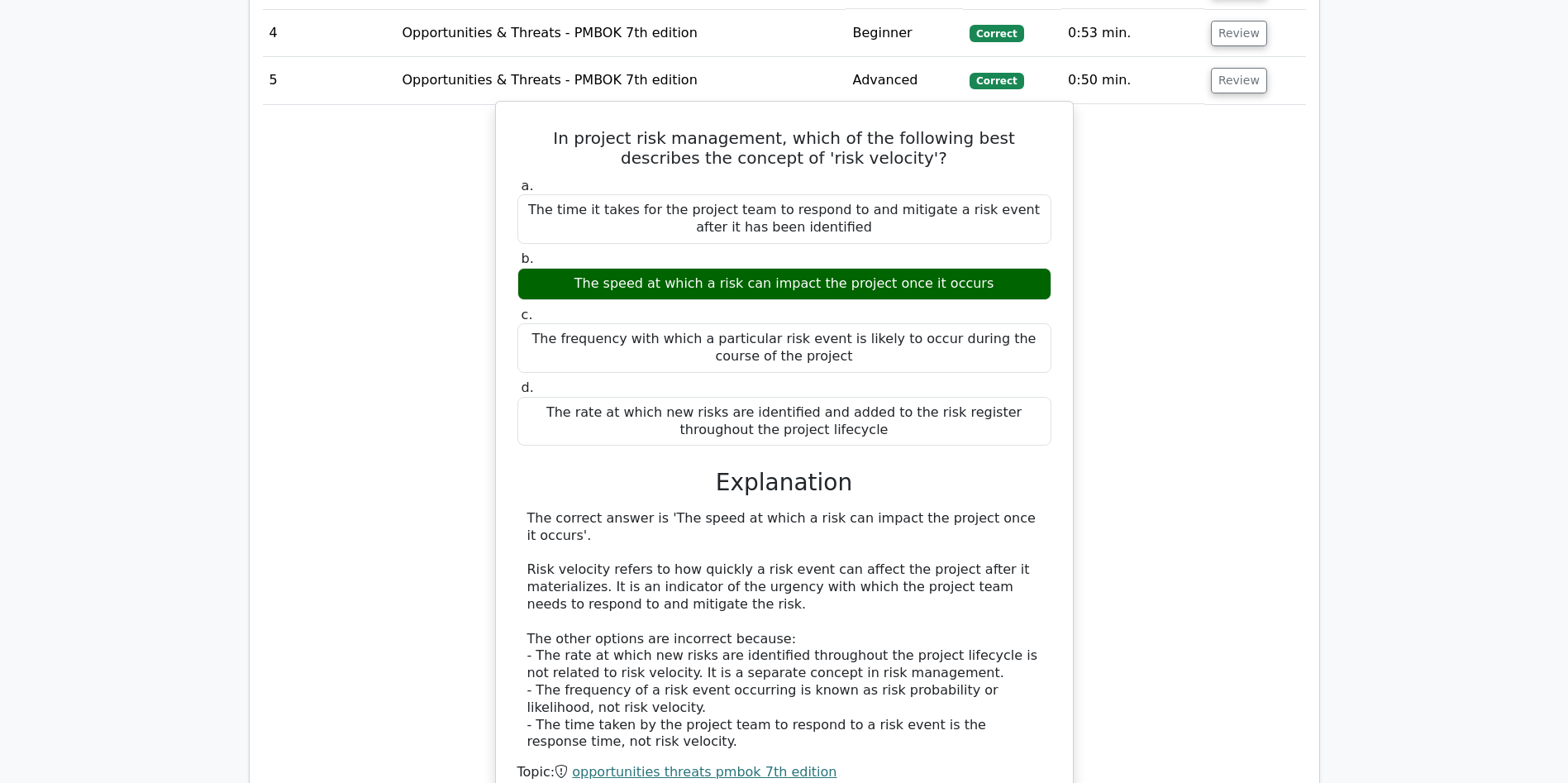
click at [611, 636] on div "The correct answer is 'The speed at which a risk can impact the project once it…" at bounding box center [784, 630] width 514 height 241
click at [718, 644] on div "The correct answer is 'The speed at which a risk can impact the project once it…" at bounding box center [784, 630] width 514 height 241
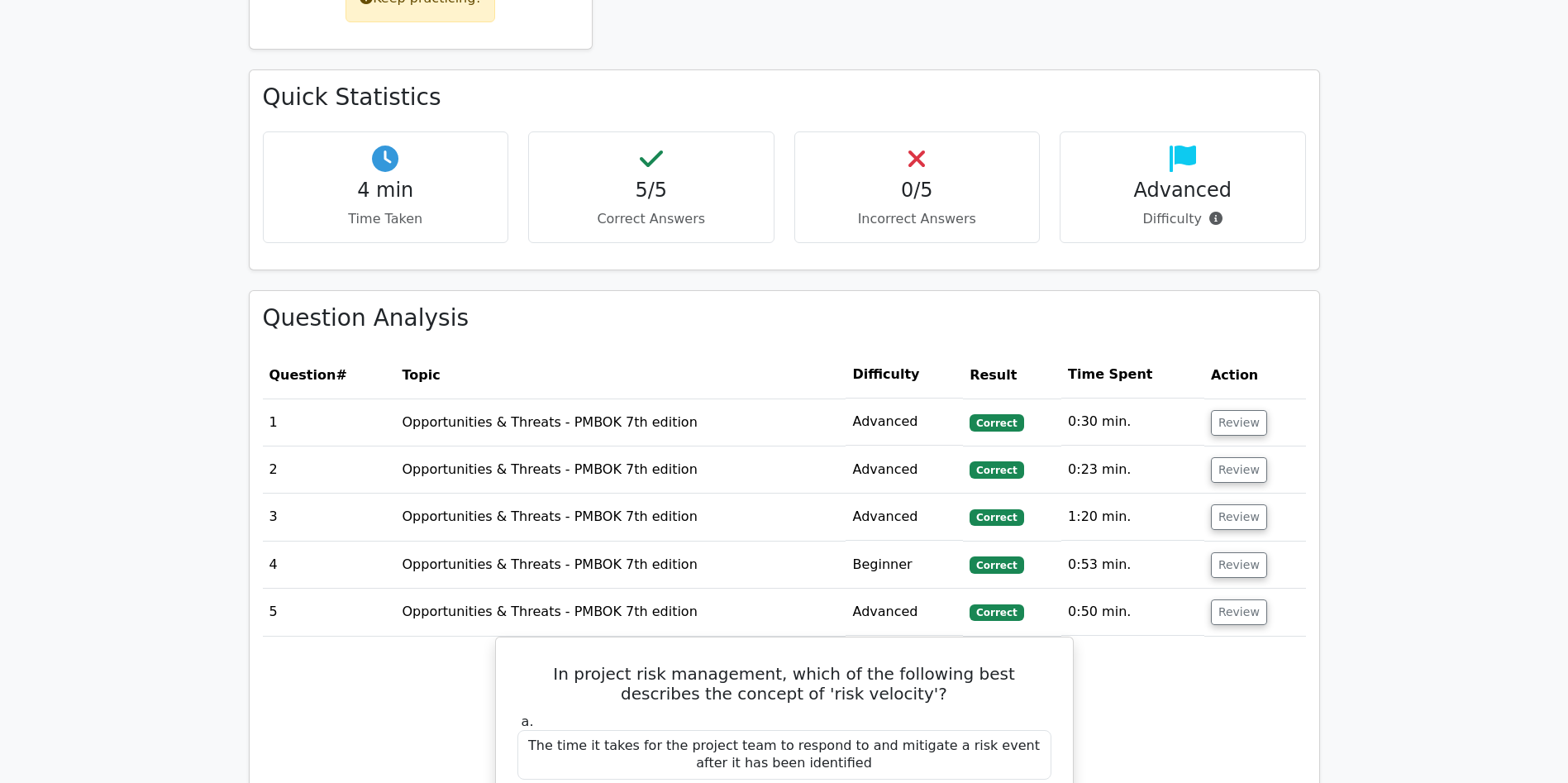
scroll to position [1059, 0]
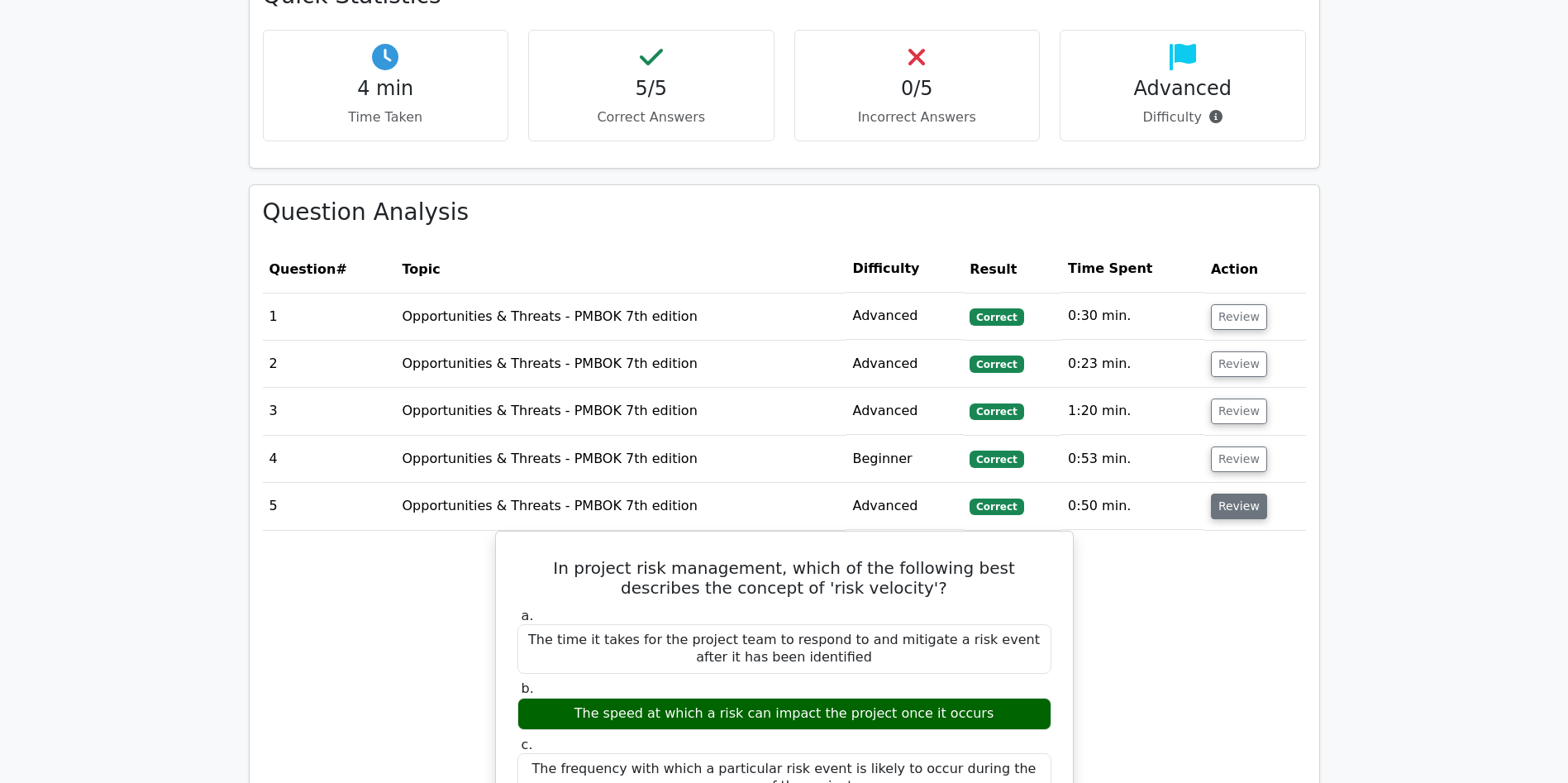
click at [1243, 494] on button "Review" at bounding box center [1238, 506] width 57 height 26
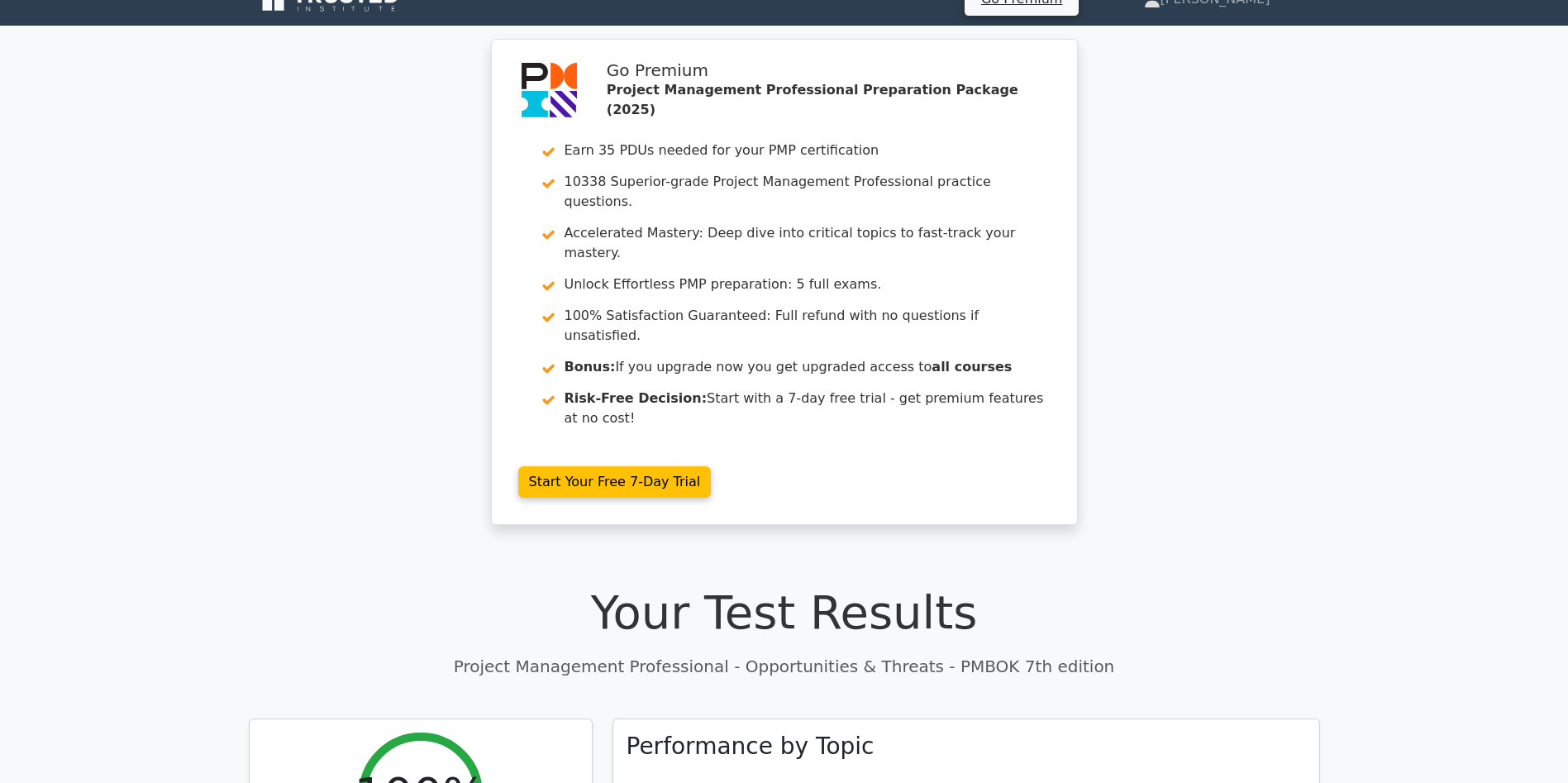
scroll to position [0, 0]
